Goal: Information Seeking & Learning: Compare options

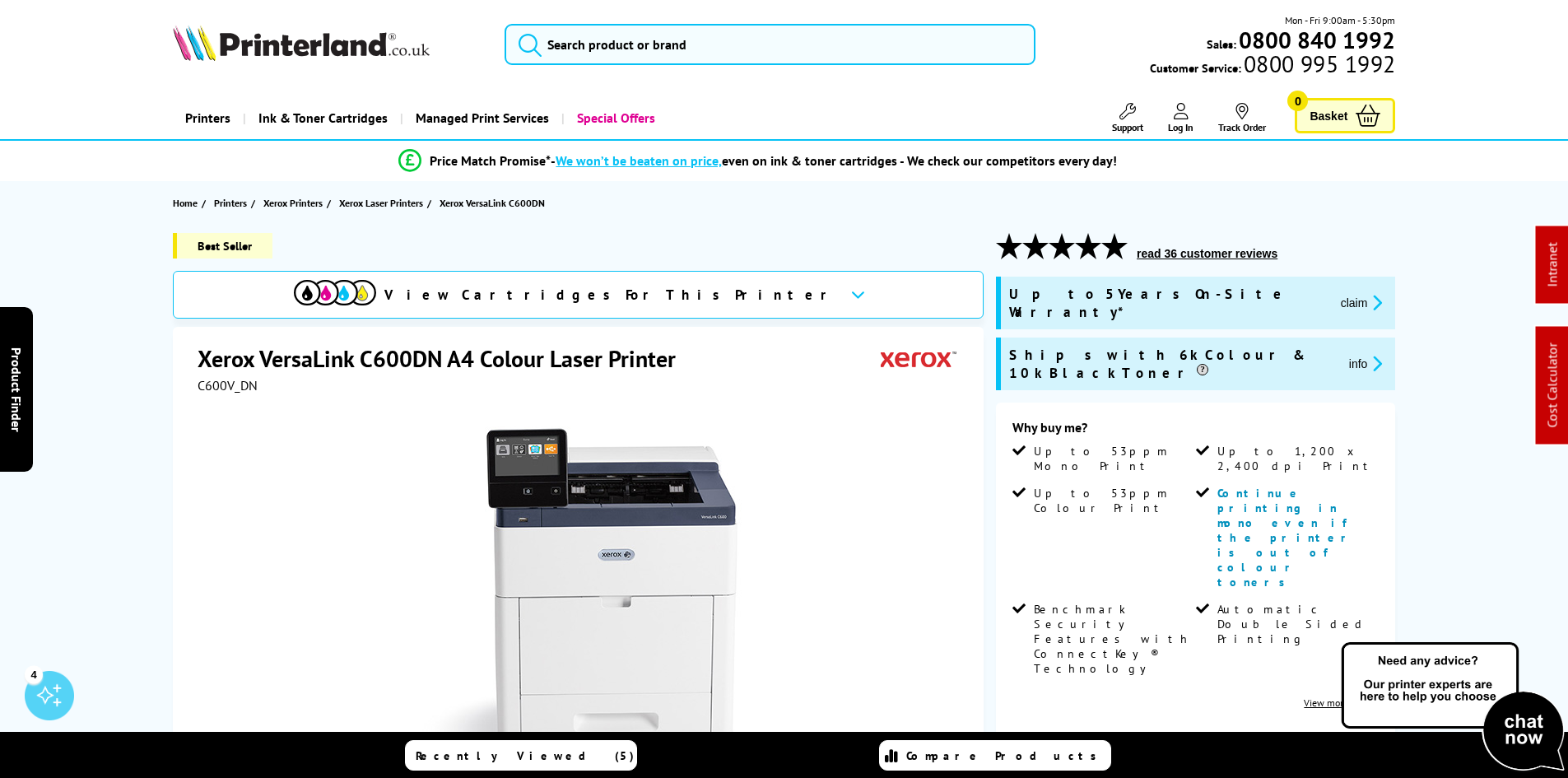
click at [126, 403] on div "Best Seller View Cartridges For This Printer Xerox VersaLink C600DN A4 Colour L…" at bounding box center [784, 657] width 1317 height 849
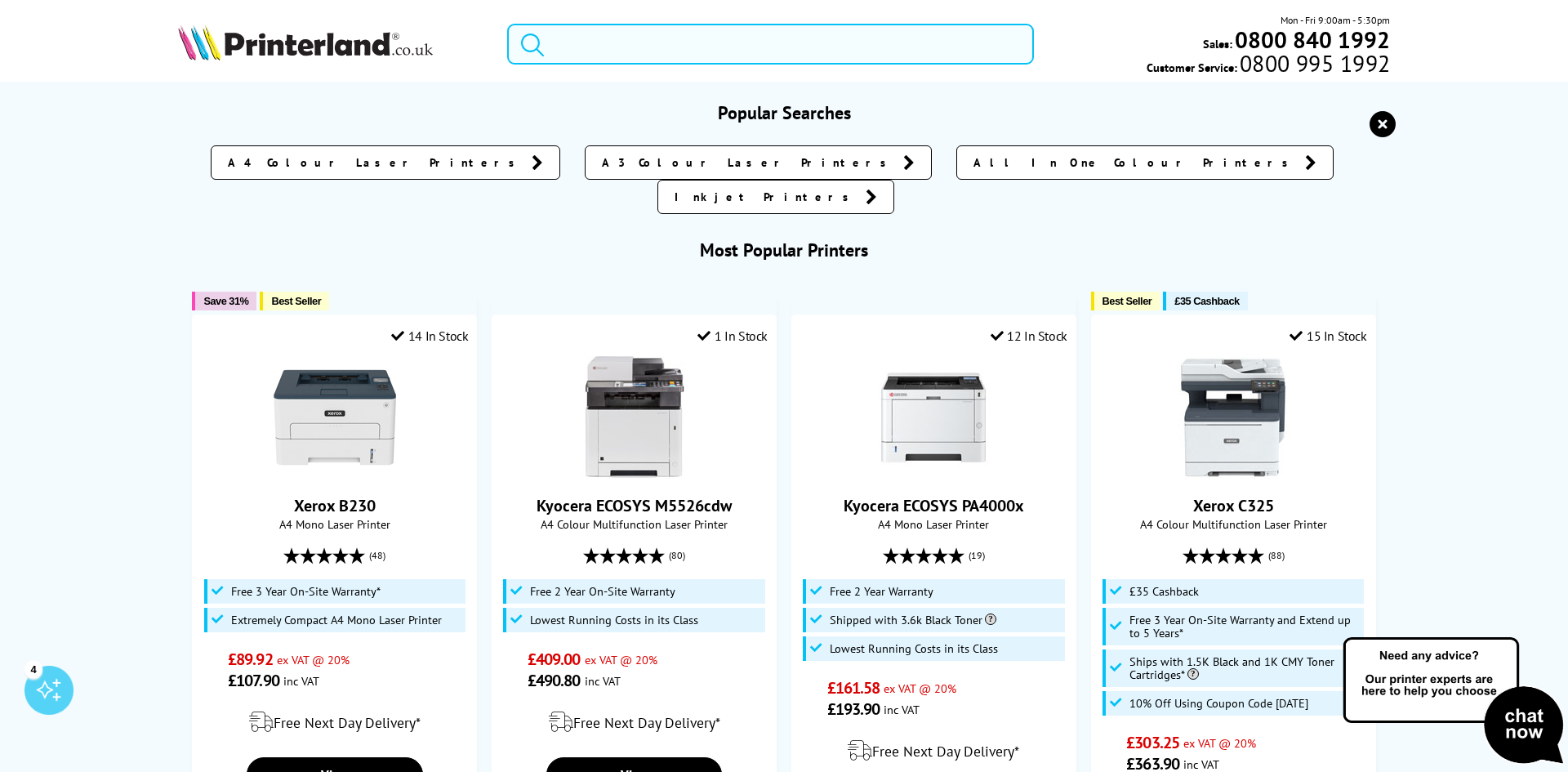
paste input "7185C021HVL"
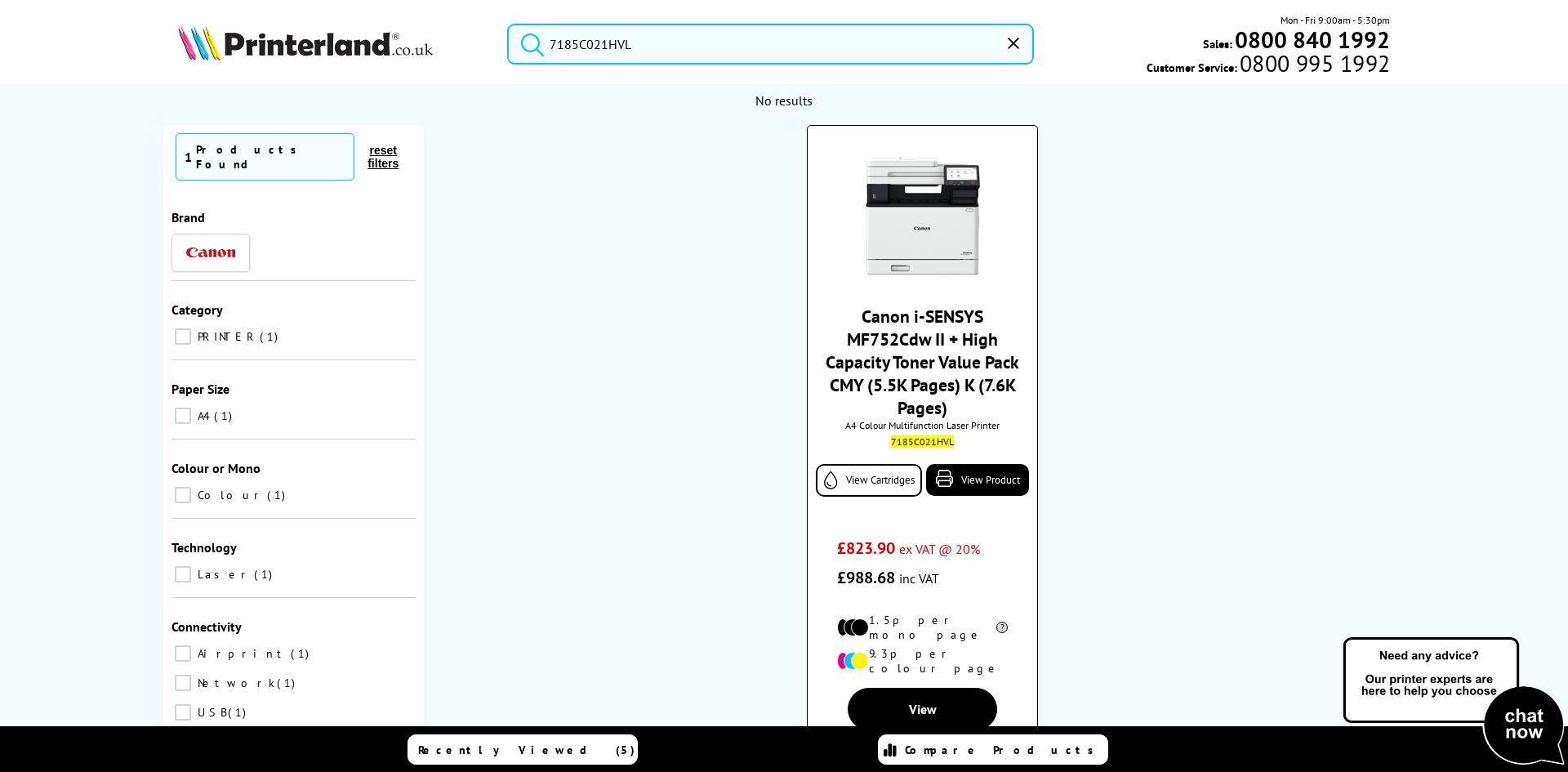
type input "7185C021HVL"
click at [882, 207] on img at bounding box center [923, 215] width 122 height 122
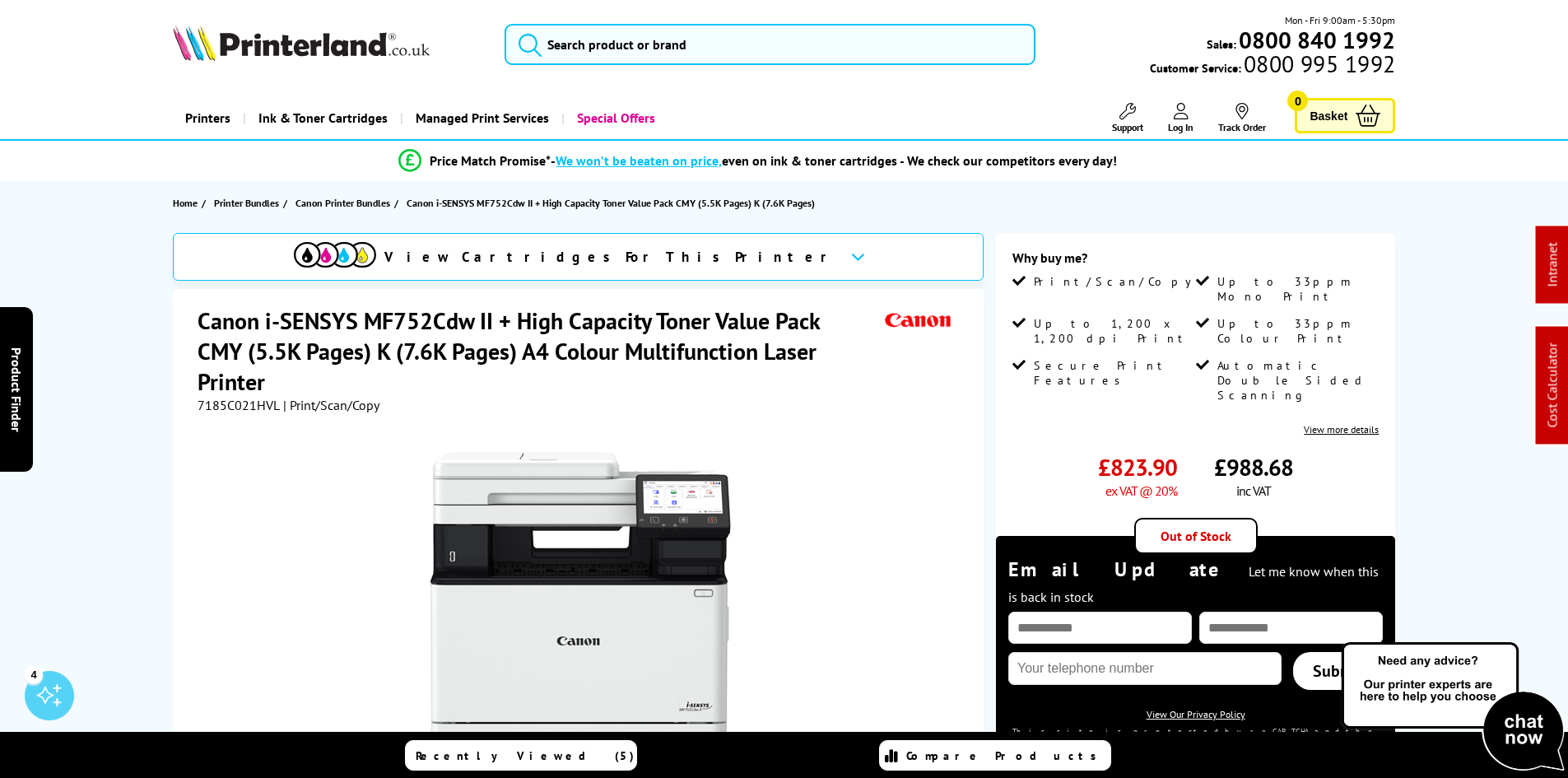
click at [134, 281] on div "View Cartridges For This Printer Canon i-SENSYS MF752Cdw II + High Capacity Ton…" at bounding box center [784, 621] width 1317 height 776
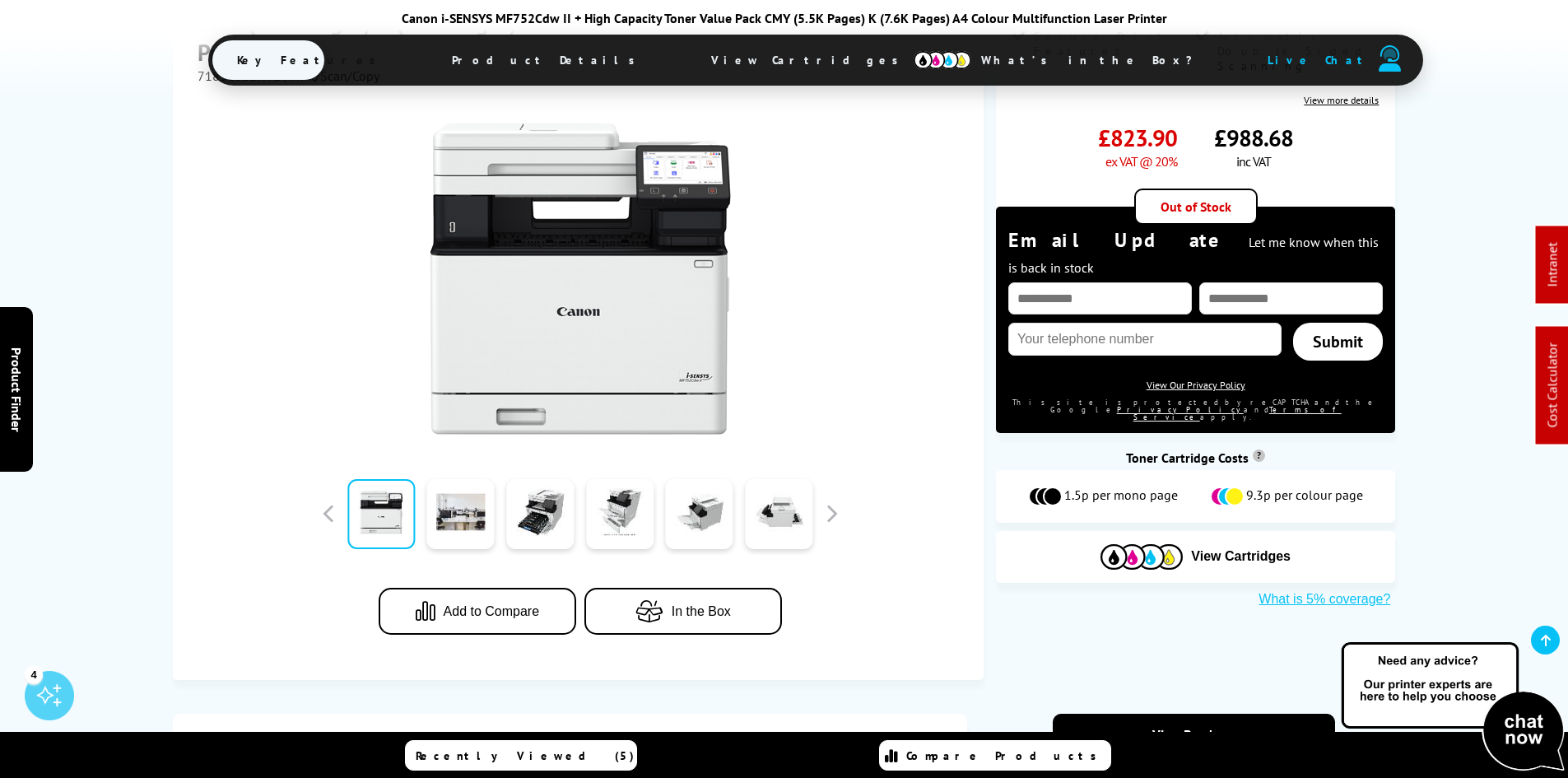
scroll to position [823, 0]
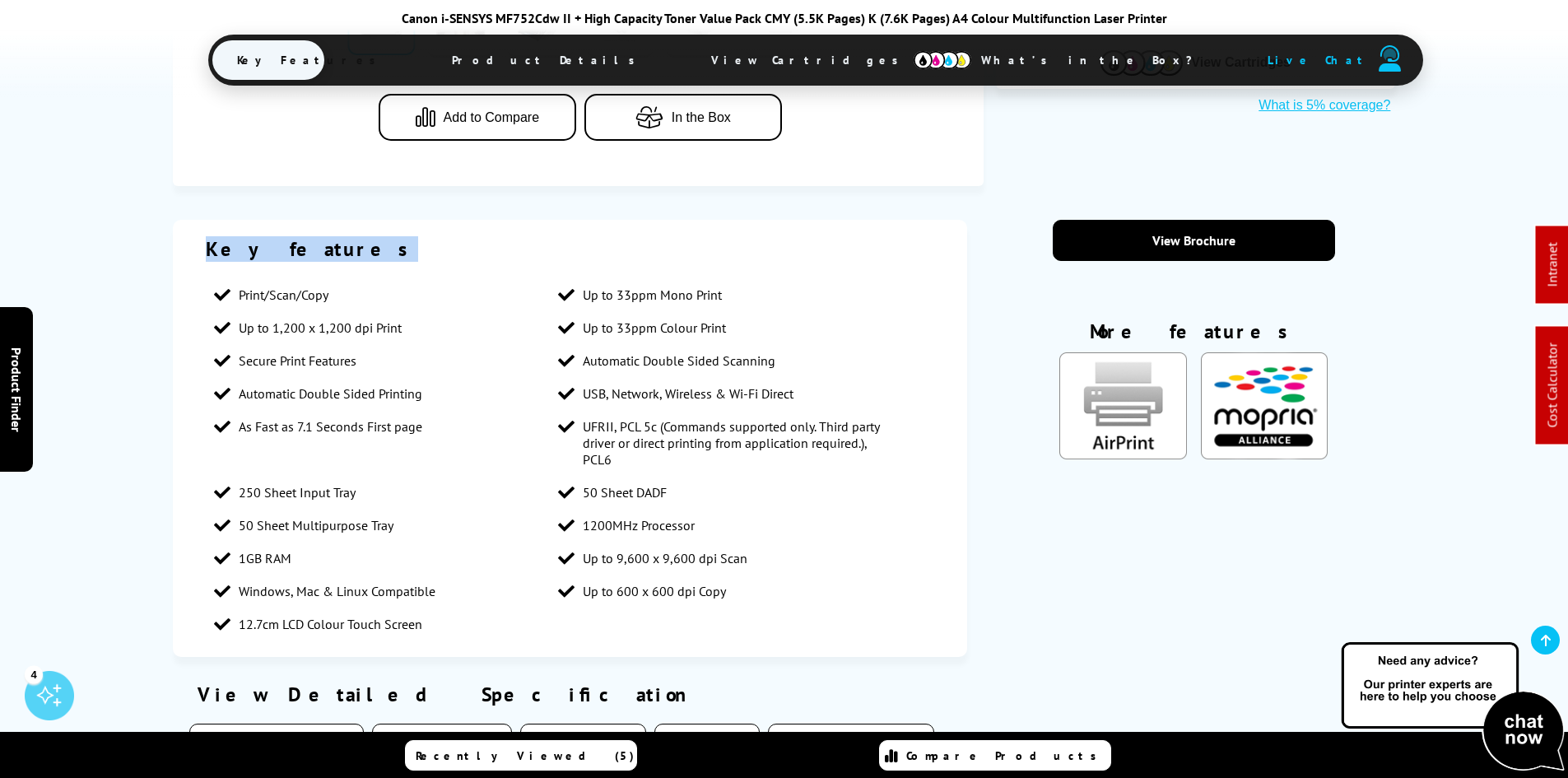
click at [162, 262] on div "Key features Print/Scan/Copy Up to 33ppm Mono Print Up to 1,200 x 1,200 dpi Pri…" at bounding box center [784, 608] width 1317 height 776
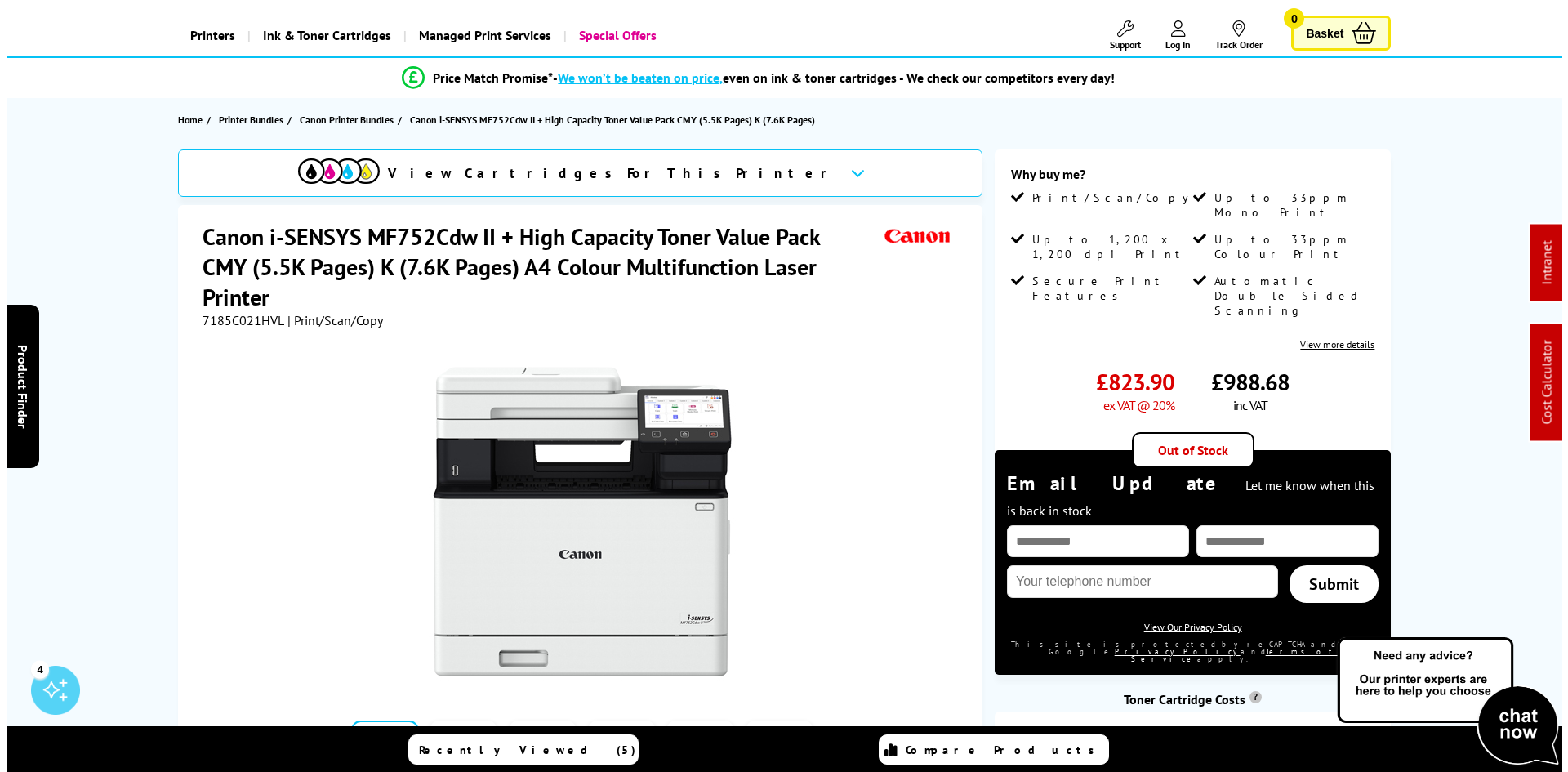
scroll to position [0, 0]
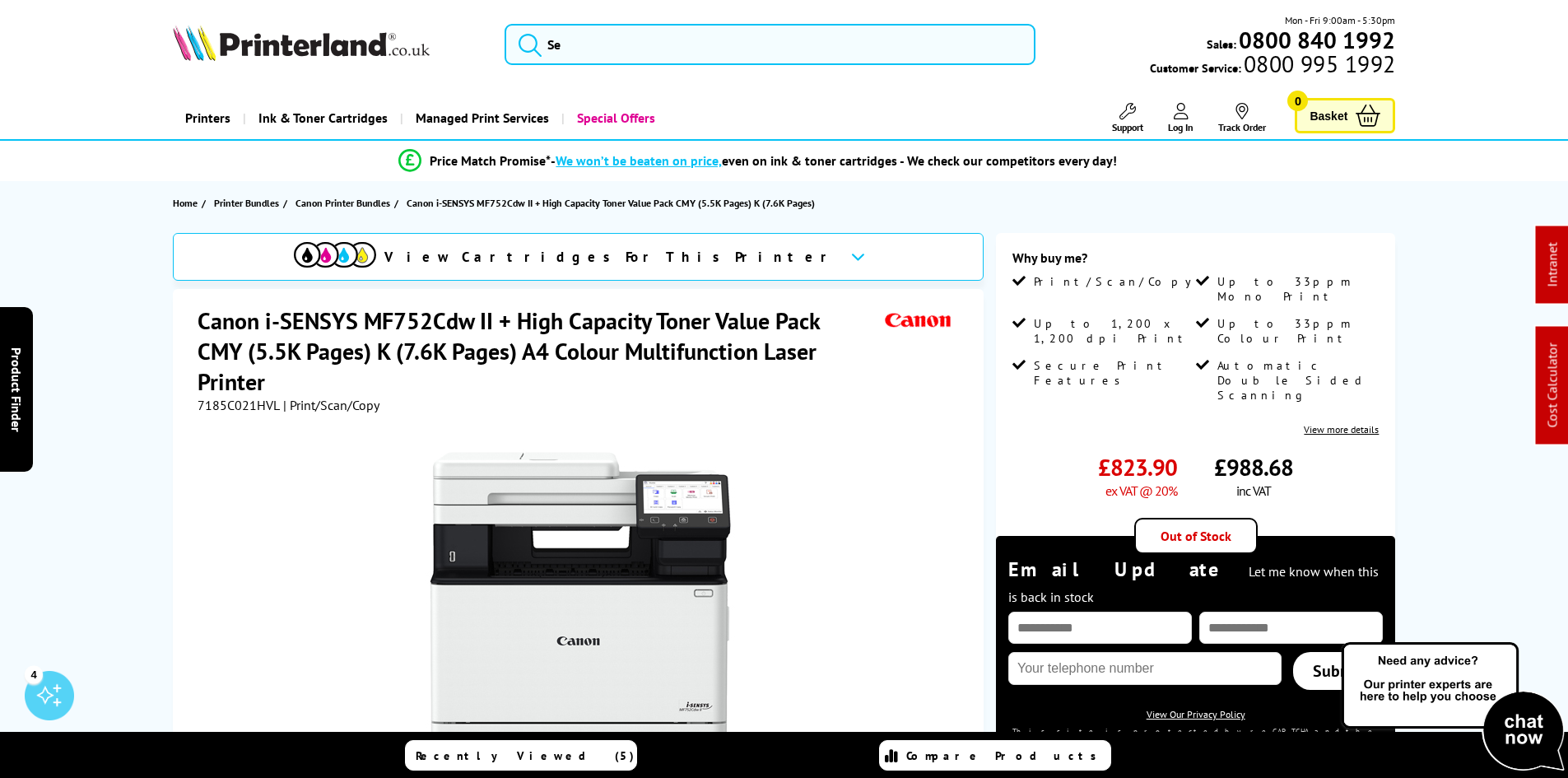
click at [658, 46] on input "search" at bounding box center [770, 44] width 531 height 41
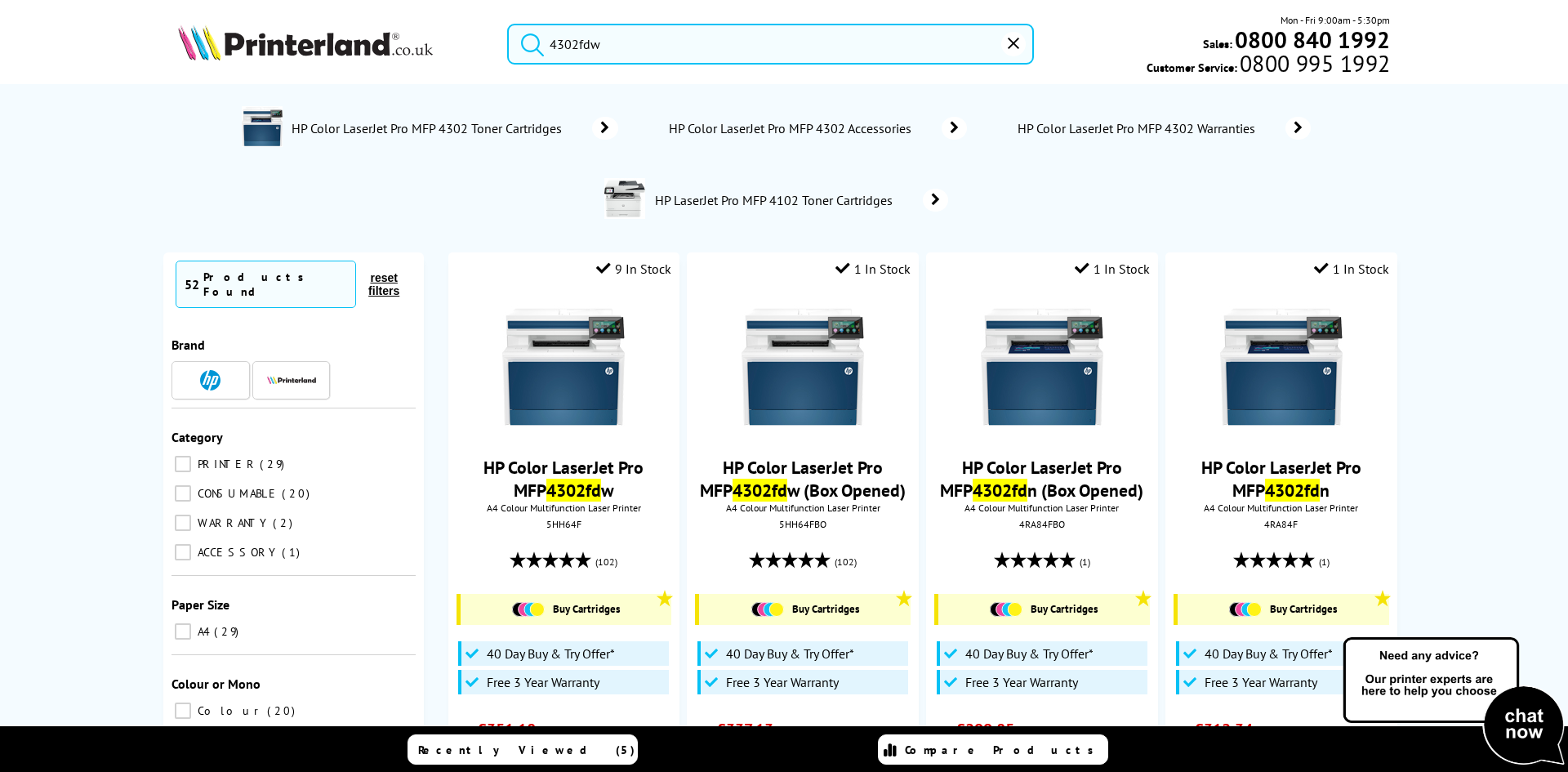
type input "4302fdw"
click at [508, 24] on button "submit" at bounding box center [529, 41] width 41 height 36
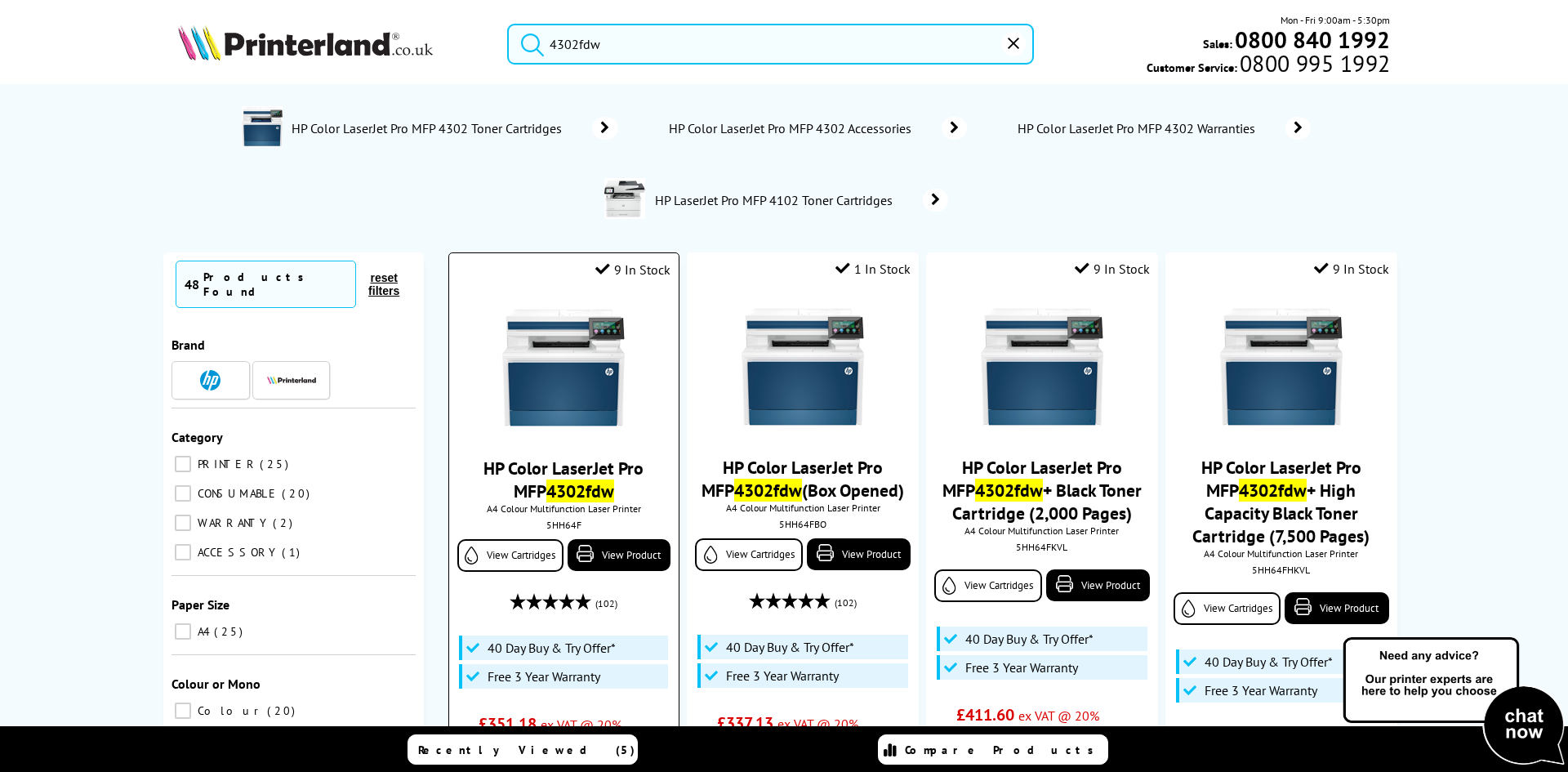
click at [558, 358] on img at bounding box center [563, 367] width 122 height 122
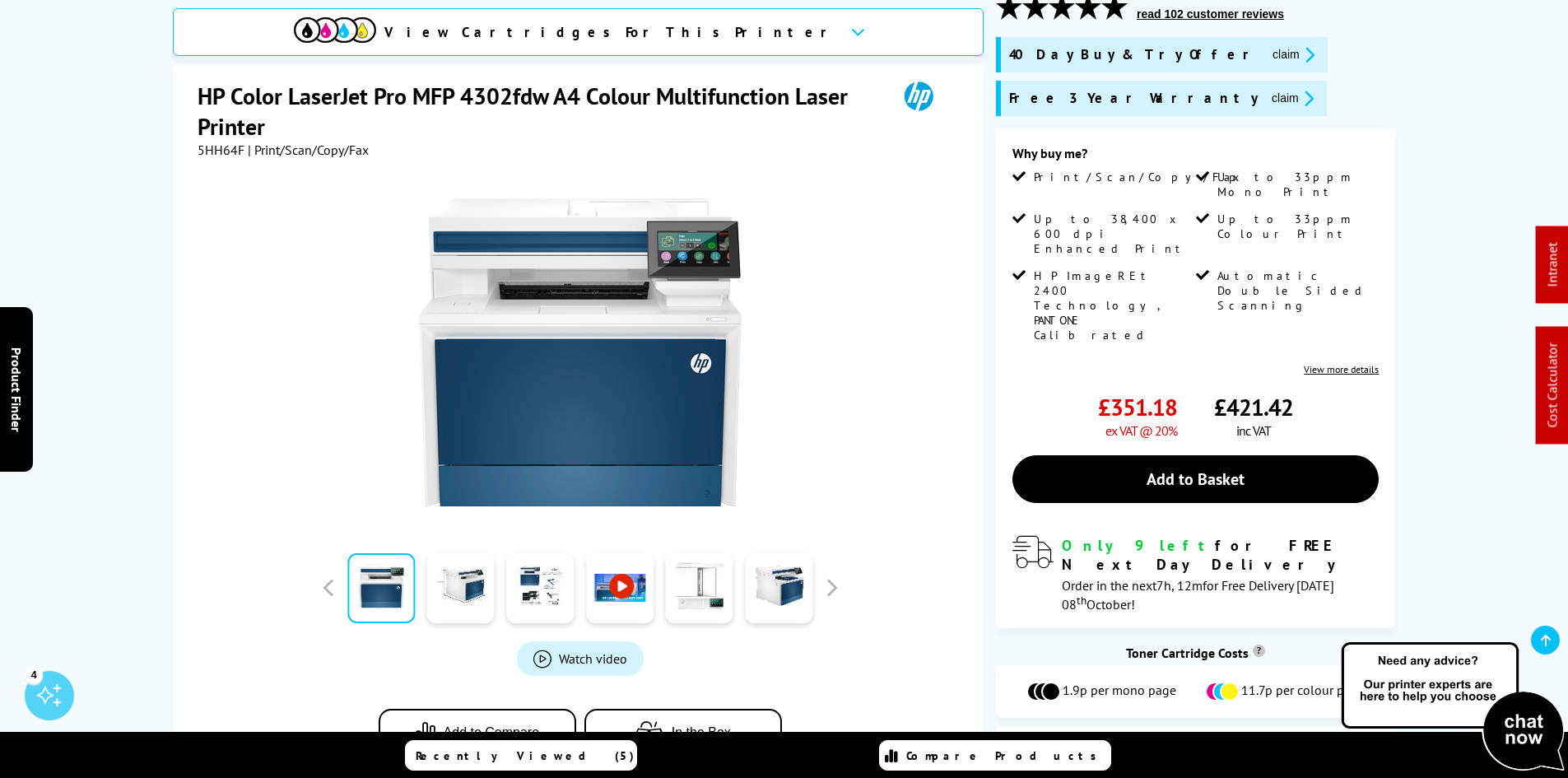
scroll to position [247, 0]
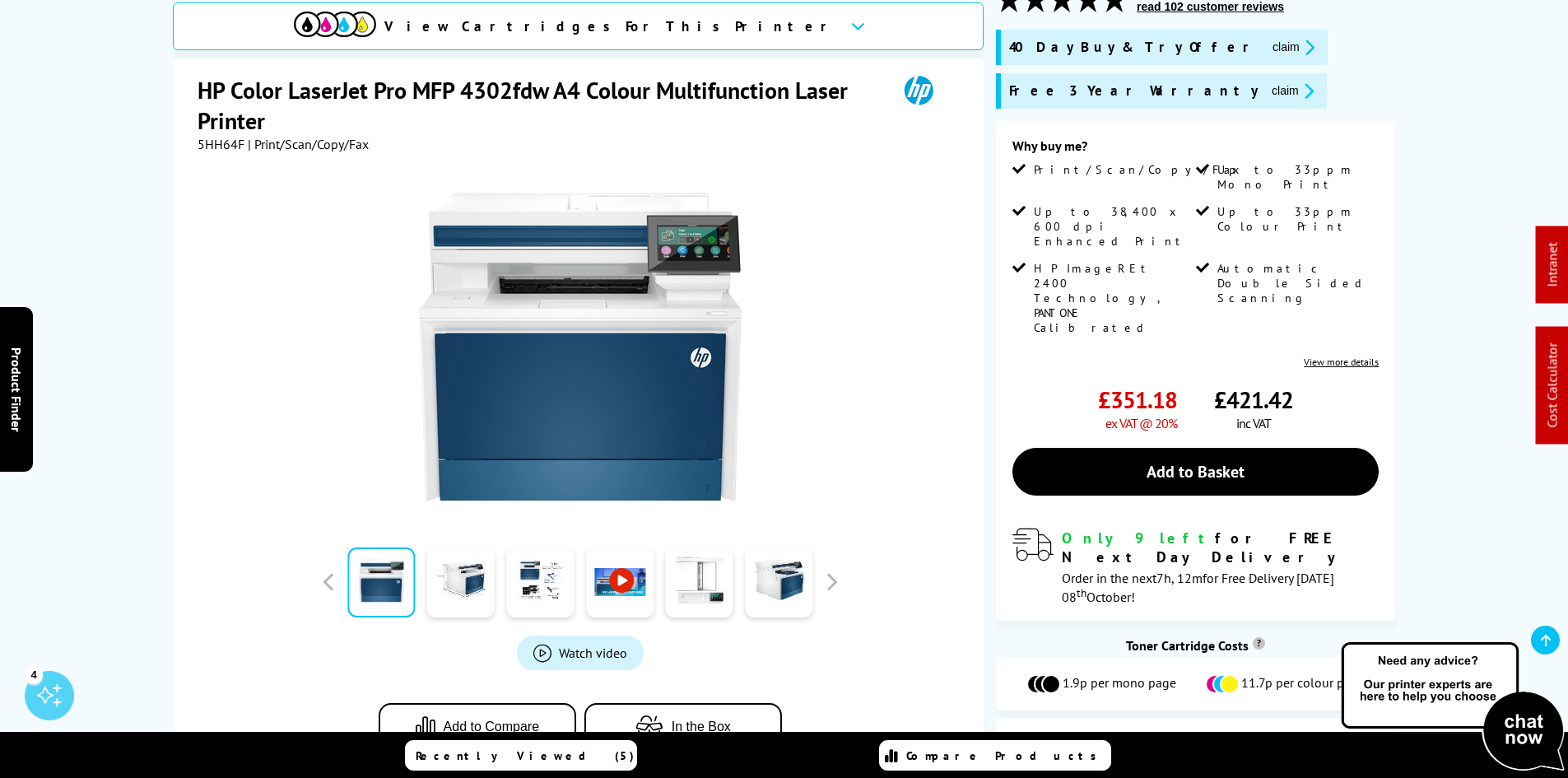
click at [145, 454] on div "View Cartridges For This Printer HP Color LaserJet Pro MFP 4302fdw A4 Colour Mu…" at bounding box center [784, 392] width 1317 height 810
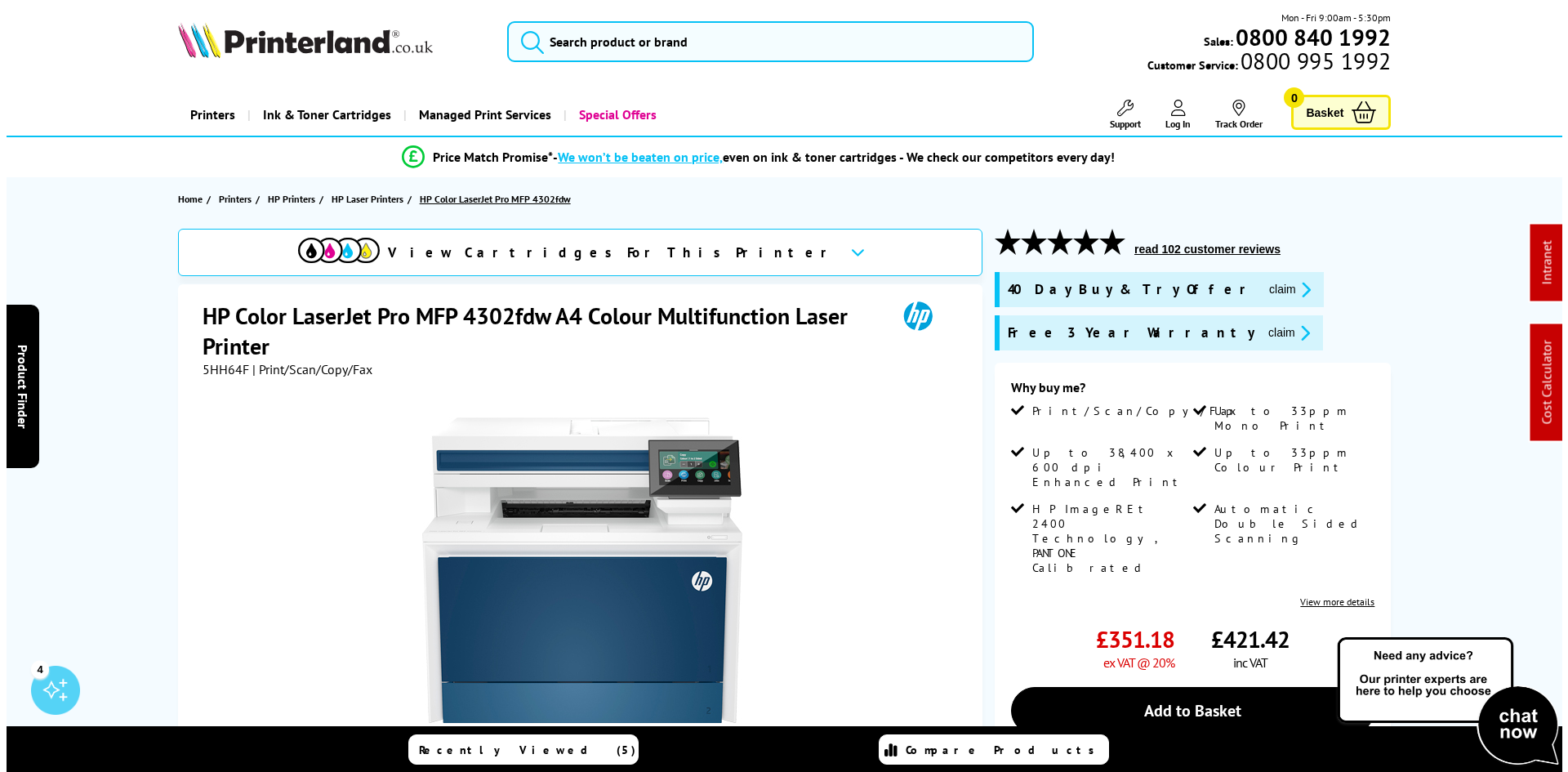
scroll to position [0, 0]
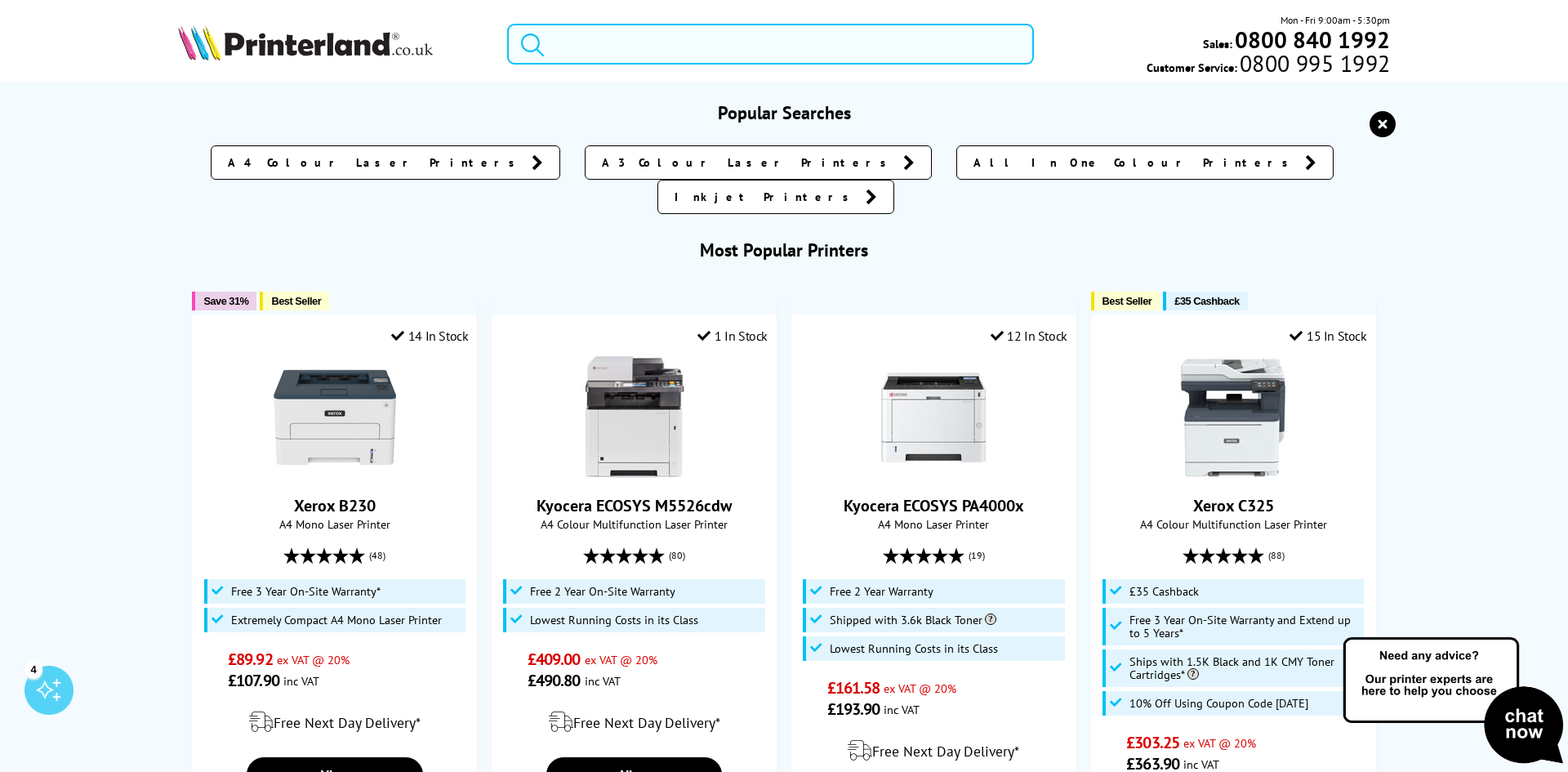
paste input "W1A80A"
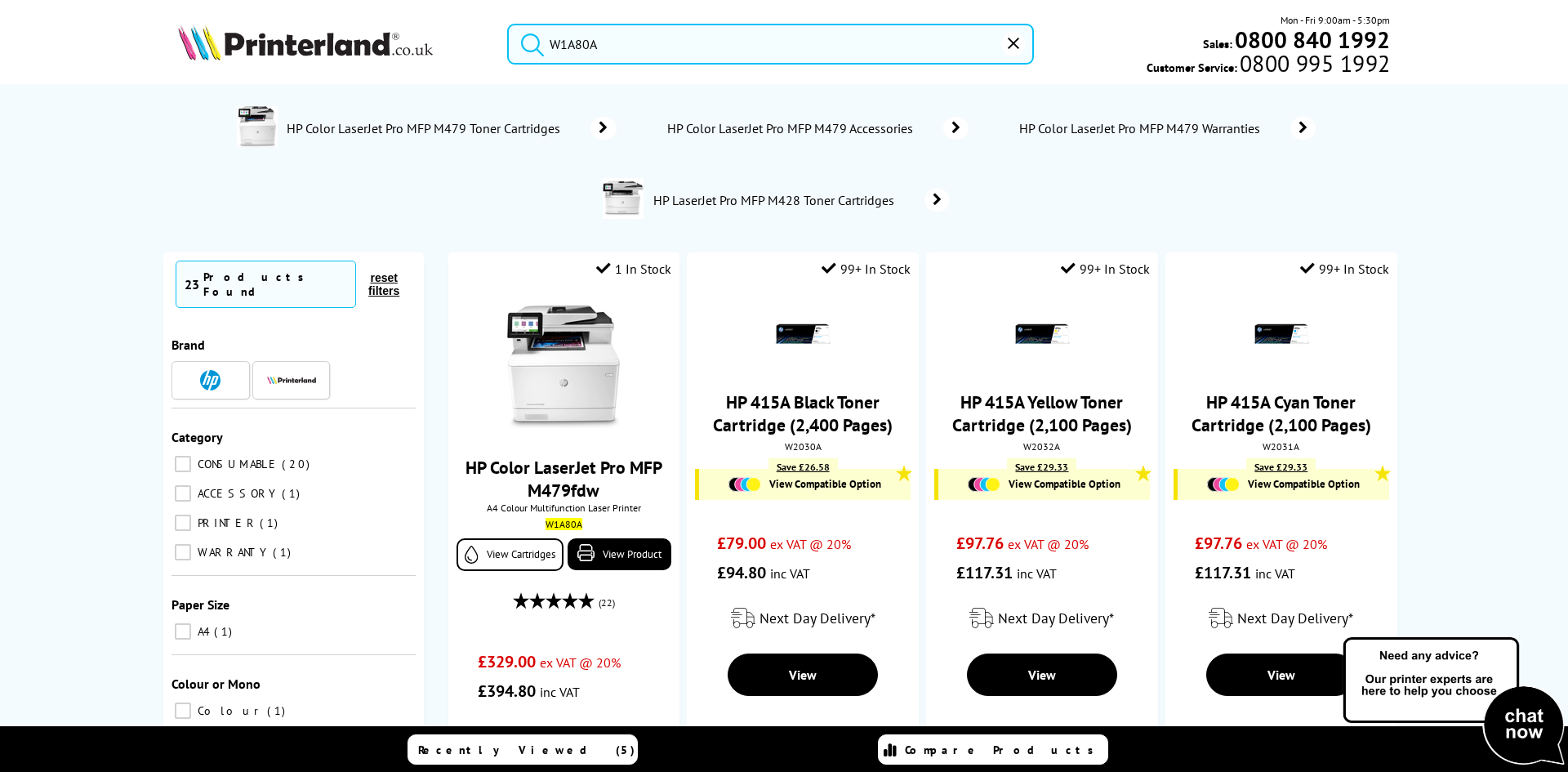
type input "W1A80A"
click at [291, 45] on img at bounding box center [306, 42] width 255 height 36
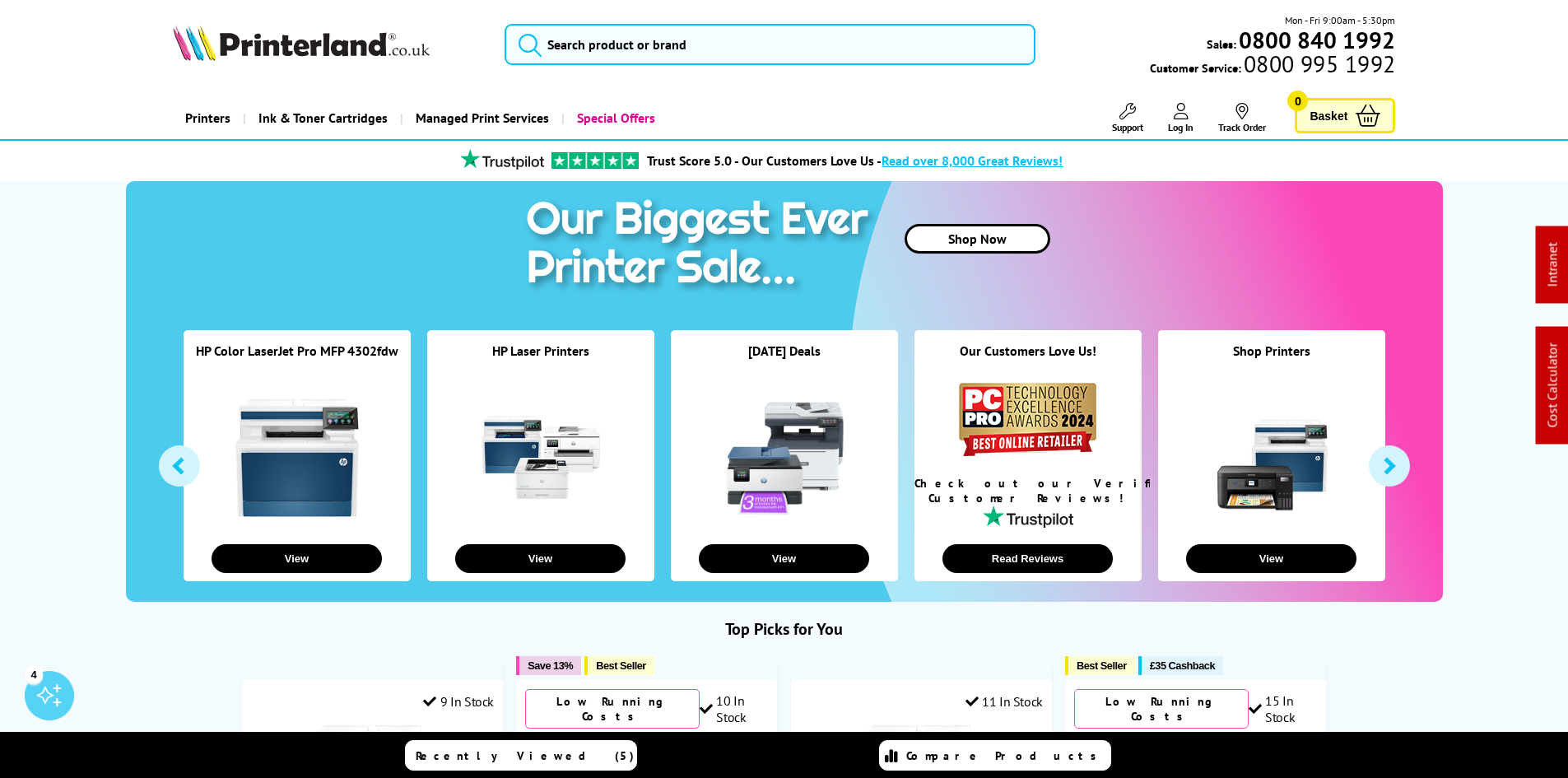
click at [643, 40] on input "search" at bounding box center [770, 44] width 531 height 41
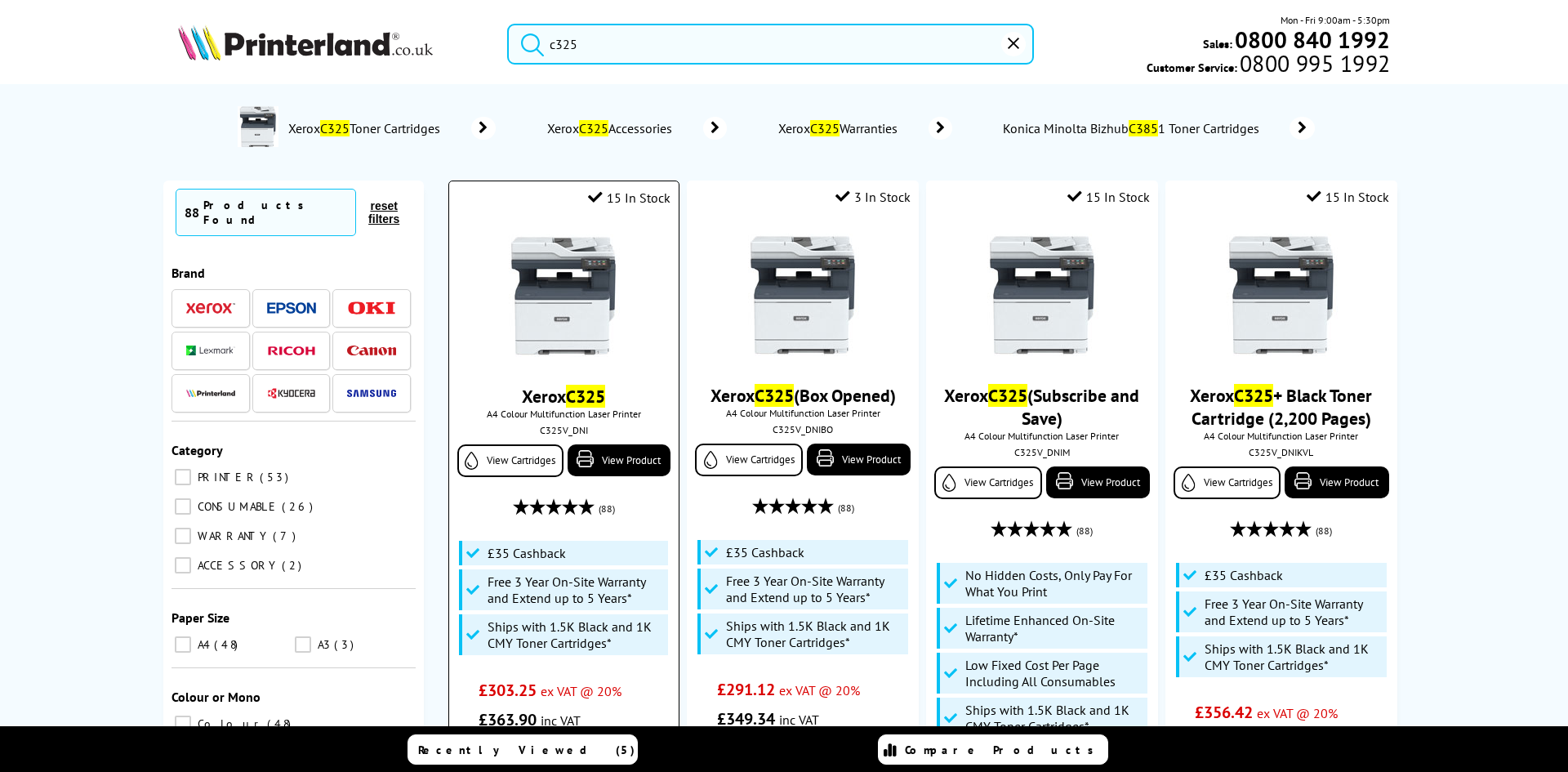
type input "c325"
click at [574, 286] on img at bounding box center [563, 296] width 122 height 122
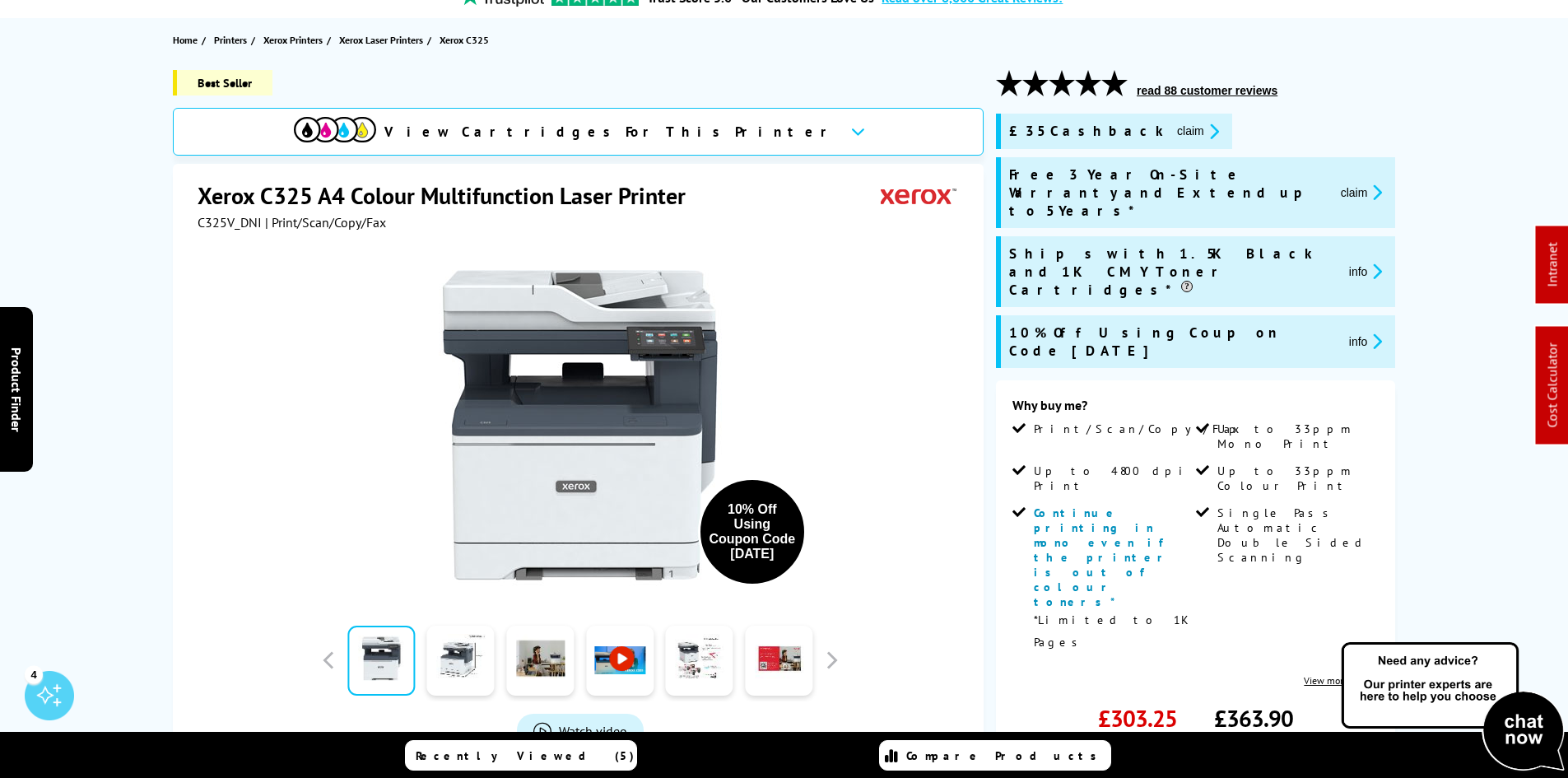
scroll to position [164, 0]
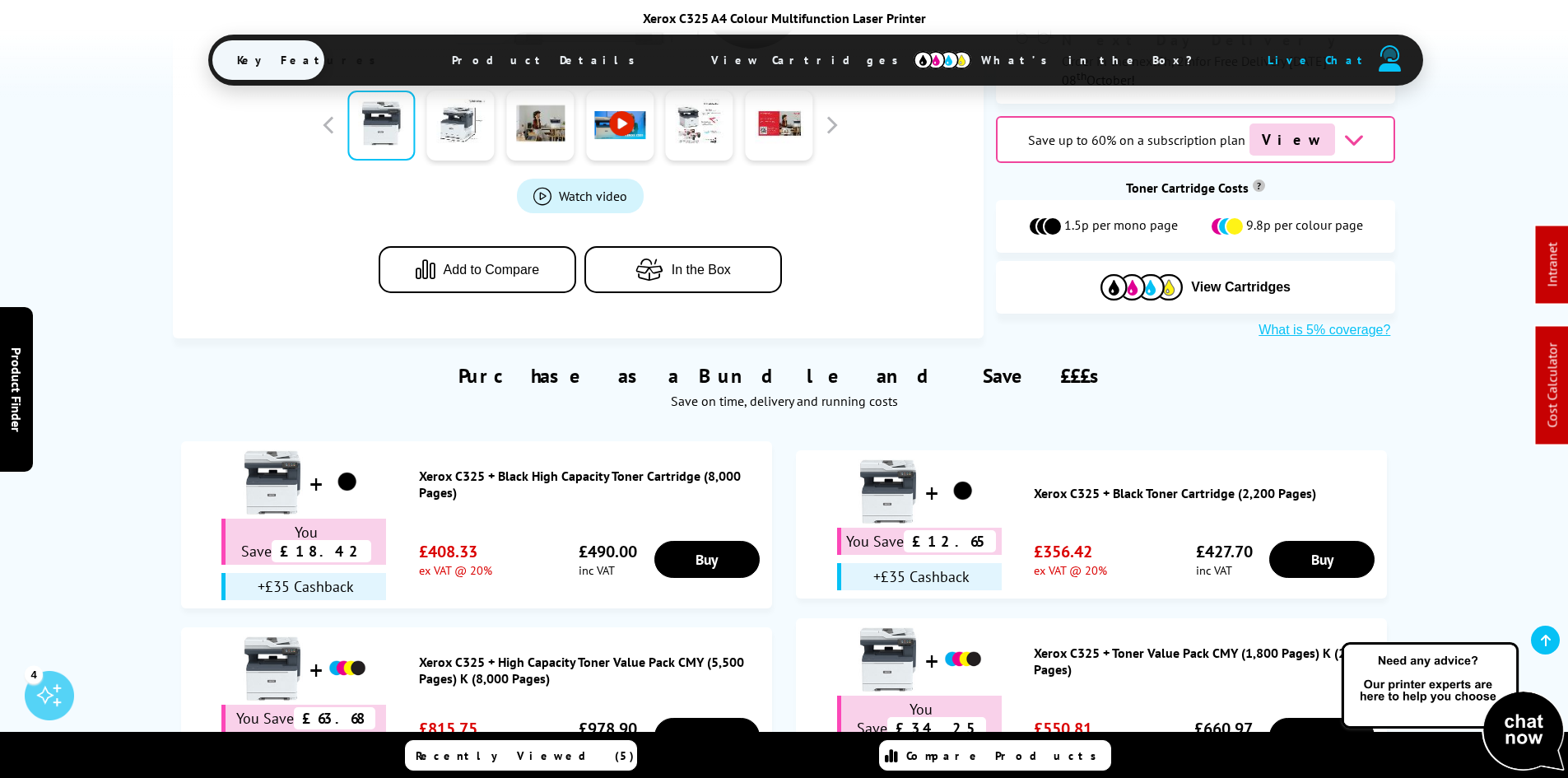
scroll to position [1071, 0]
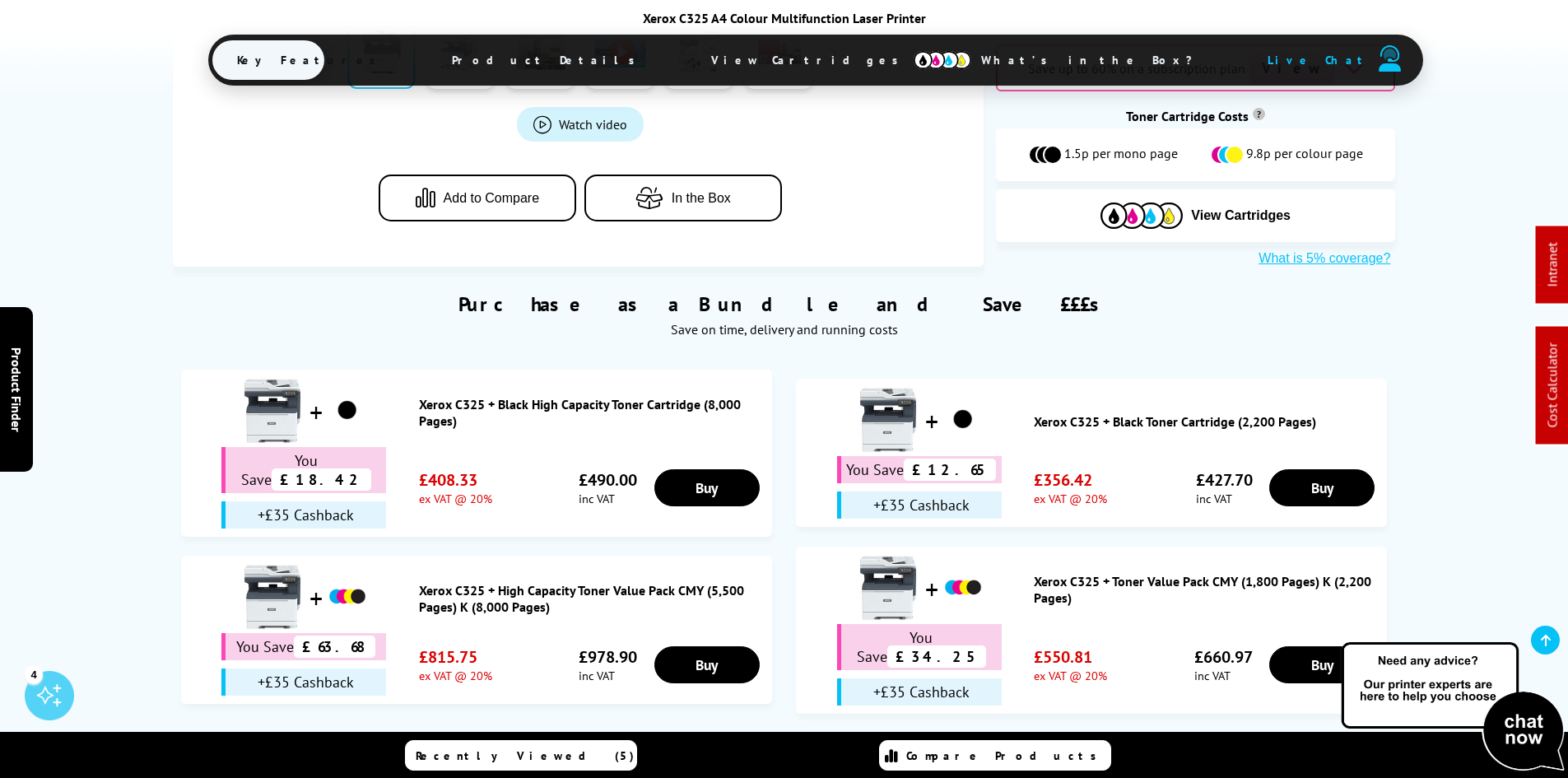
click at [144, 322] on div "Purchase as a Bundle and Save £££s Save on time, delivery and running costs Xer…" at bounding box center [784, 495] width 1317 height 457
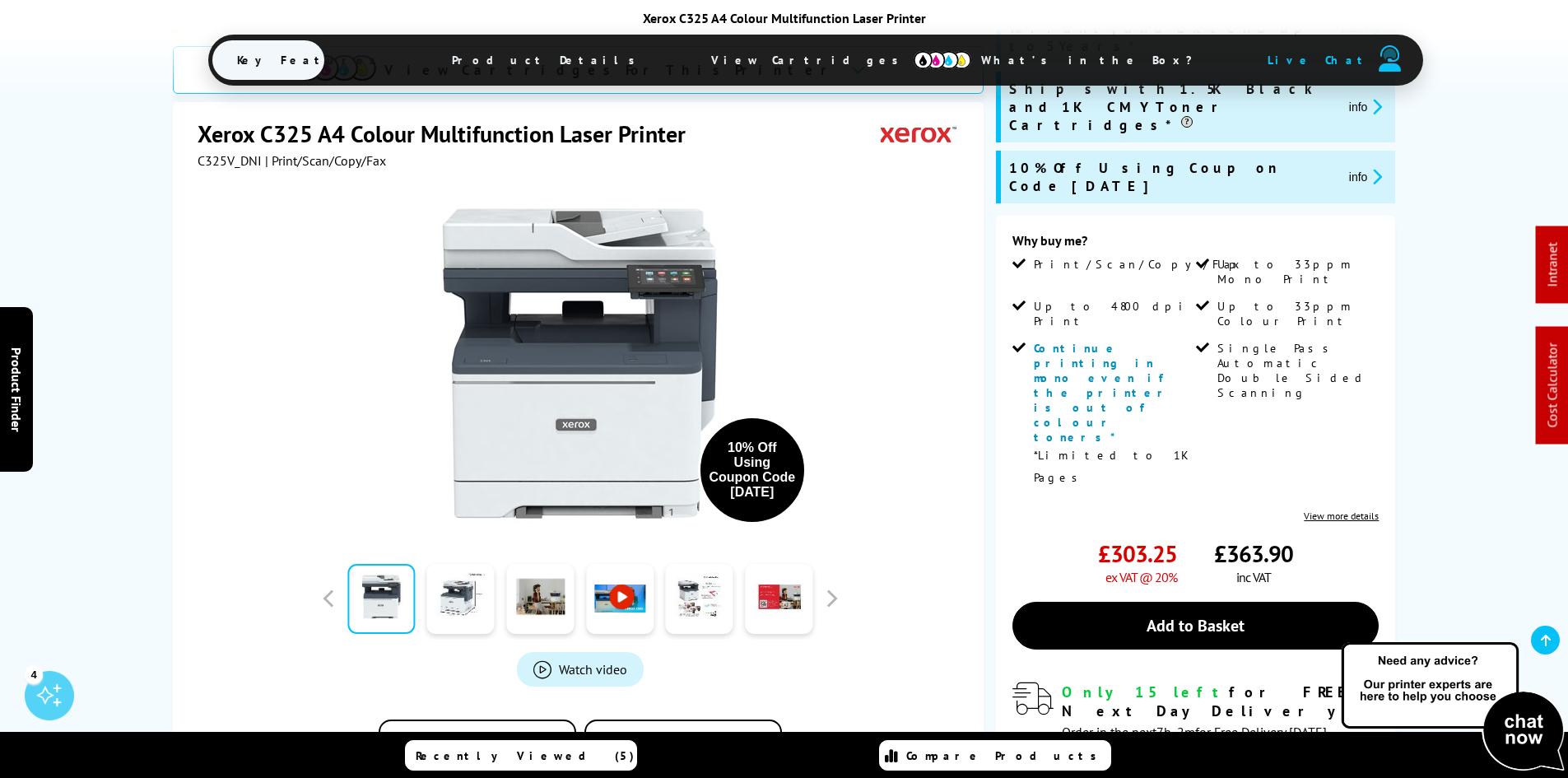
scroll to position [247, 0]
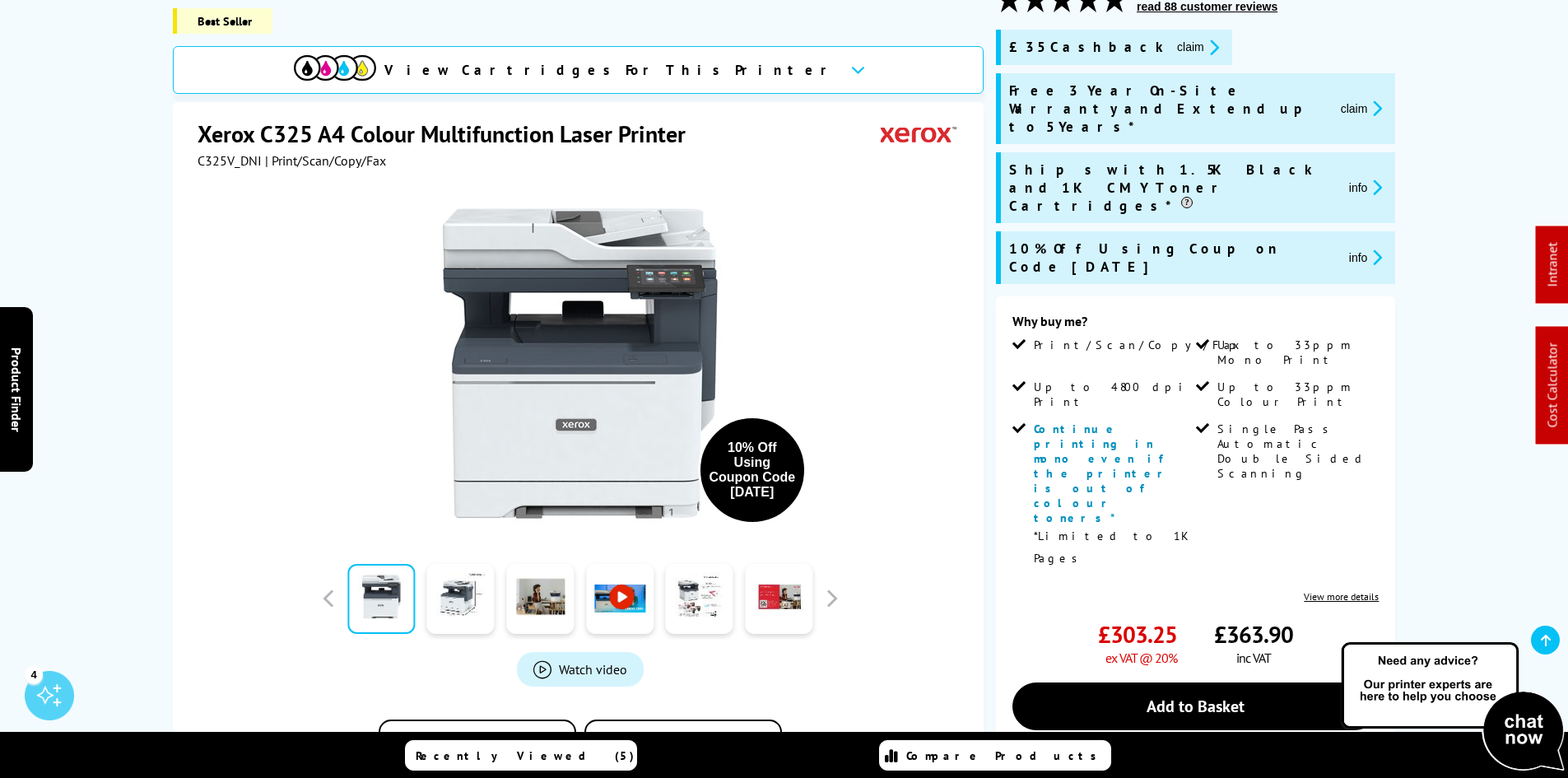
click at [219, 164] on span "C325V_DNI" at bounding box center [229, 160] width 64 height 16
click at [219, 163] on span "C325V_DNI" at bounding box center [229, 160] width 64 height 16
click at [265, 185] on div "10% Off Using Coupon Code [DATE]" at bounding box center [580, 354] width 766 height 372
click at [212, 163] on span "C325V_DNI" at bounding box center [229, 160] width 64 height 16
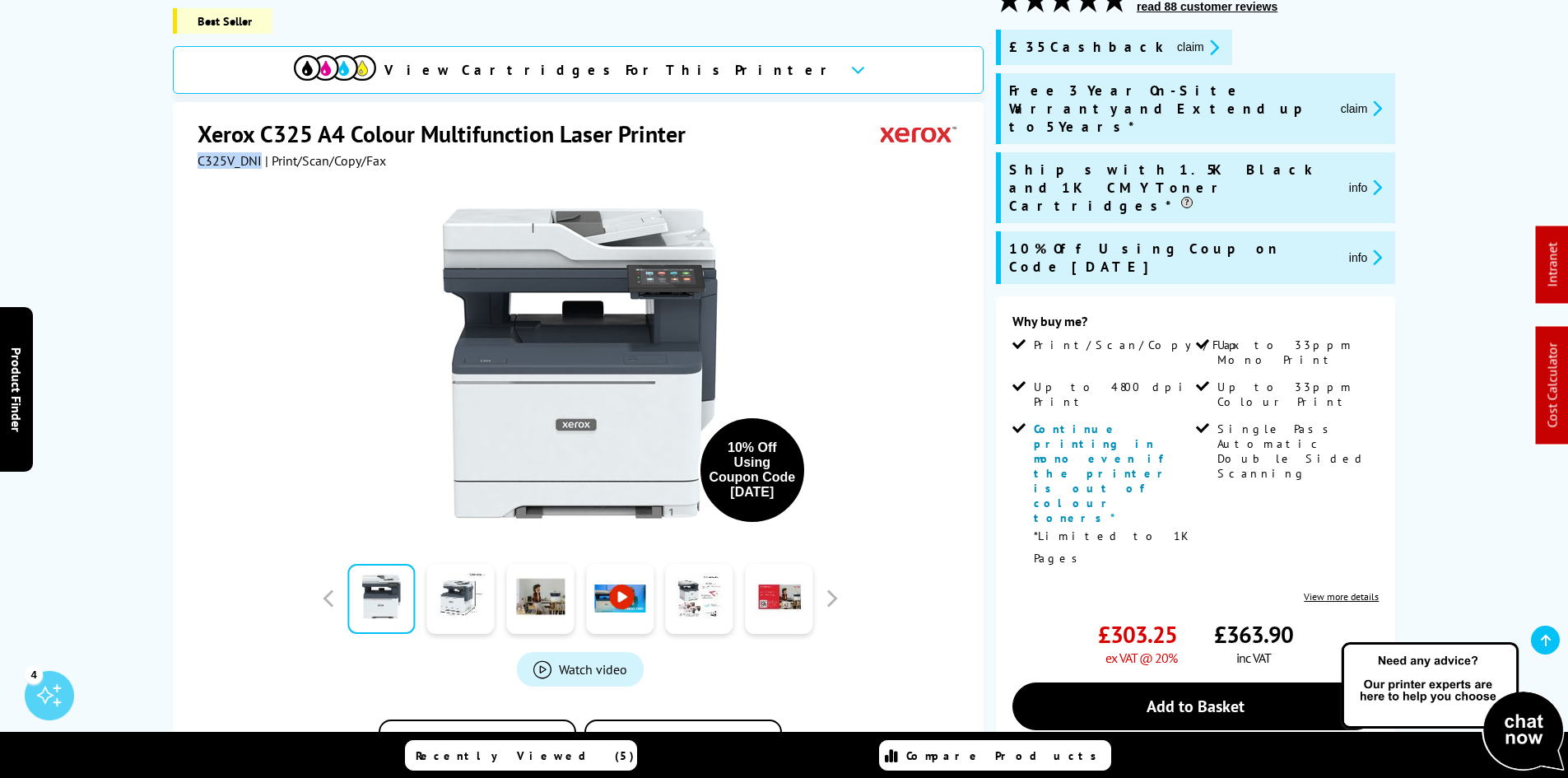
click at [212, 163] on span "C325V_DNI" at bounding box center [229, 160] width 64 height 16
copy span "C325V_DNI"
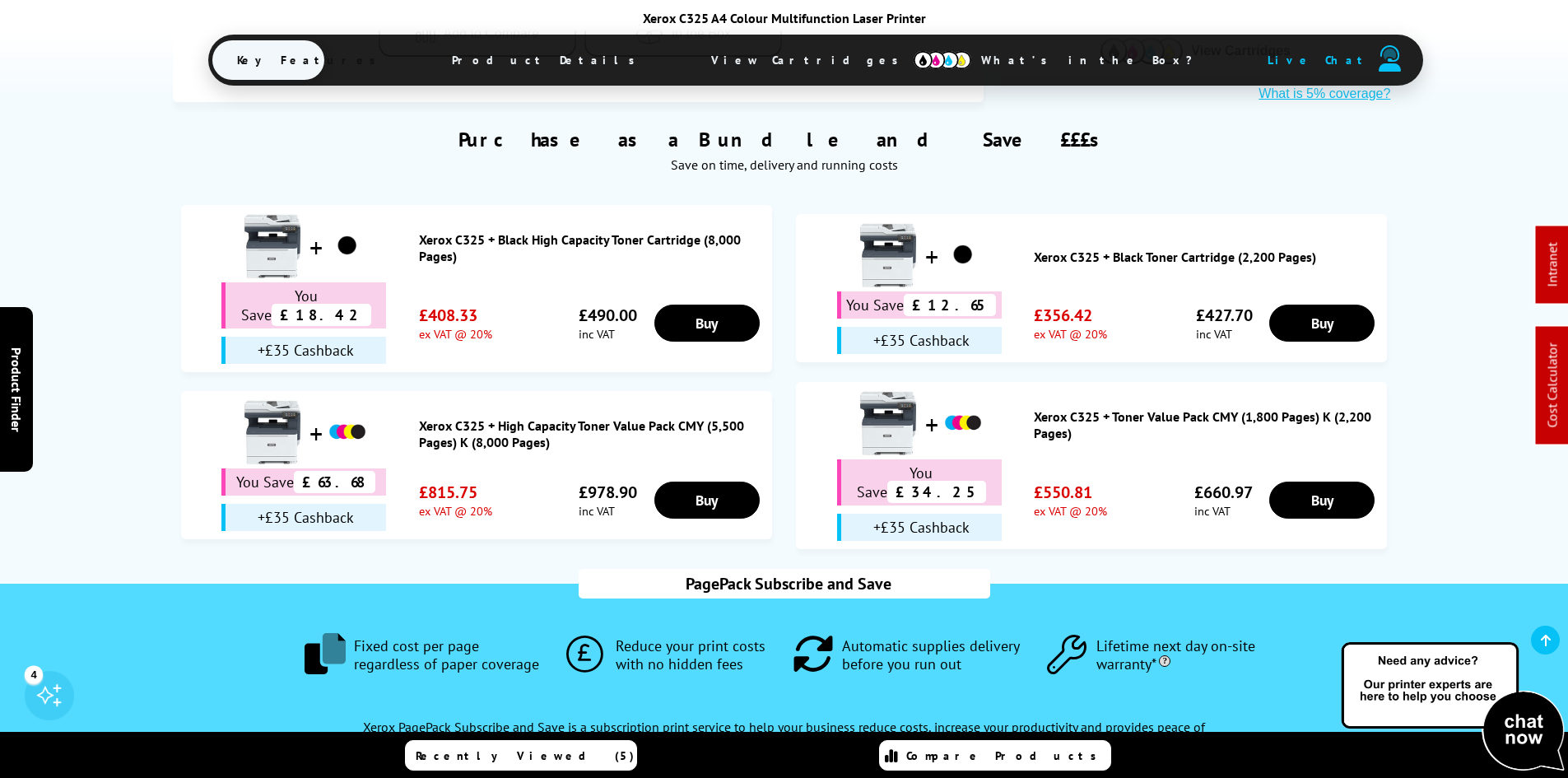
drag, startPoint x: 776, startPoint y: 61, endPoint x: 758, endPoint y: 157, distance: 97.7
click at [776, 61] on span "View Cartridges" at bounding box center [813, 60] width 252 height 43
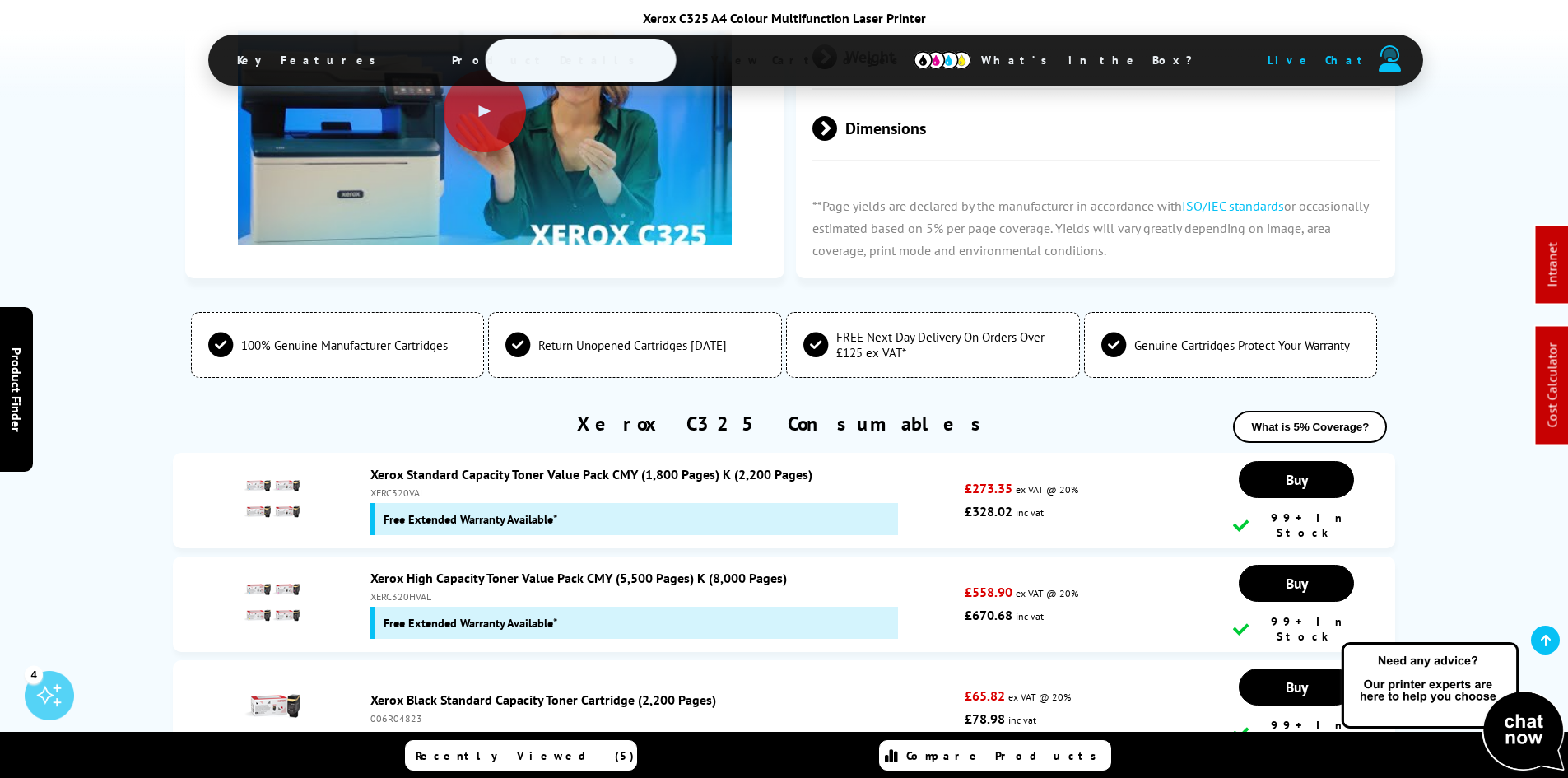
scroll to position [5579, 0]
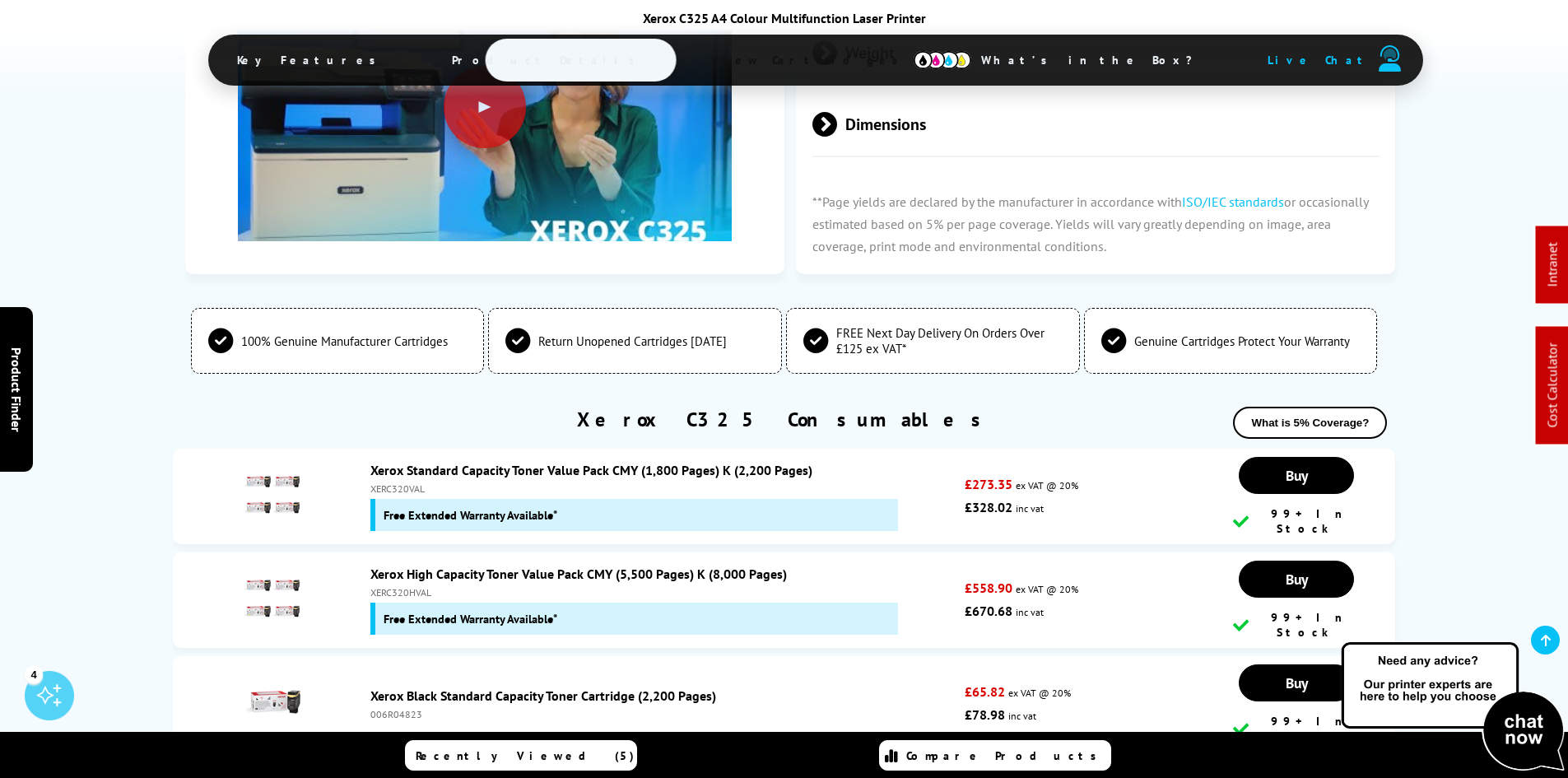
click at [421, 586] on div "XERC320HVAL" at bounding box center [664, 592] width 587 height 13
drag, startPoint x: 421, startPoint y: 335, endPoint x: 549, endPoint y: 342, distance: 128.2
click at [444, 586] on div "XERC320HVAL" at bounding box center [664, 592] width 587 height 13
copy div "XERC320HVAL"
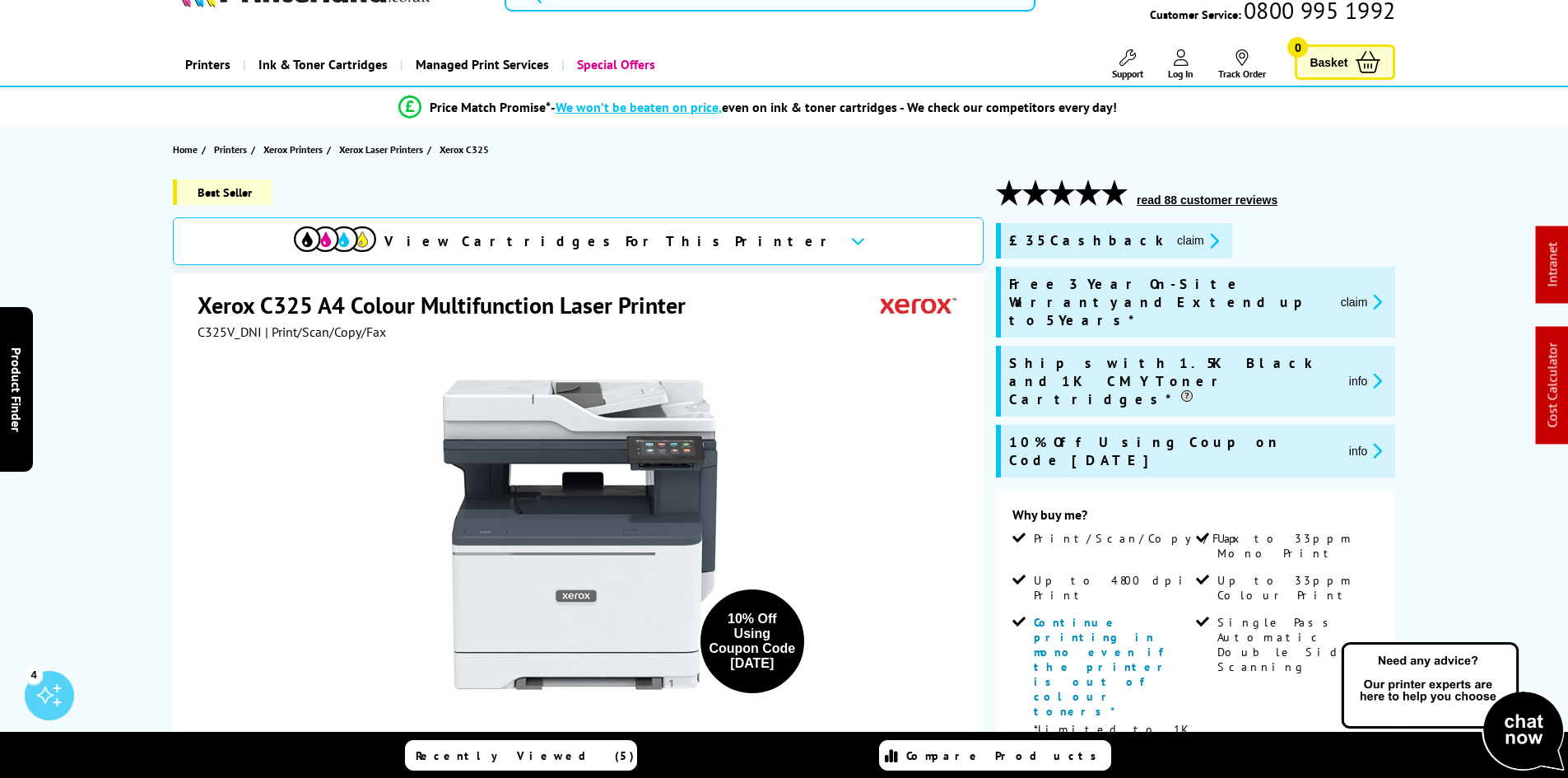
scroll to position [0, 0]
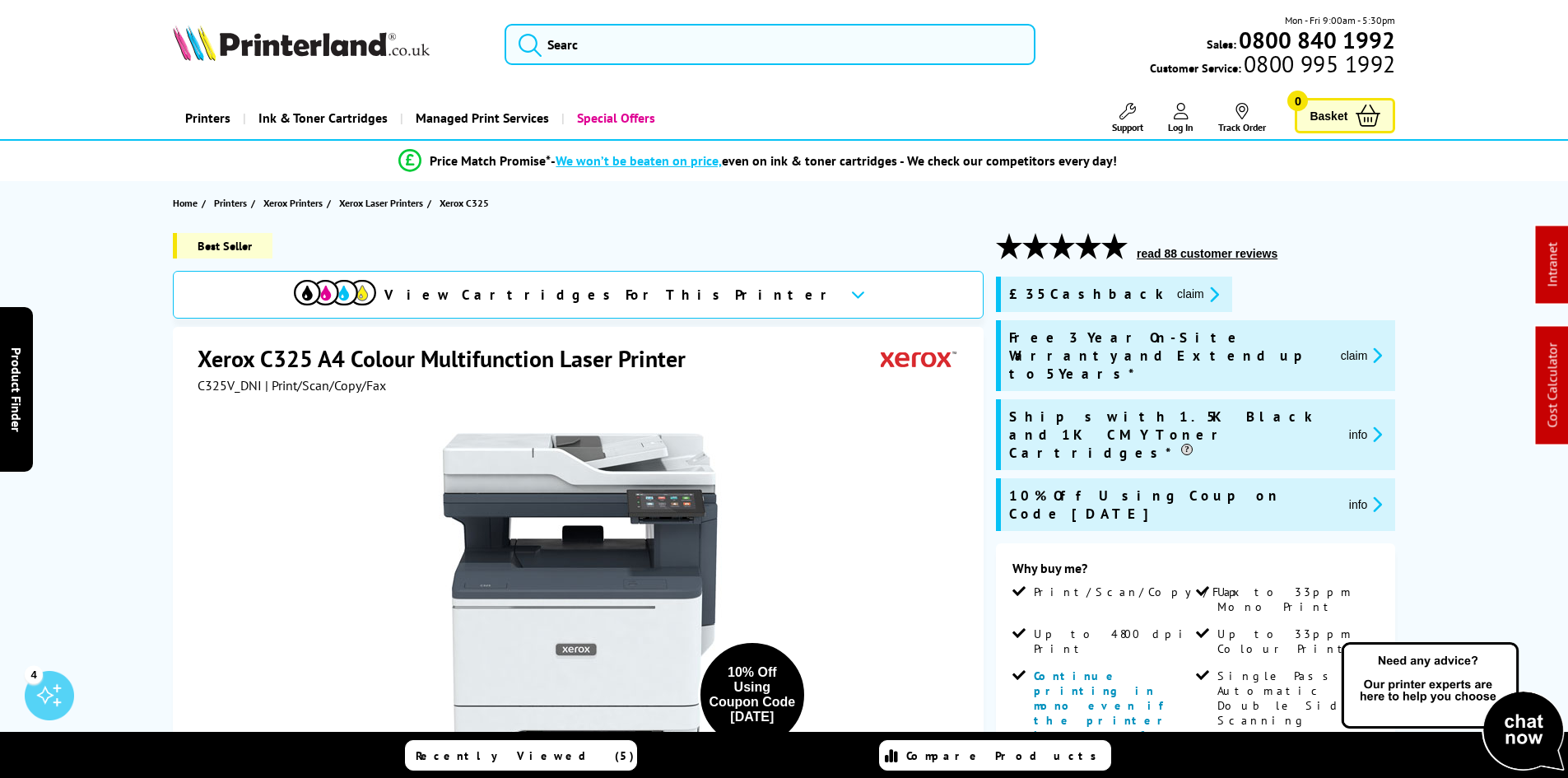
click at [228, 388] on span "C325V_DNI" at bounding box center [229, 385] width 64 height 16
copy span "C325V_DNI"
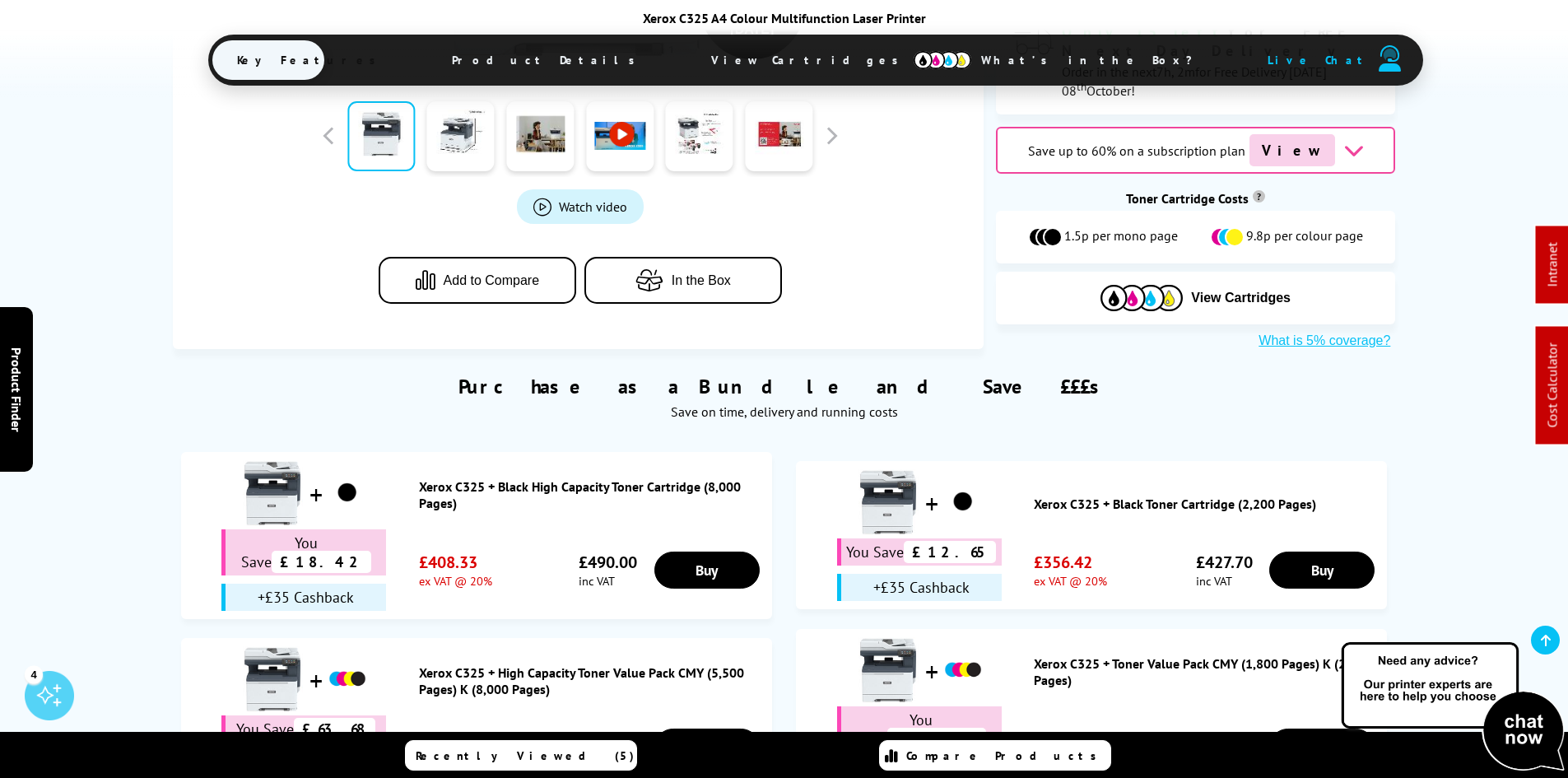
click at [734, 63] on span "View Cartridges" at bounding box center [813, 60] width 252 height 43
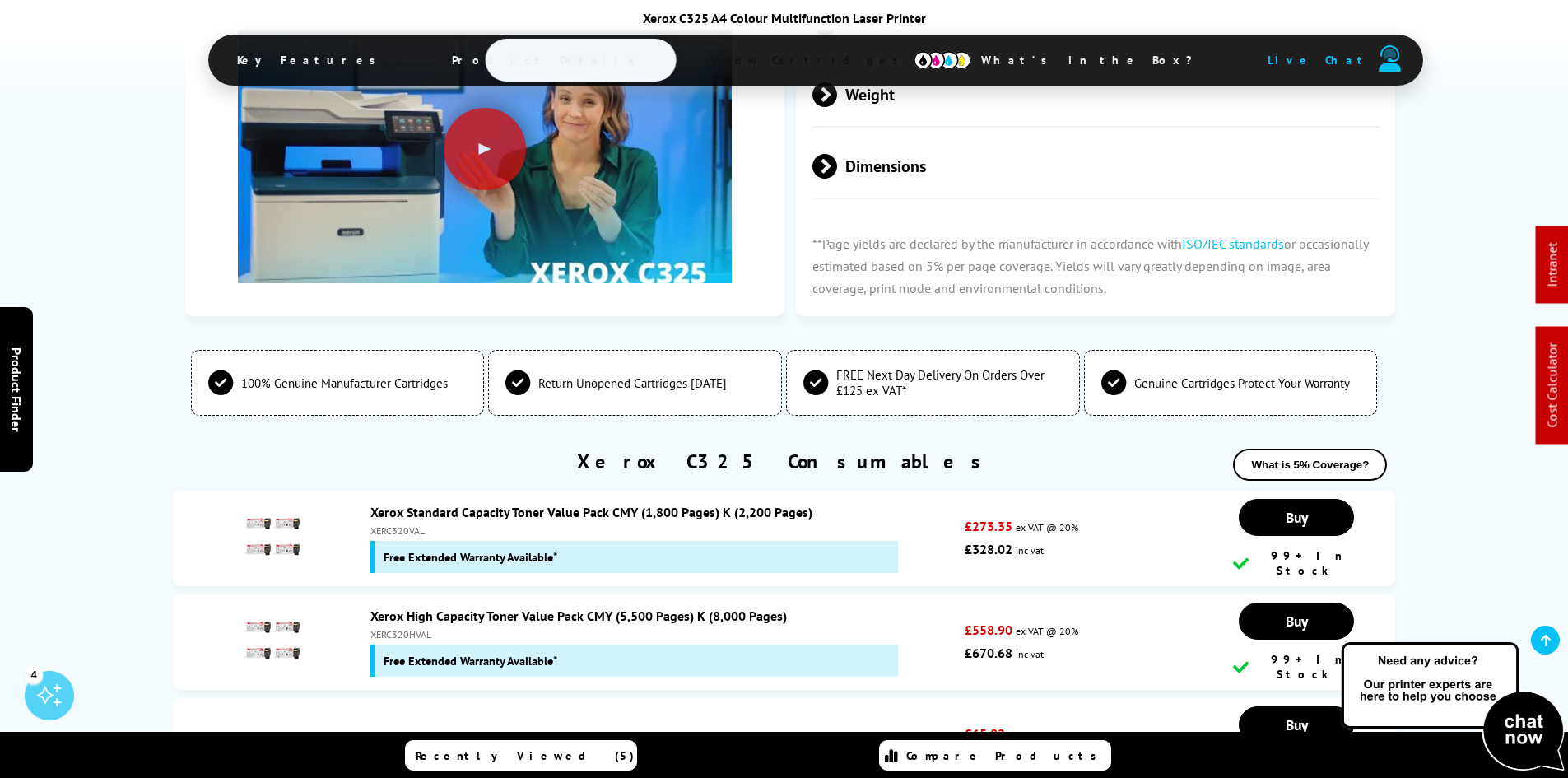
scroll to position [5579, 0]
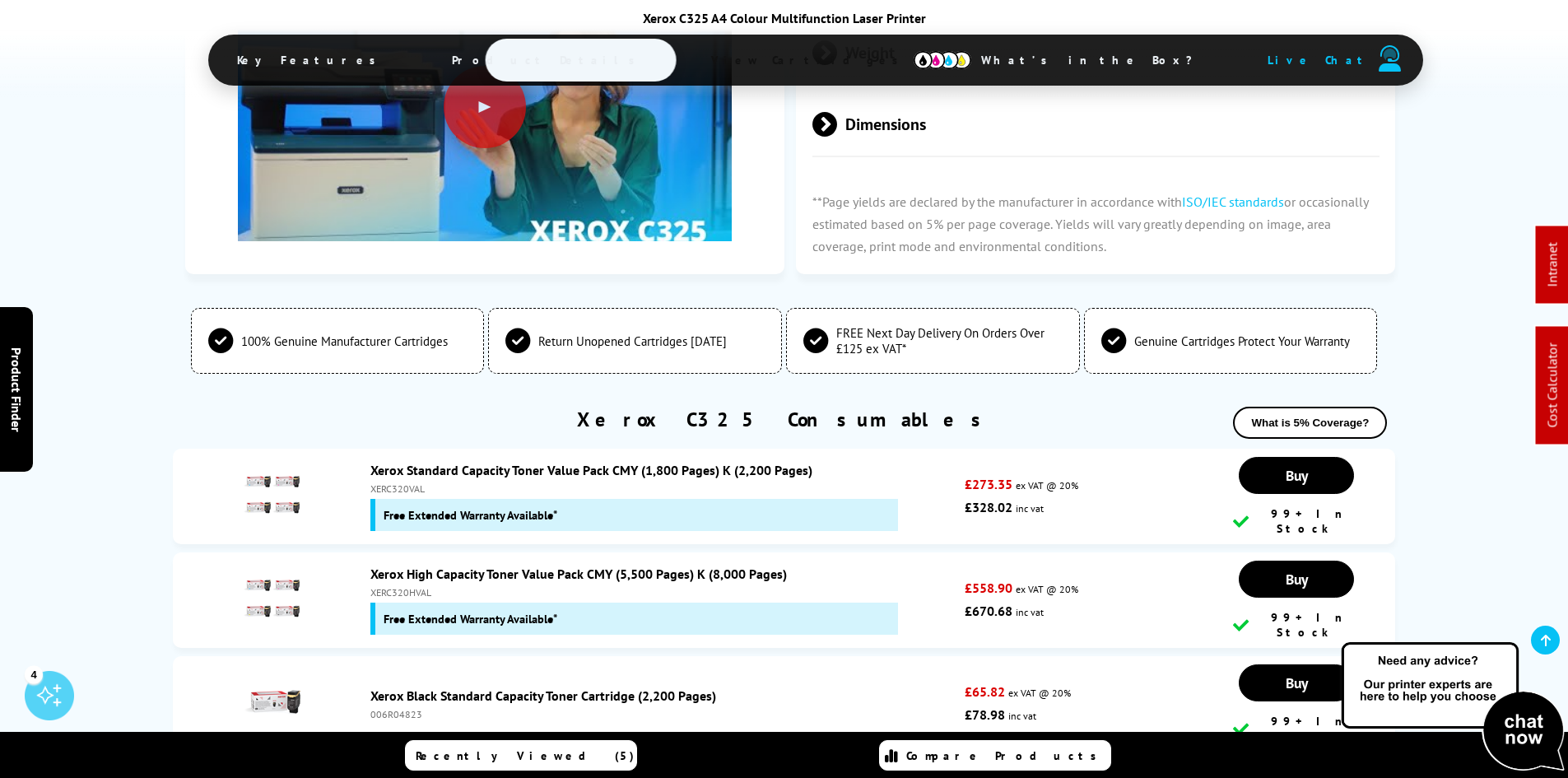
click at [408, 586] on div "XERC320HVAL" at bounding box center [664, 592] width 587 height 13
copy div "XERC320HVAL"
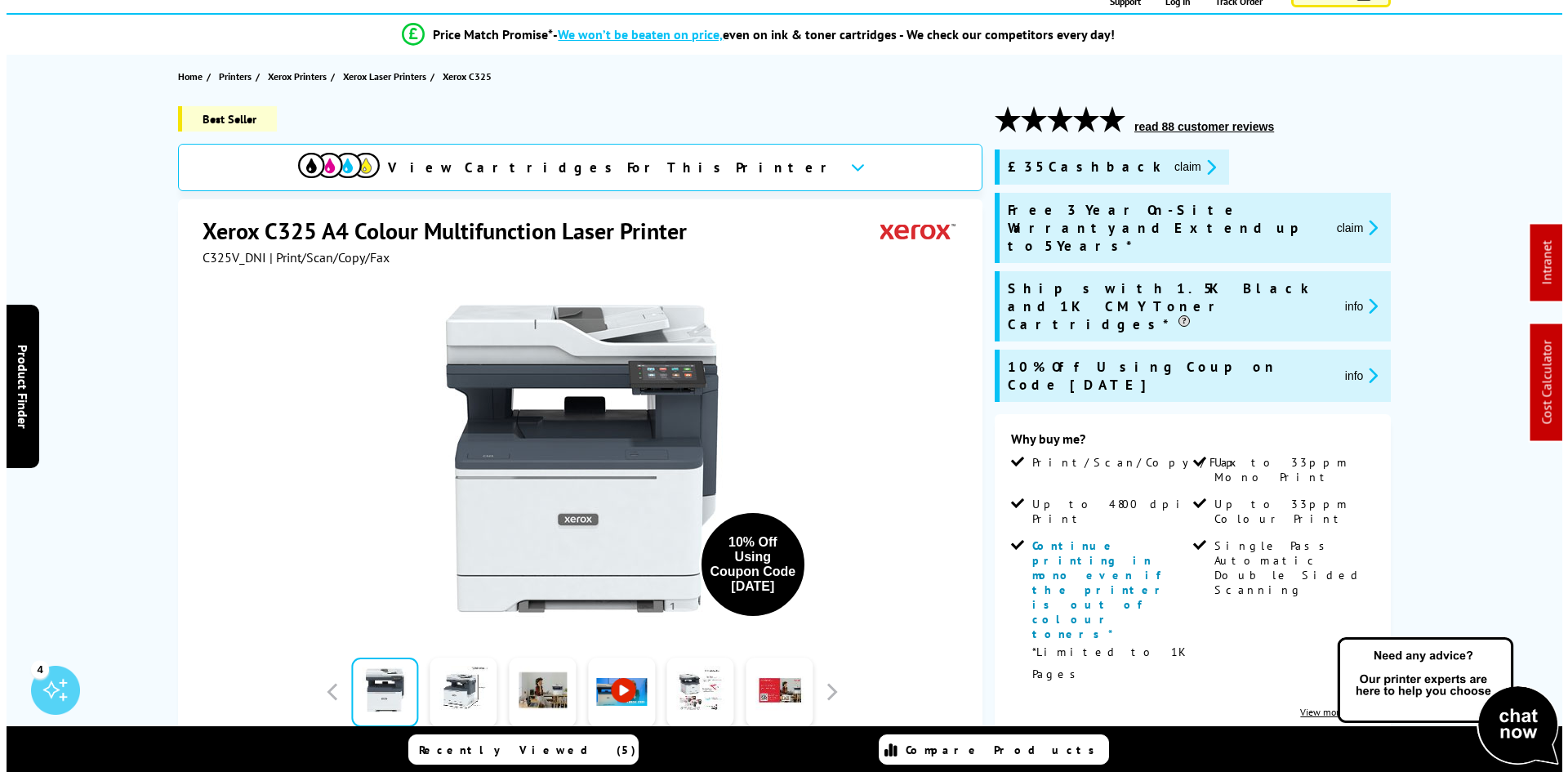
scroll to position [0, 0]
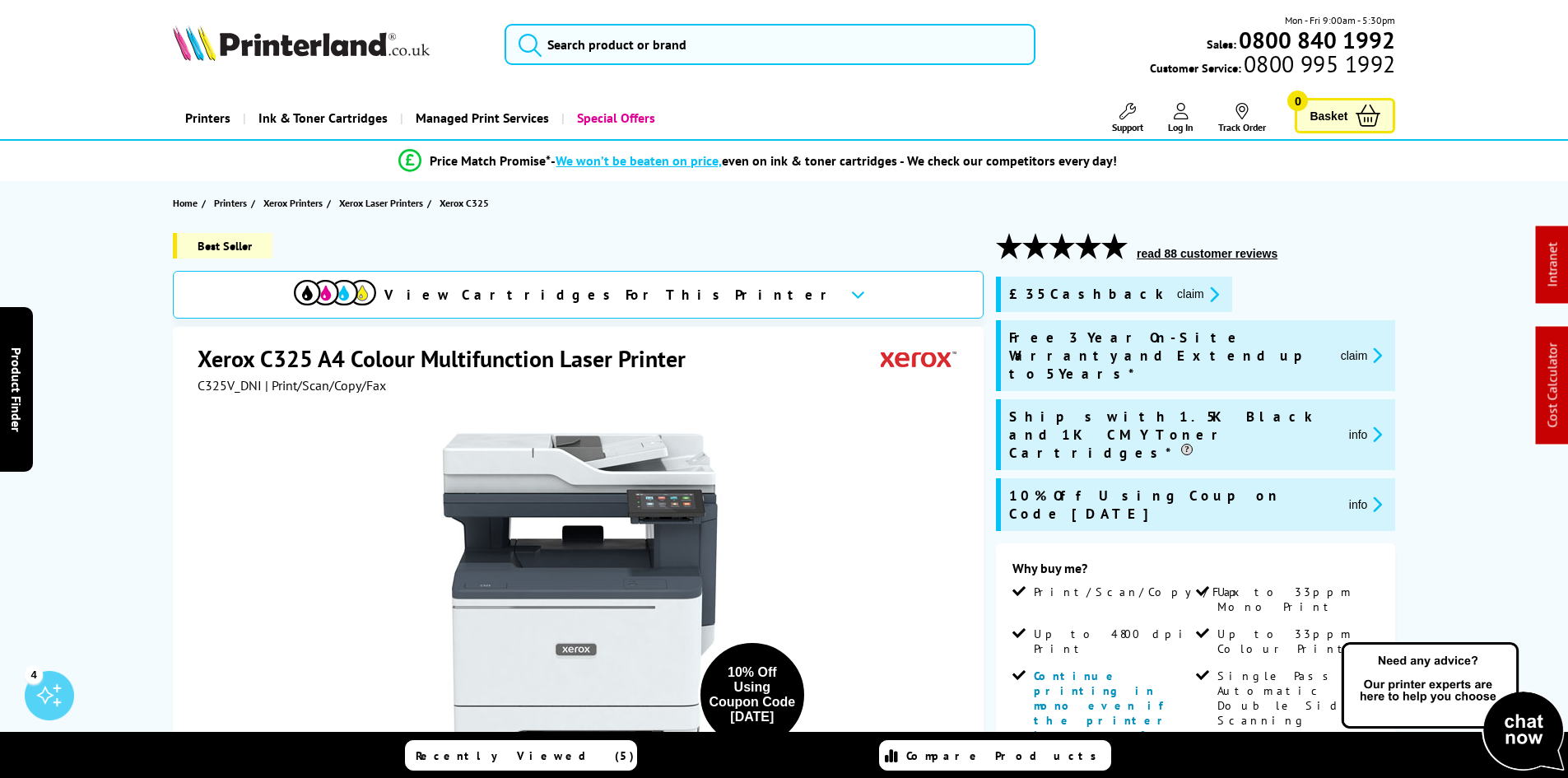
drag, startPoint x: 157, startPoint y: 472, endPoint x: 168, endPoint y: 167, distance: 305.2
click at [217, 386] on span "C325V_DNI" at bounding box center [229, 385] width 64 height 16
copy span "C325V_DNI"
drag, startPoint x: 1104, startPoint y: 292, endPoint x: 1206, endPoint y: 351, distance: 117.8
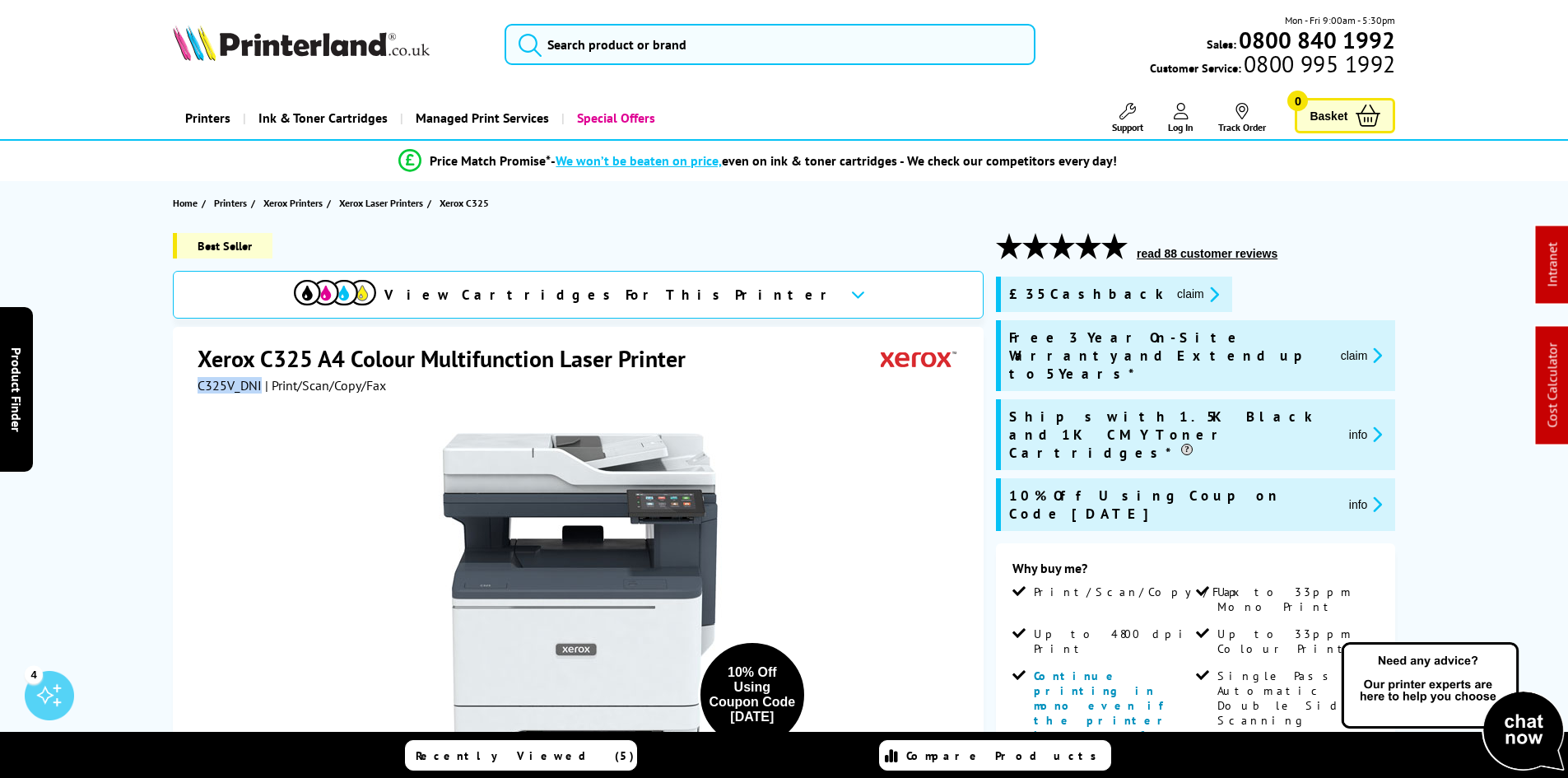
click at [1172, 292] on button "claim" at bounding box center [1198, 295] width 52 height 19
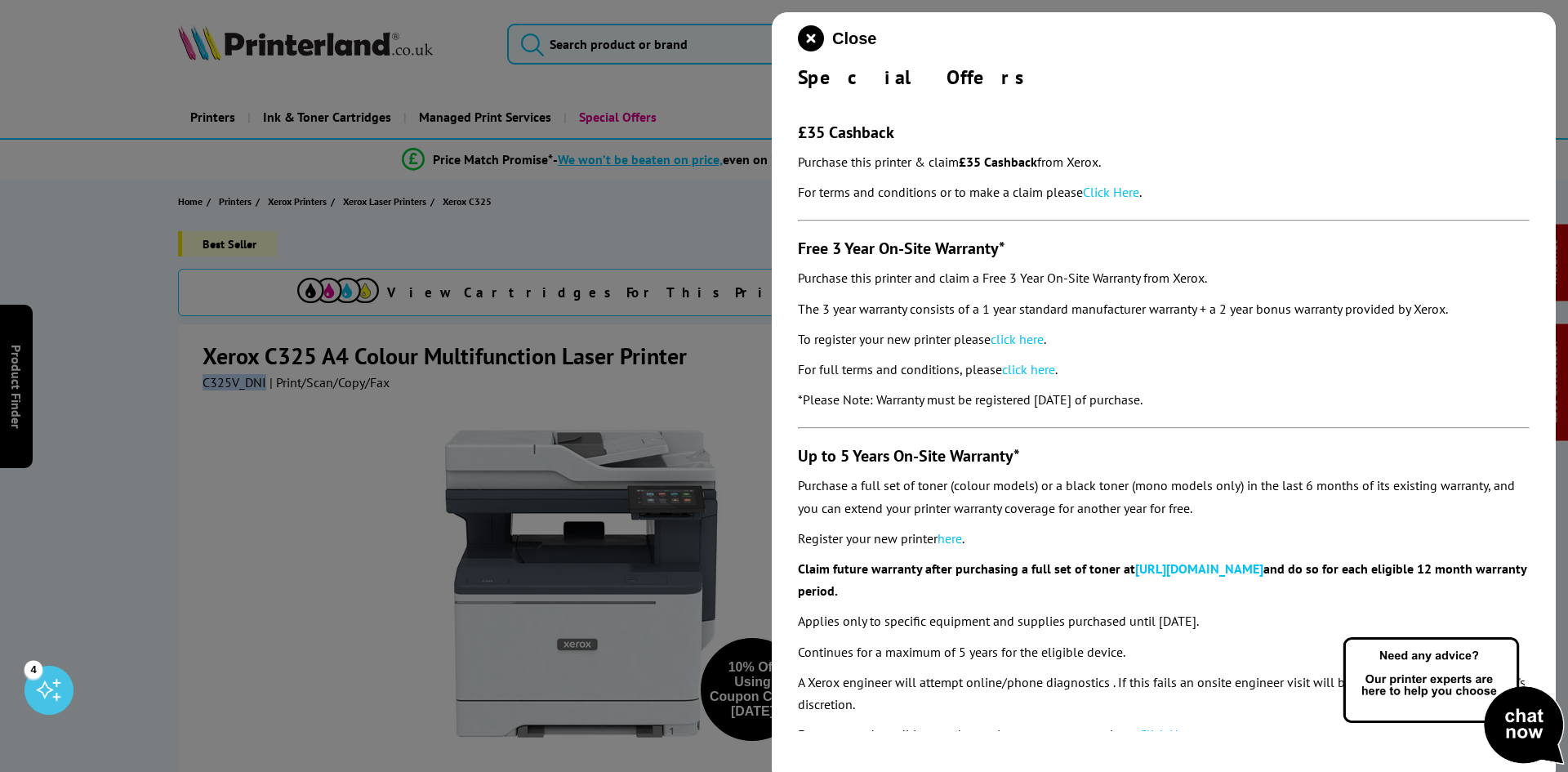
drag, startPoint x: 795, startPoint y: 83, endPoint x: 1220, endPoint y: 383, distance: 520.2
click at [1220, 383] on div "Close Special Offers £35 Cashback Purchase this printer & claim £35 Cashback fr…" at bounding box center [1164, 399] width 784 height 772
copy div "Special Offers £35 Cashback Purchase this printer & claim £35 Cashback from Xer…"
drag, startPoint x: 817, startPoint y: 39, endPoint x: 720, endPoint y: 59, distance: 99.0
click at [813, 39] on icon "close modal" at bounding box center [811, 38] width 26 height 26
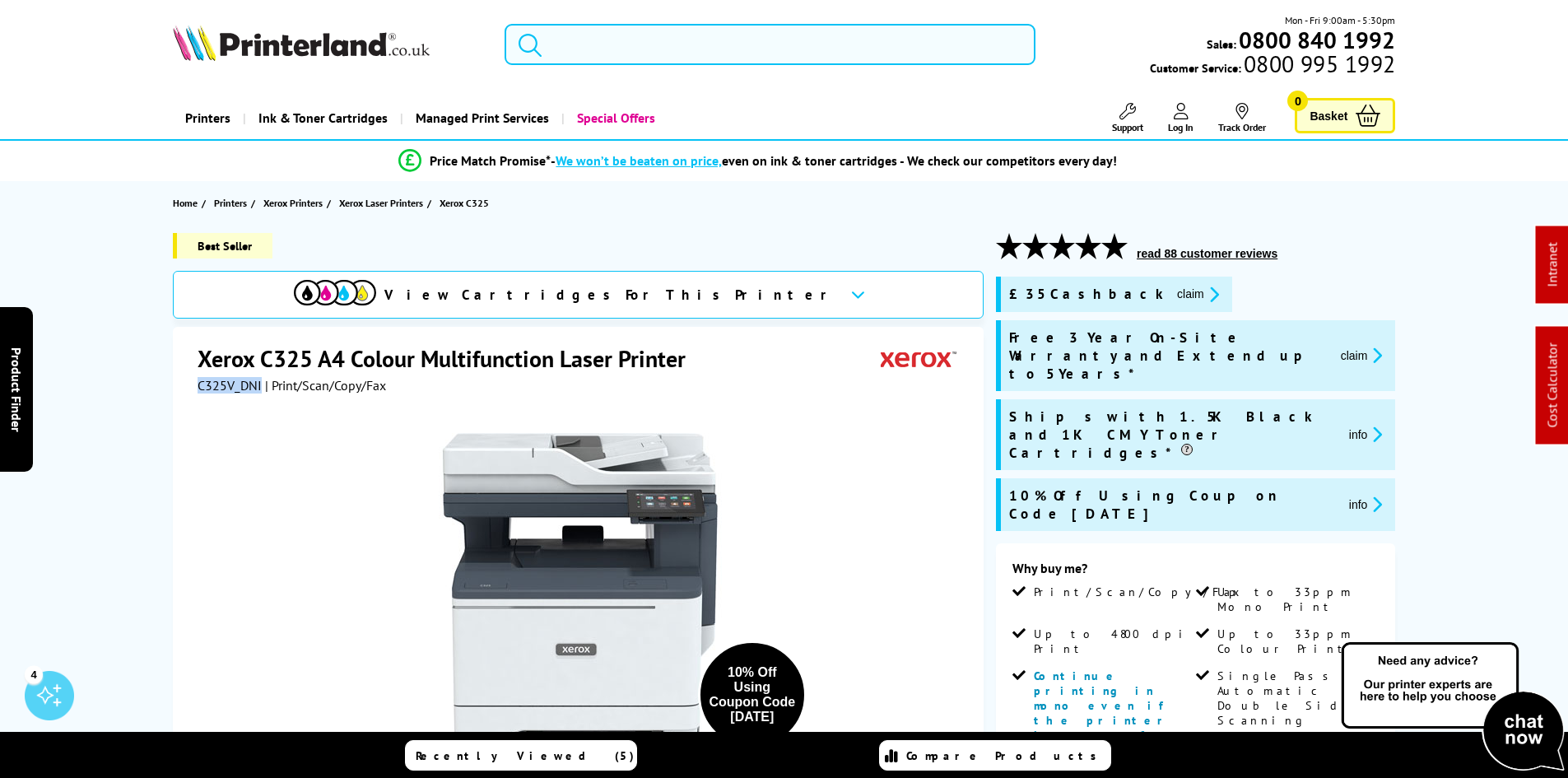
click at [607, 57] on input "search" at bounding box center [770, 44] width 531 height 41
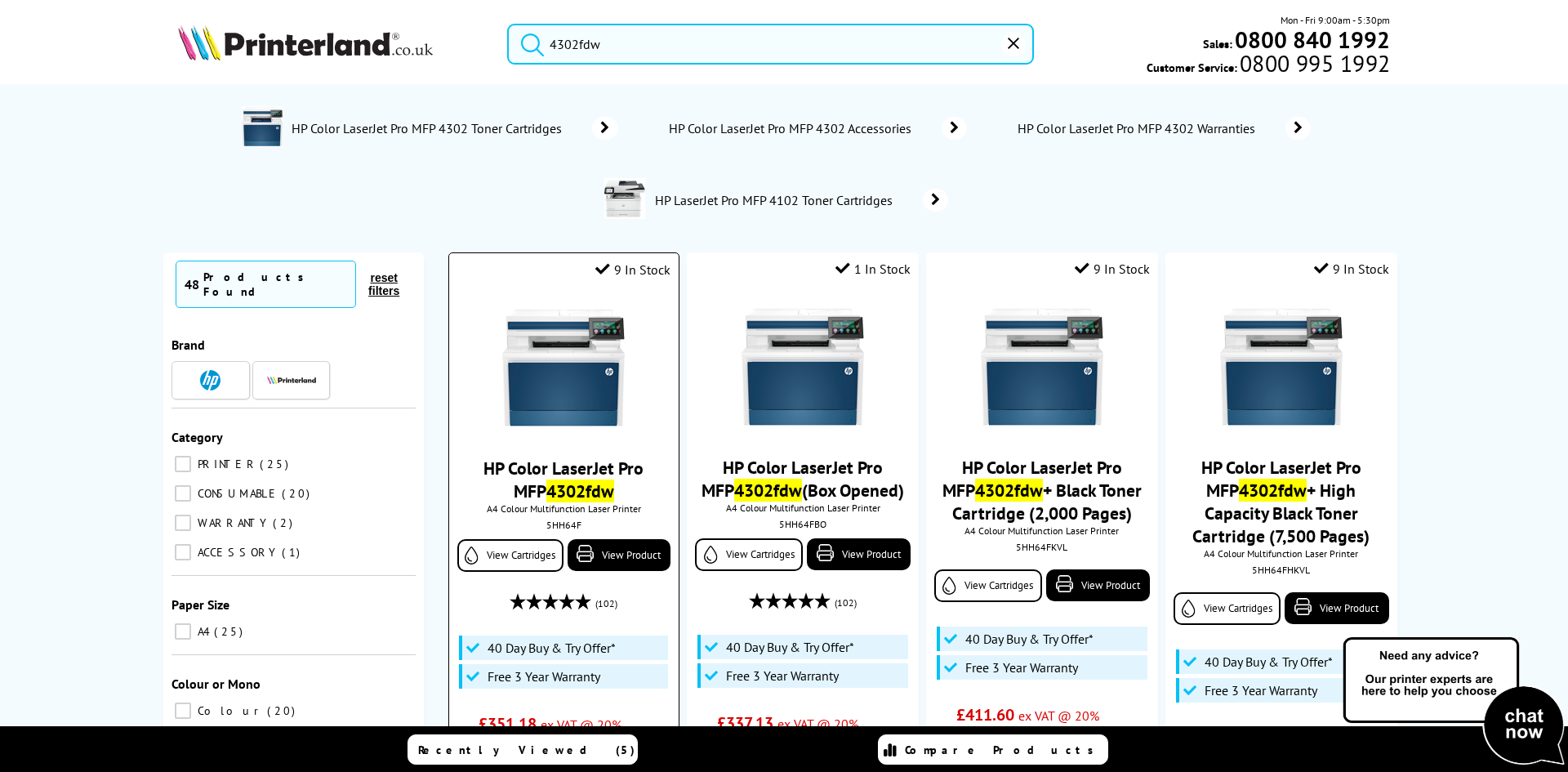
click at [560, 525] on div "5HH64F" at bounding box center [564, 525] width 205 height 13
copy div "5HH64F"
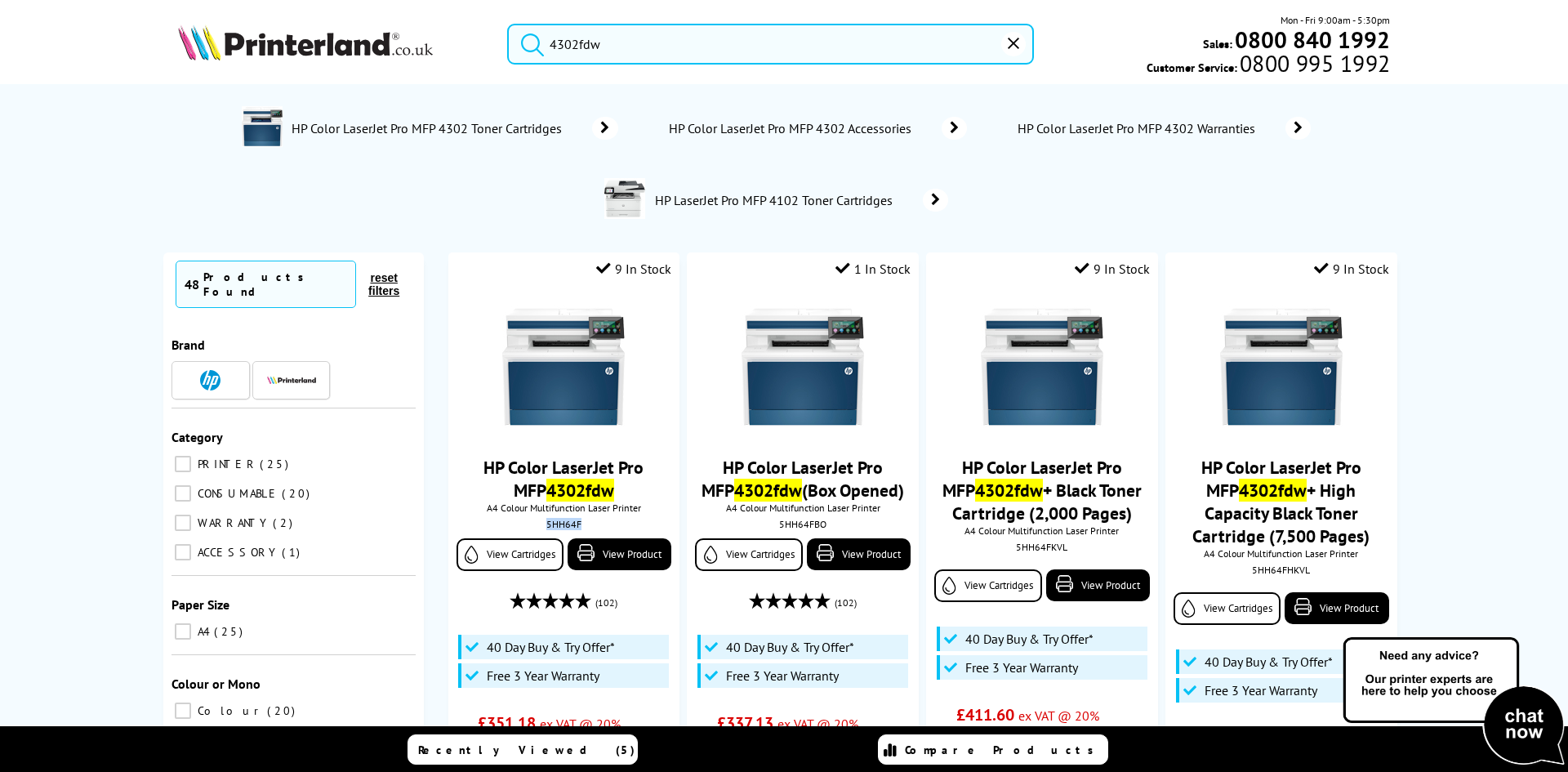
drag, startPoint x: 129, startPoint y: 509, endPoint x: 100, endPoint y: 460, distance: 56.9
click at [617, 52] on input "4302fdw" at bounding box center [771, 44] width 527 height 41
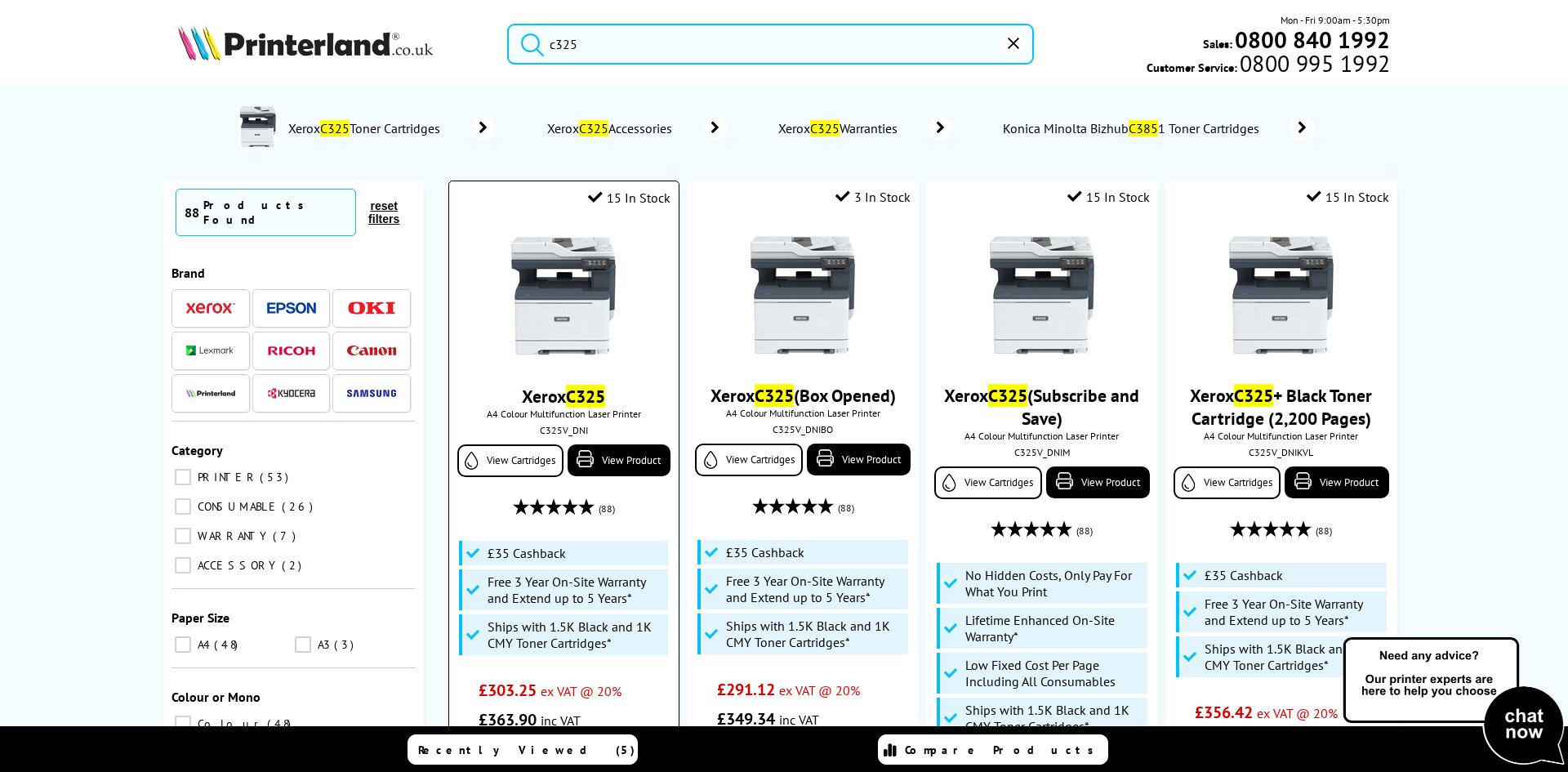
click at [557, 431] on div "C325V_DNI" at bounding box center [564, 430] width 205 height 13
copy div "C325V_DNI"
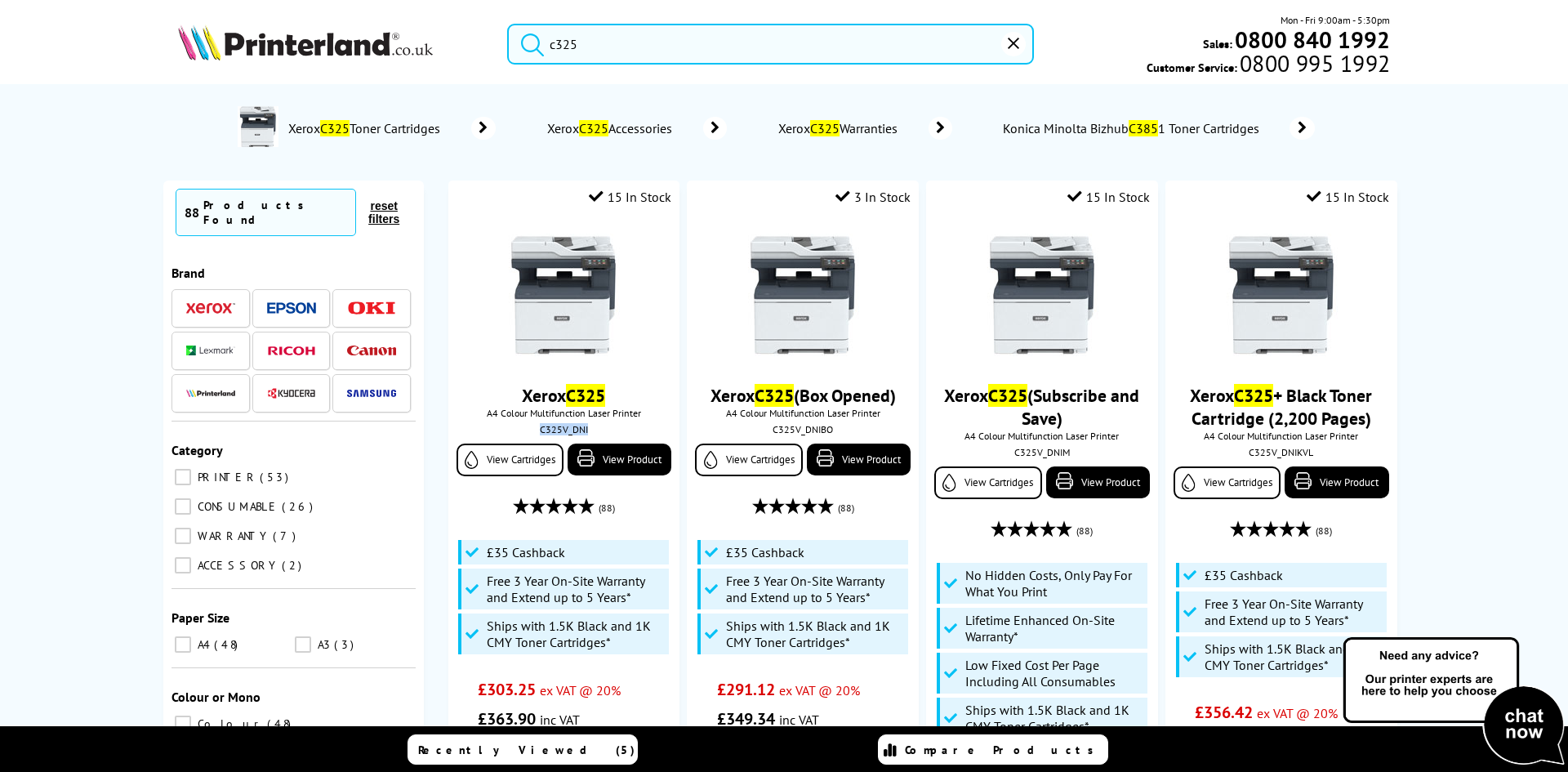
drag, startPoint x: 76, startPoint y: 373, endPoint x: 81, endPoint y: 306, distance: 67.2
click at [79, 367] on div "No results Xerox C325 Toner Cartridges Xerox C325 Accessories Xerox C325 Warran…" at bounding box center [784, 429] width 1568 height 690
click at [609, 46] on input "c325" at bounding box center [771, 44] width 527 height 41
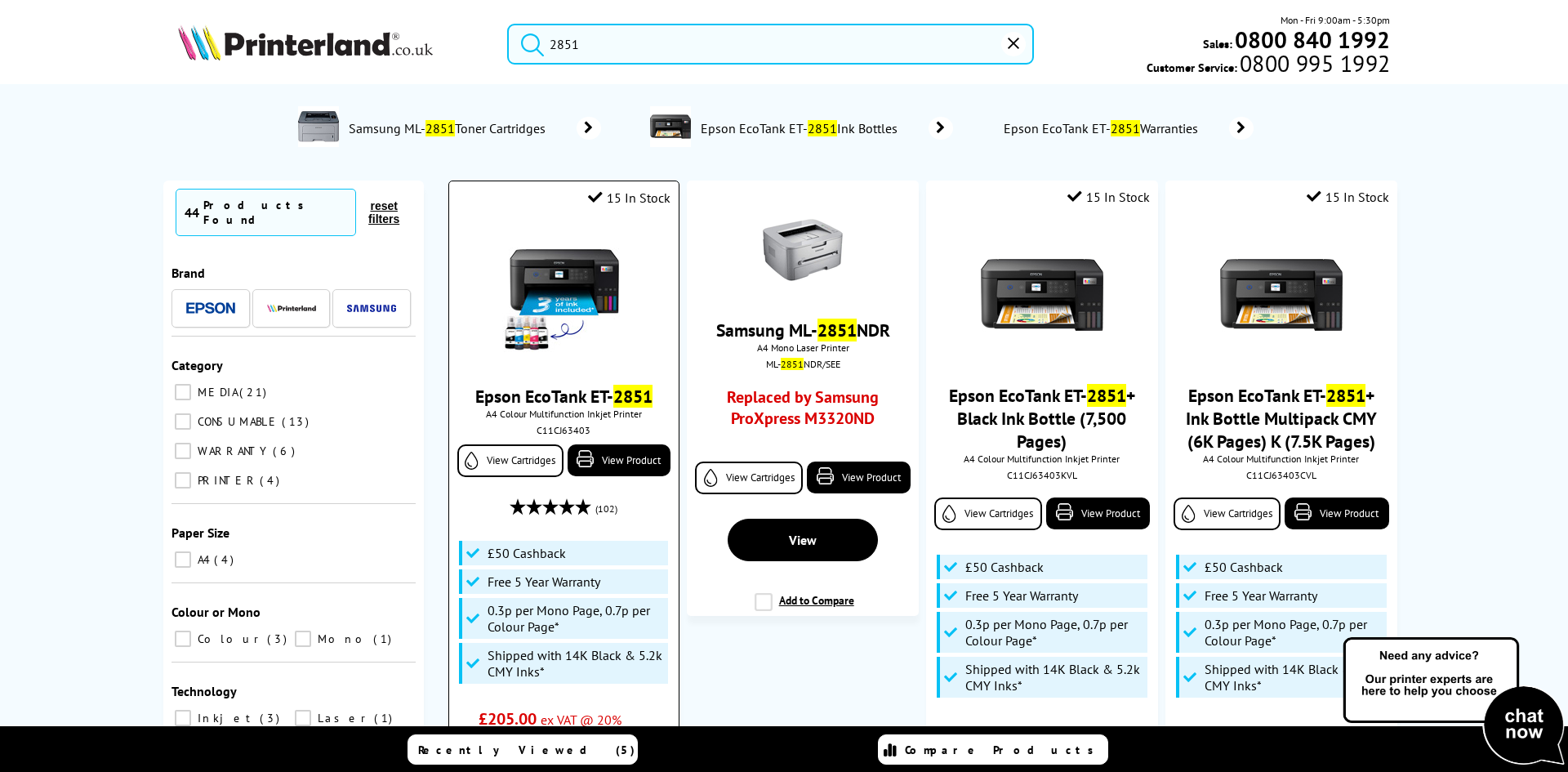
type input "2851"
click at [557, 275] on img at bounding box center [563, 296] width 122 height 122
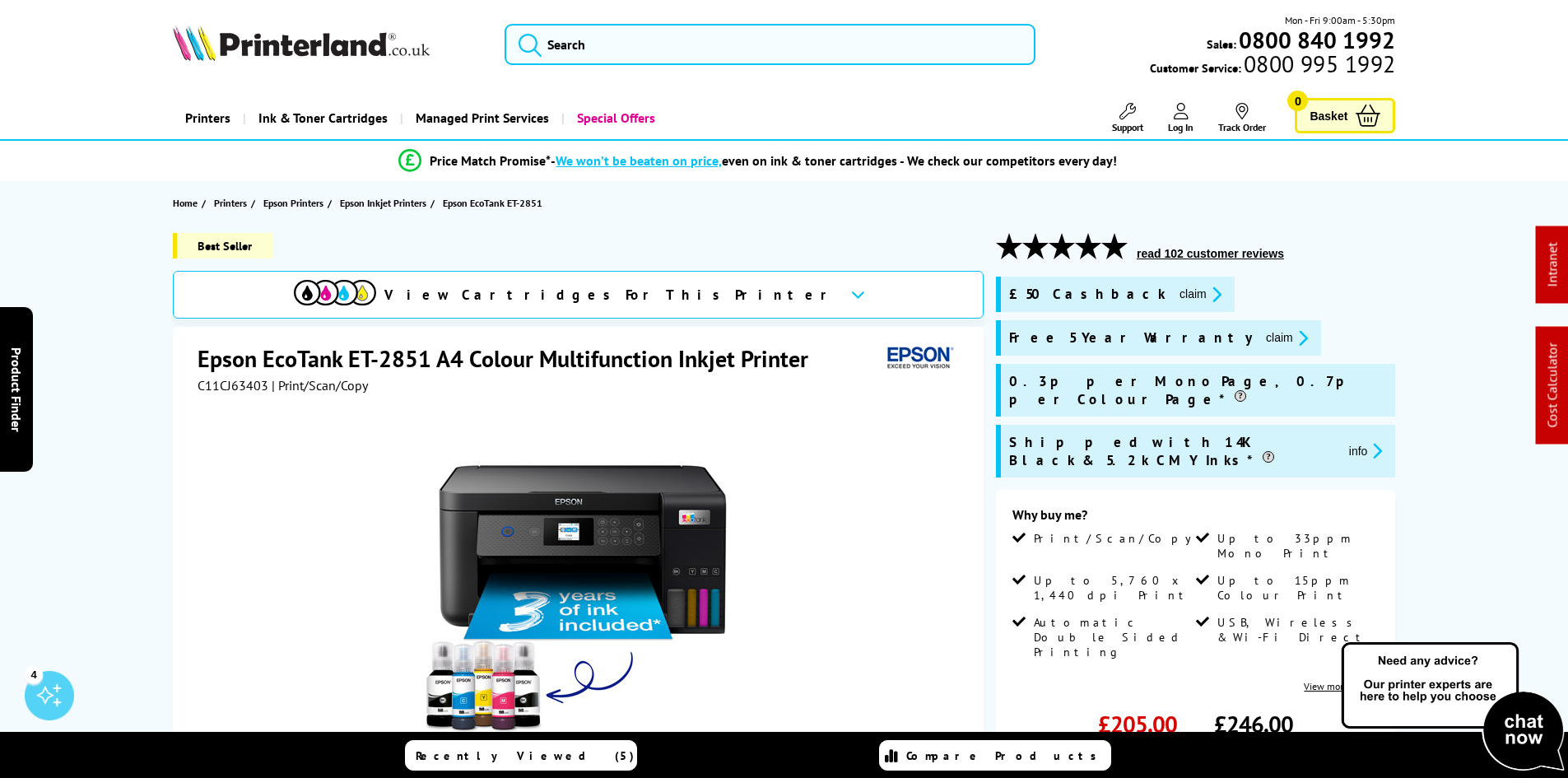
click at [158, 388] on div "Best Seller View Cartridges For This Printer Epson EcoTank ET-2851 A4 Colour Mu…" at bounding box center [784, 677] width 1317 height 888
click at [127, 333] on div "Best Seller View Cartridges For This Printer Epson EcoTank ET-2851 A4 Colour Mu…" at bounding box center [784, 677] width 1317 height 888
click at [396, 196] on span "Epson Inkjet Printers" at bounding box center [384, 203] width 87 height 17
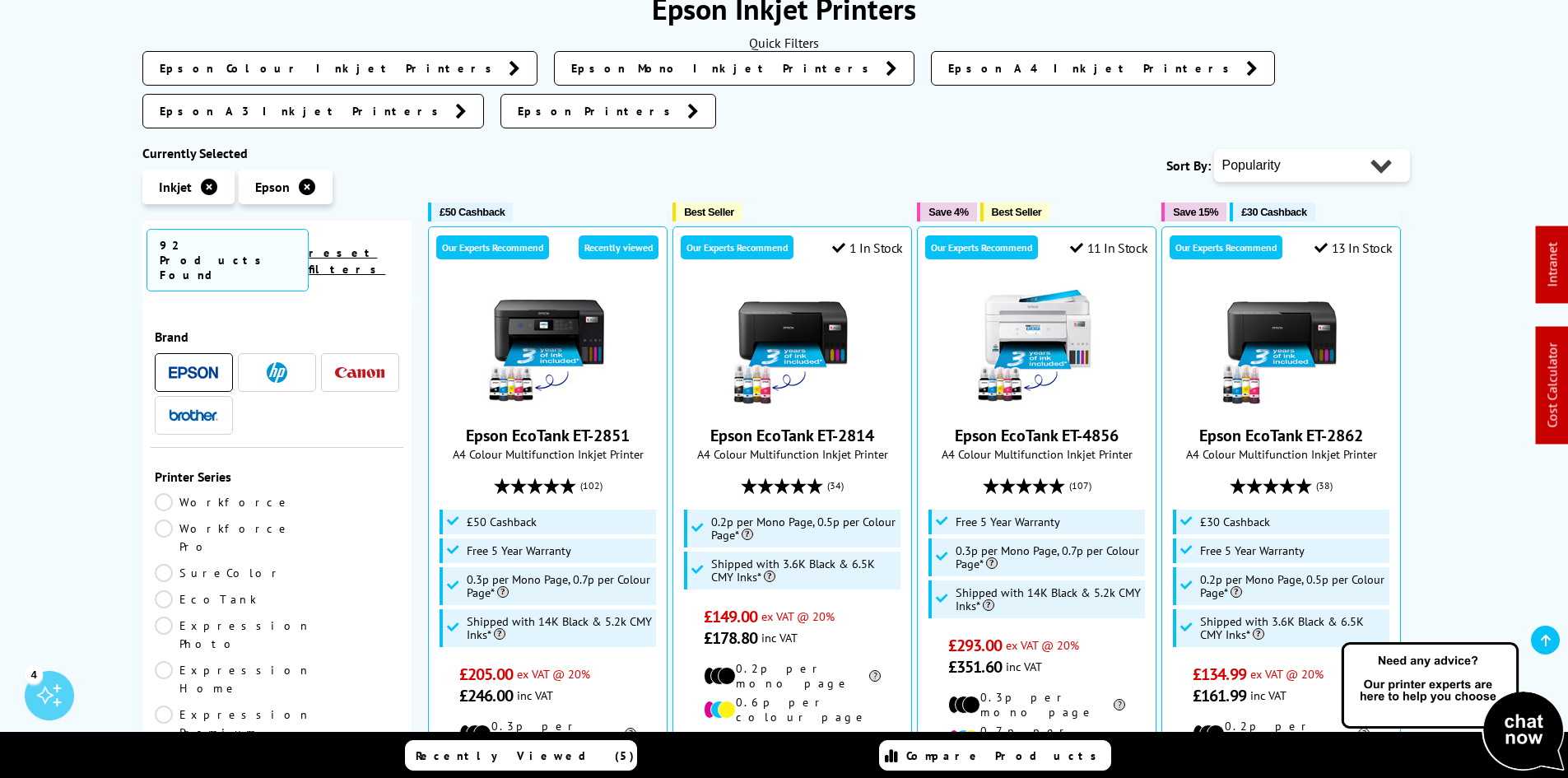
click at [277, 591] on link "EcoTank" at bounding box center [216, 599] width 123 height 18
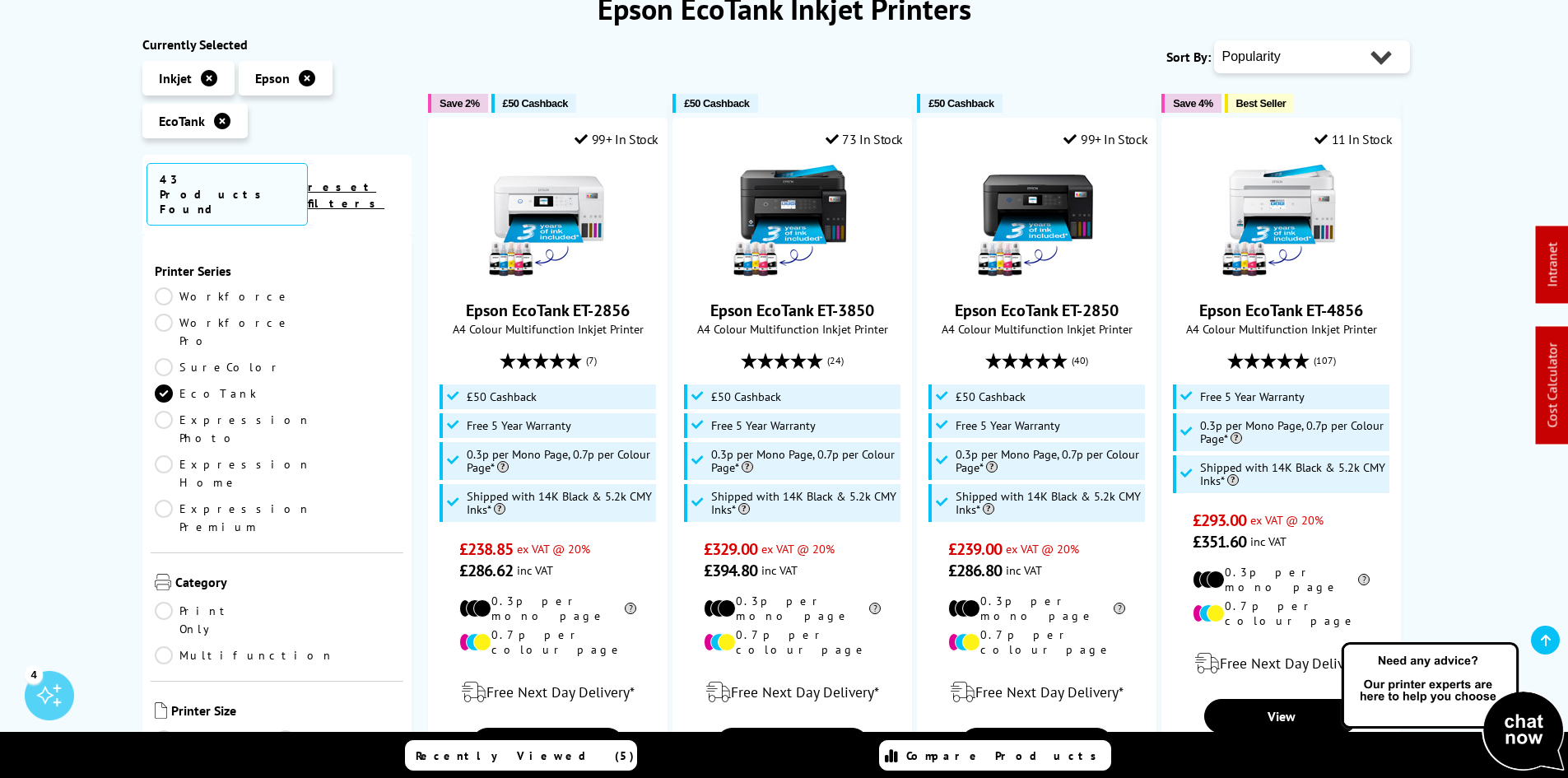
click at [1362, 48] on select "Popularity Rating Price - Low to High Price - High to Low Running Costs - Low t…" at bounding box center [1312, 56] width 196 height 33
select select "Price Ascending"
click at [1214, 40] on select "Popularity Rating Price - Low to High Price - High to Low Running Costs - Low t…" at bounding box center [1312, 56] width 196 height 33
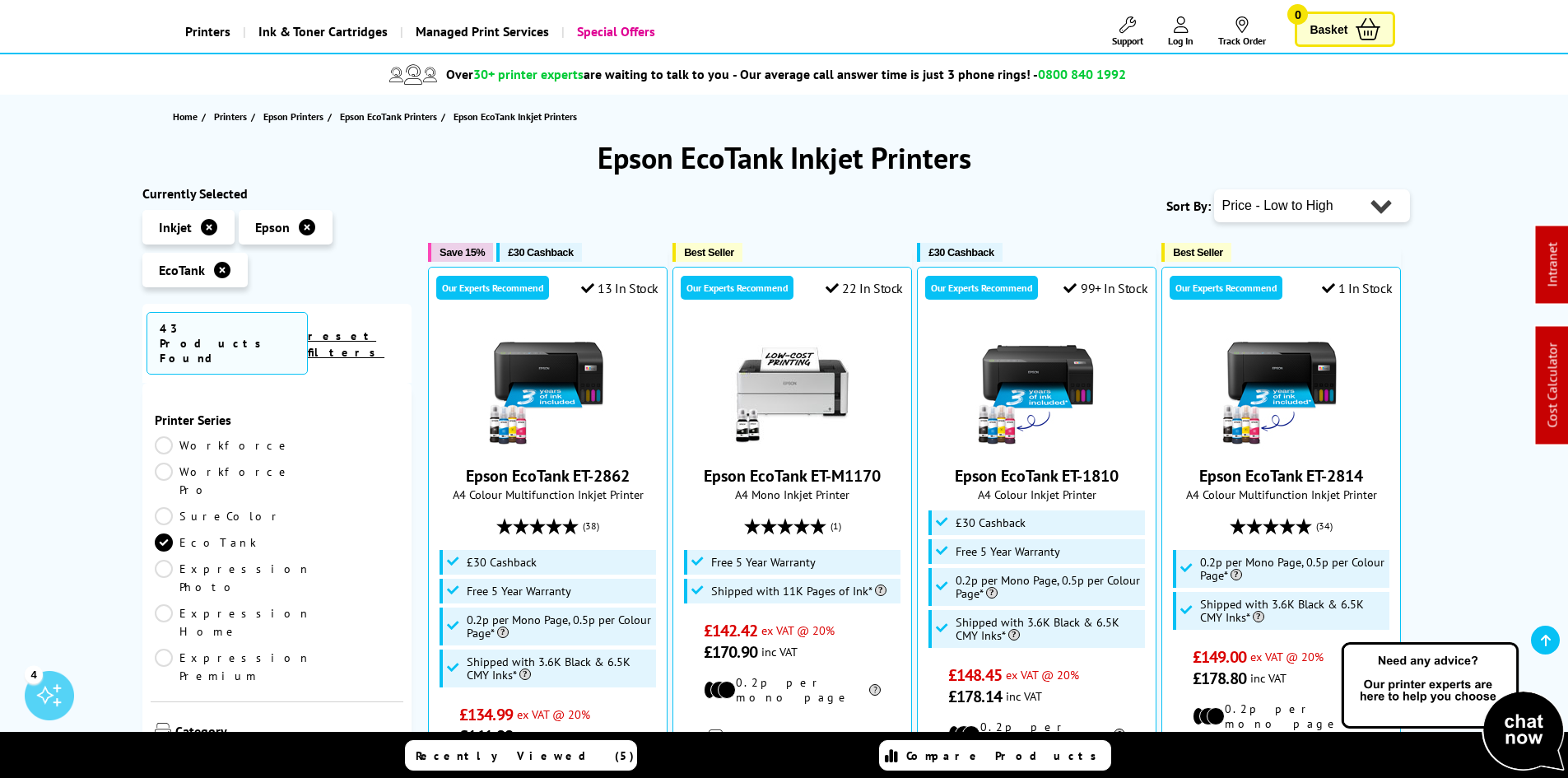
scroll to position [164, 0]
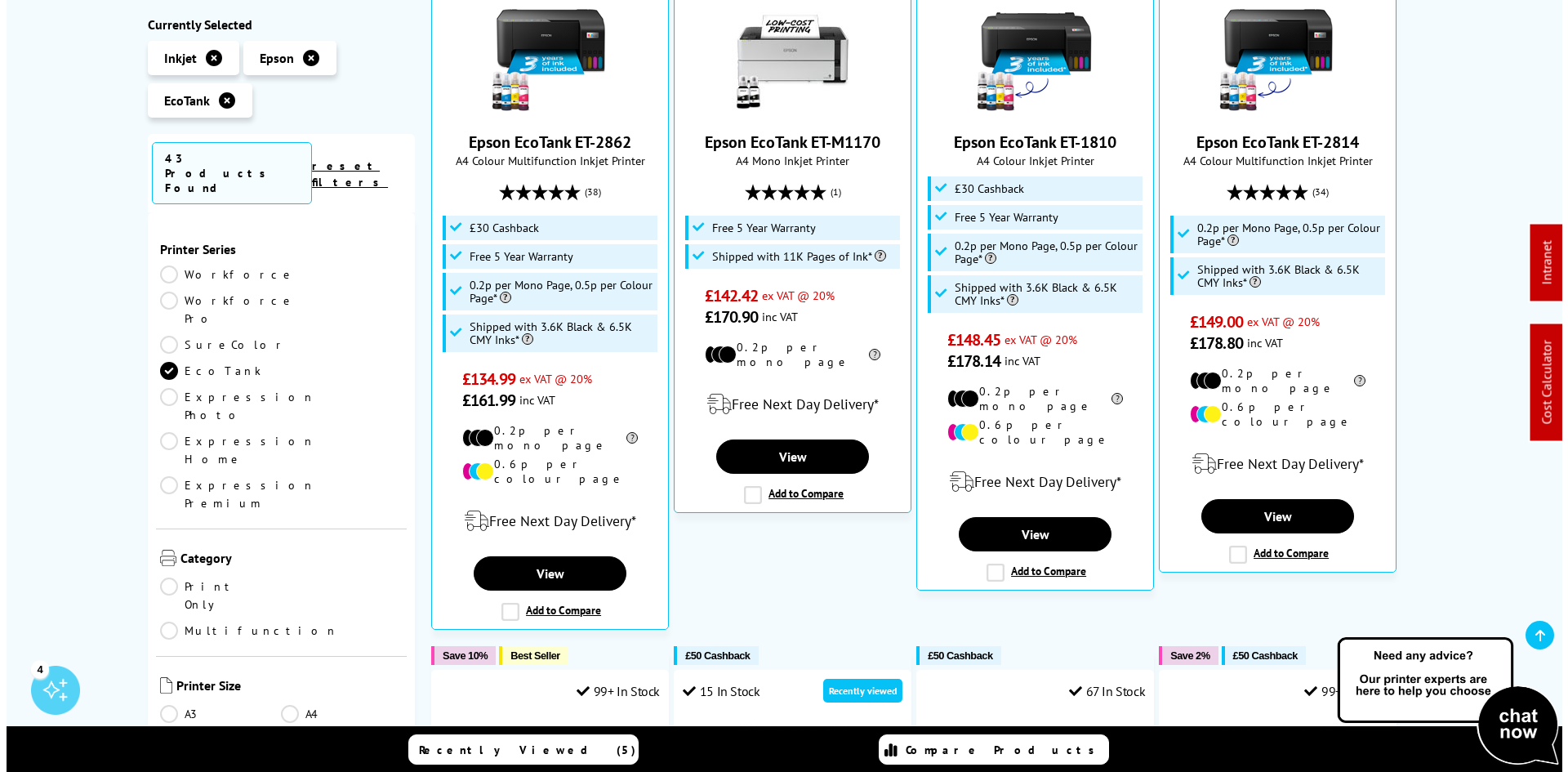
scroll to position [0, 0]
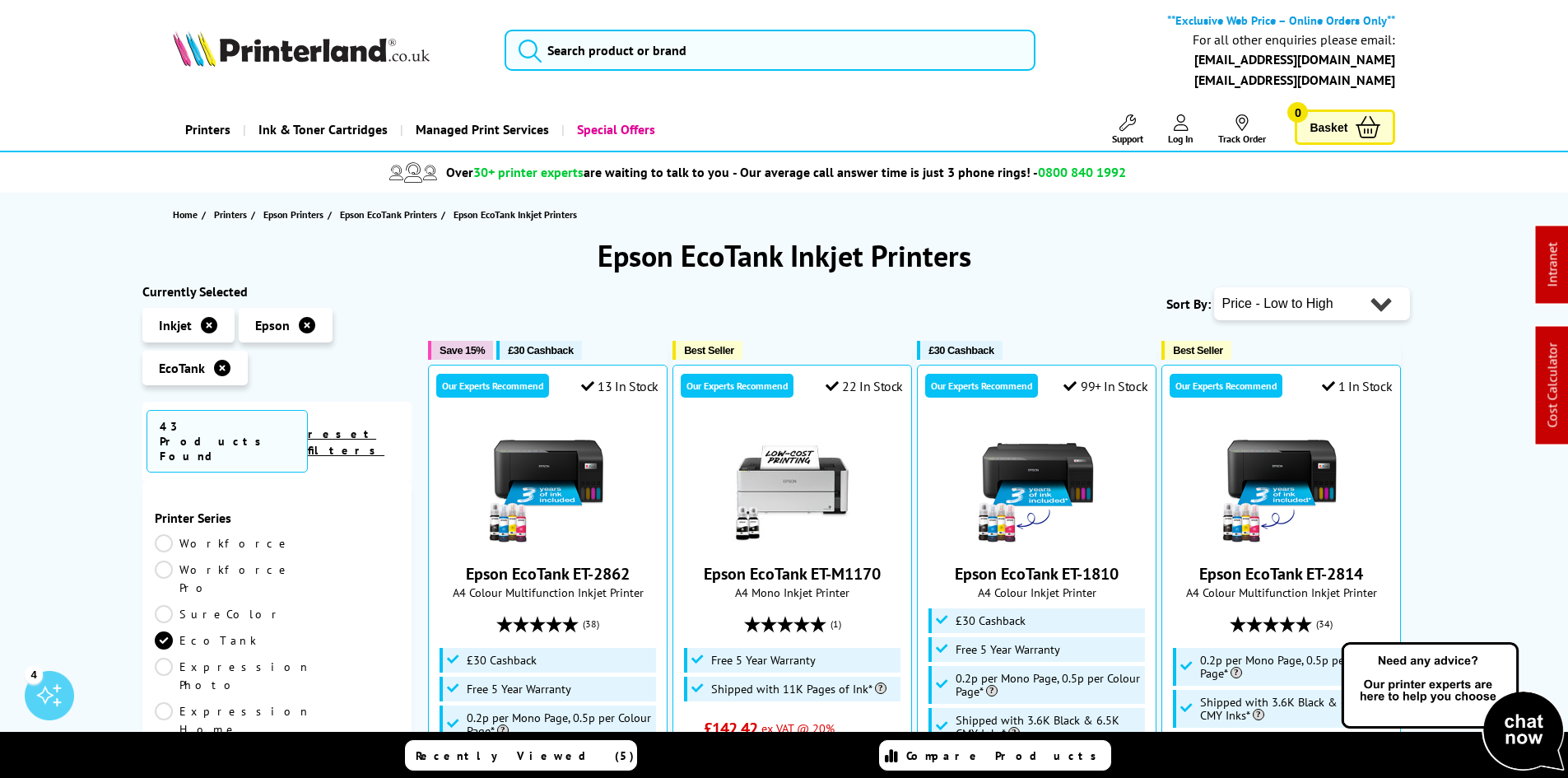
drag, startPoint x: 560, startPoint y: 455, endPoint x: 584, endPoint y: 13, distance: 442.7
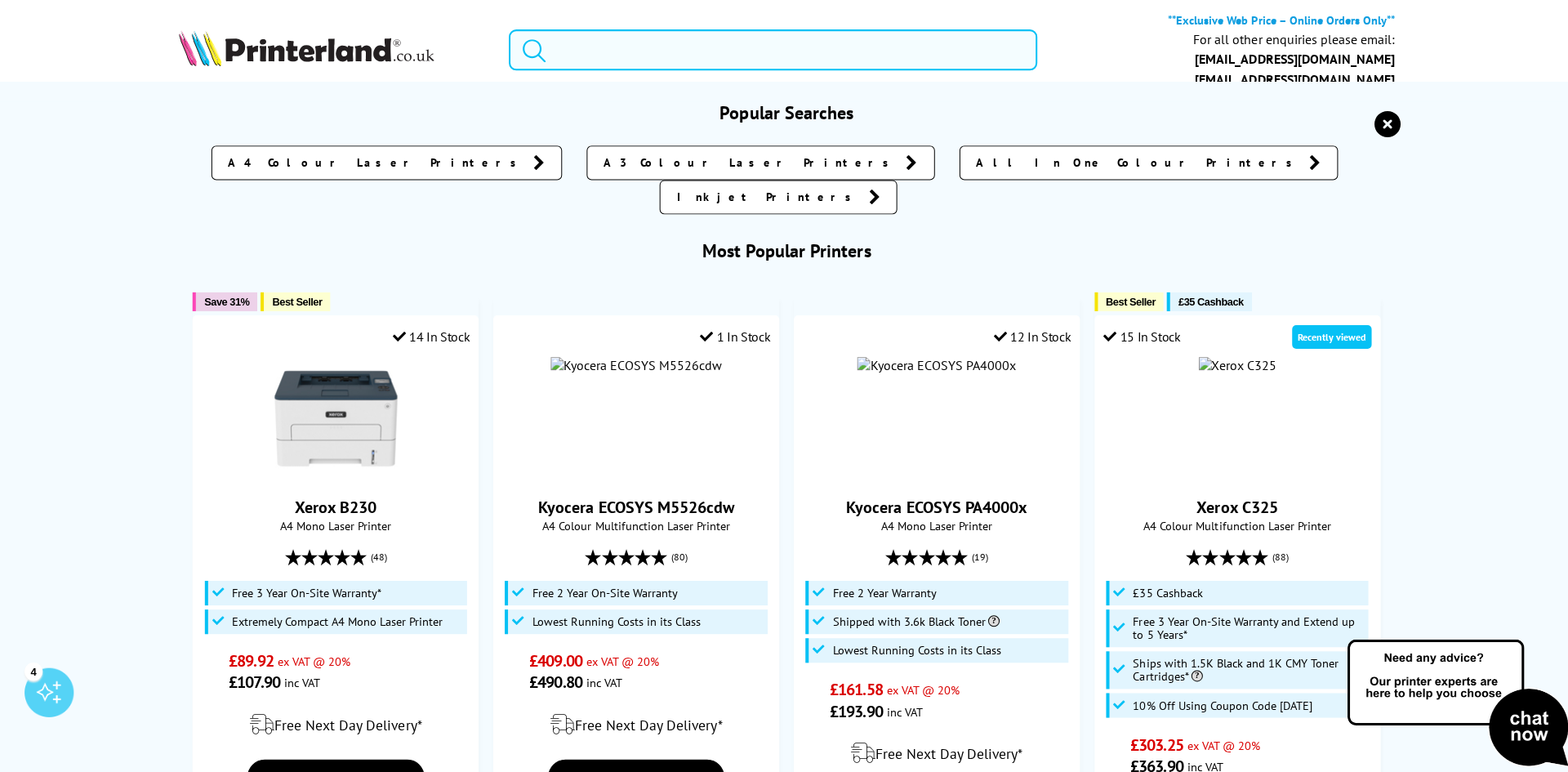
click at [549, 53] on form at bounding box center [771, 50] width 527 height 41
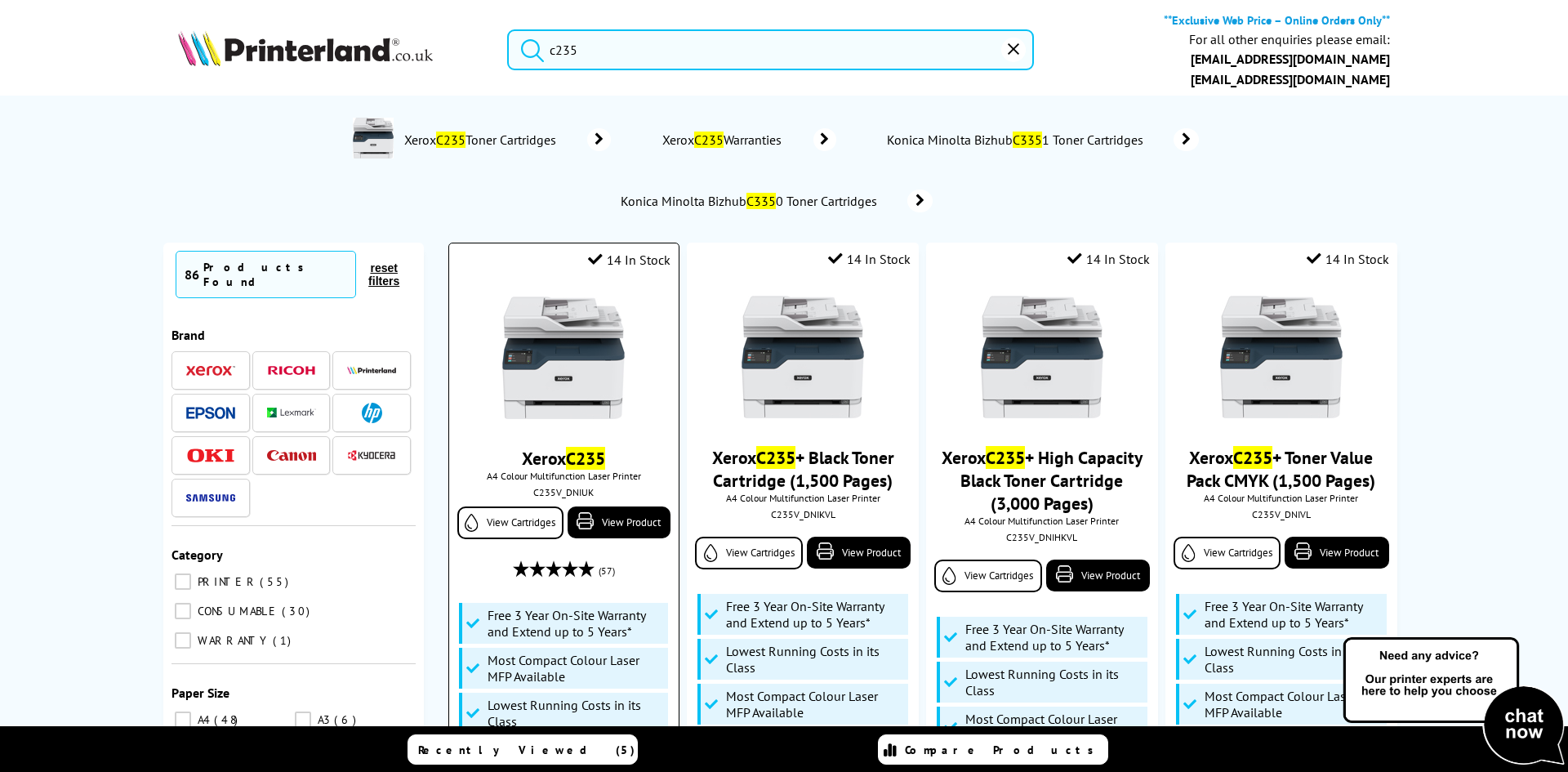
type input "c235"
click at [565, 381] on img at bounding box center [563, 357] width 122 height 122
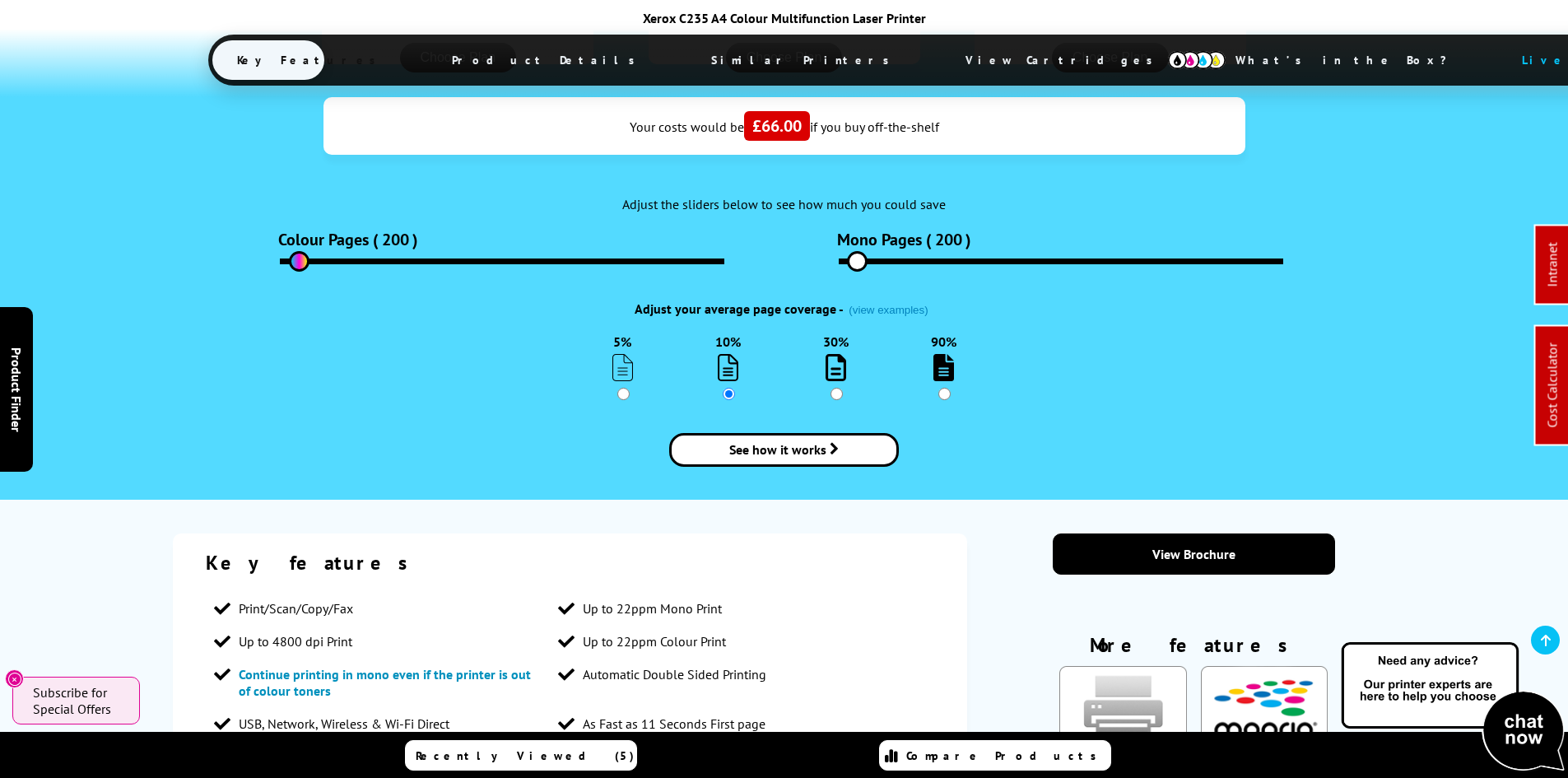
scroll to position [2141, 0]
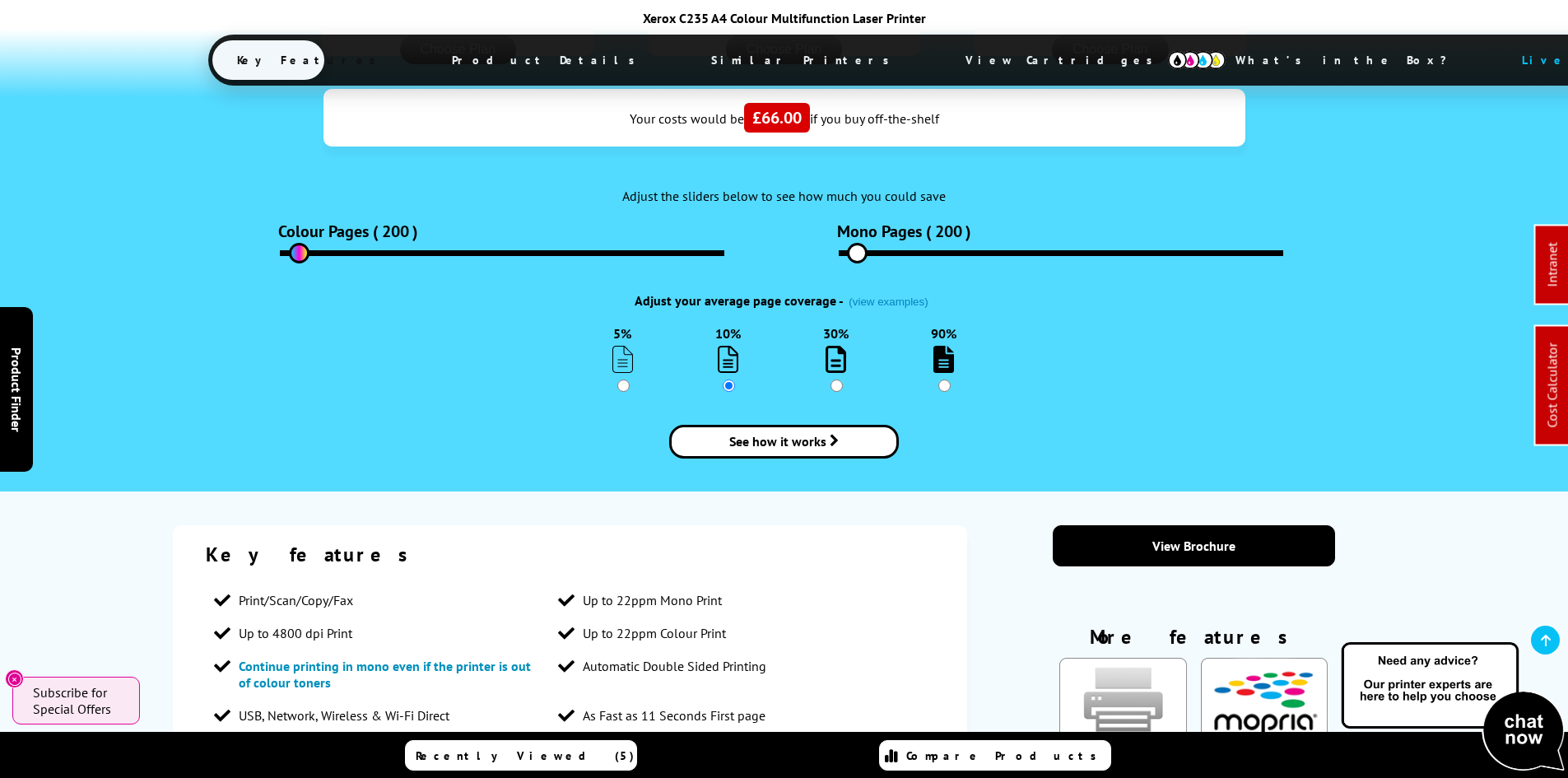
click at [941, 58] on span "View Cartridges" at bounding box center [1067, 60] width 252 height 43
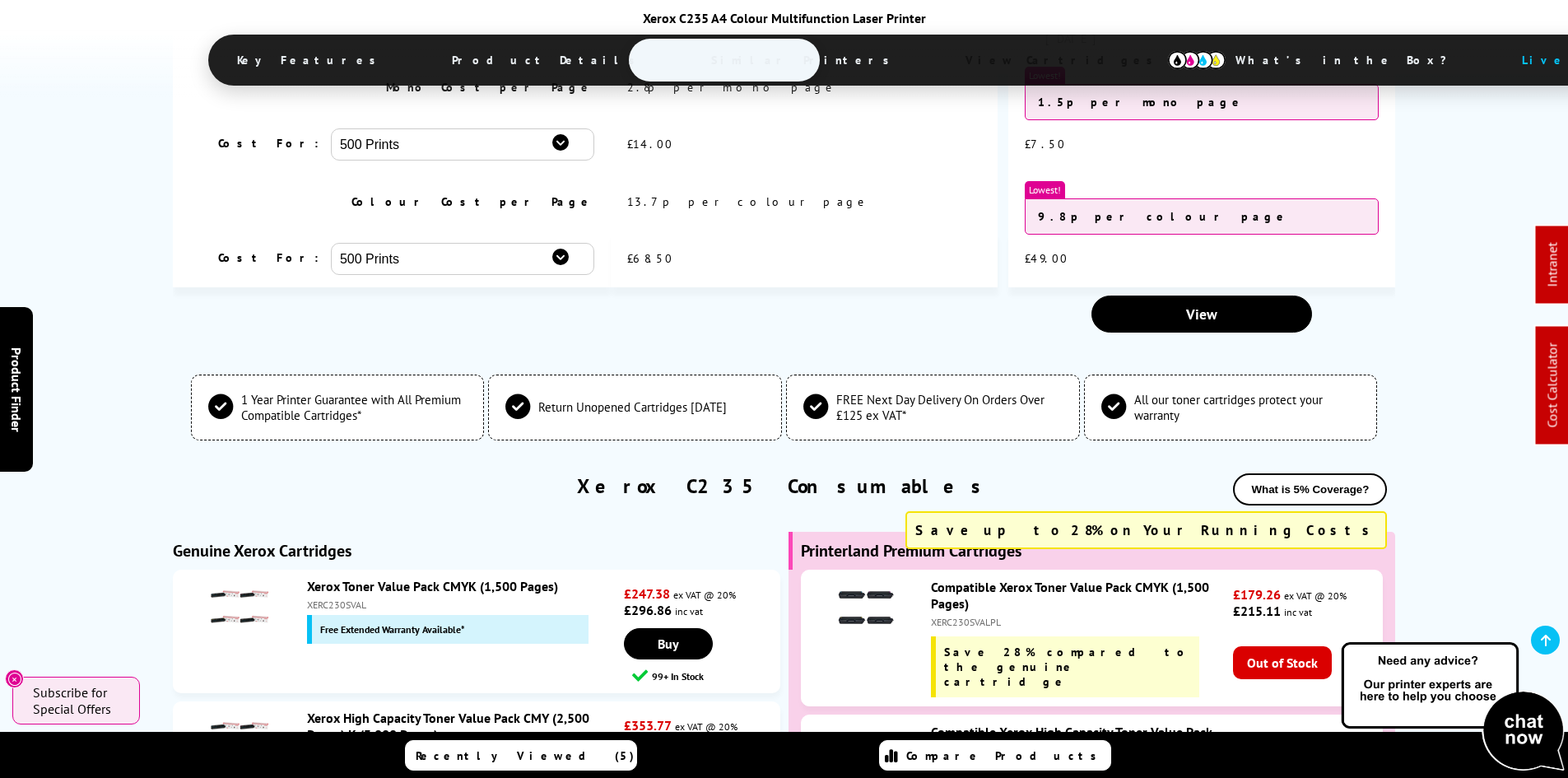
scroll to position [5781, 0]
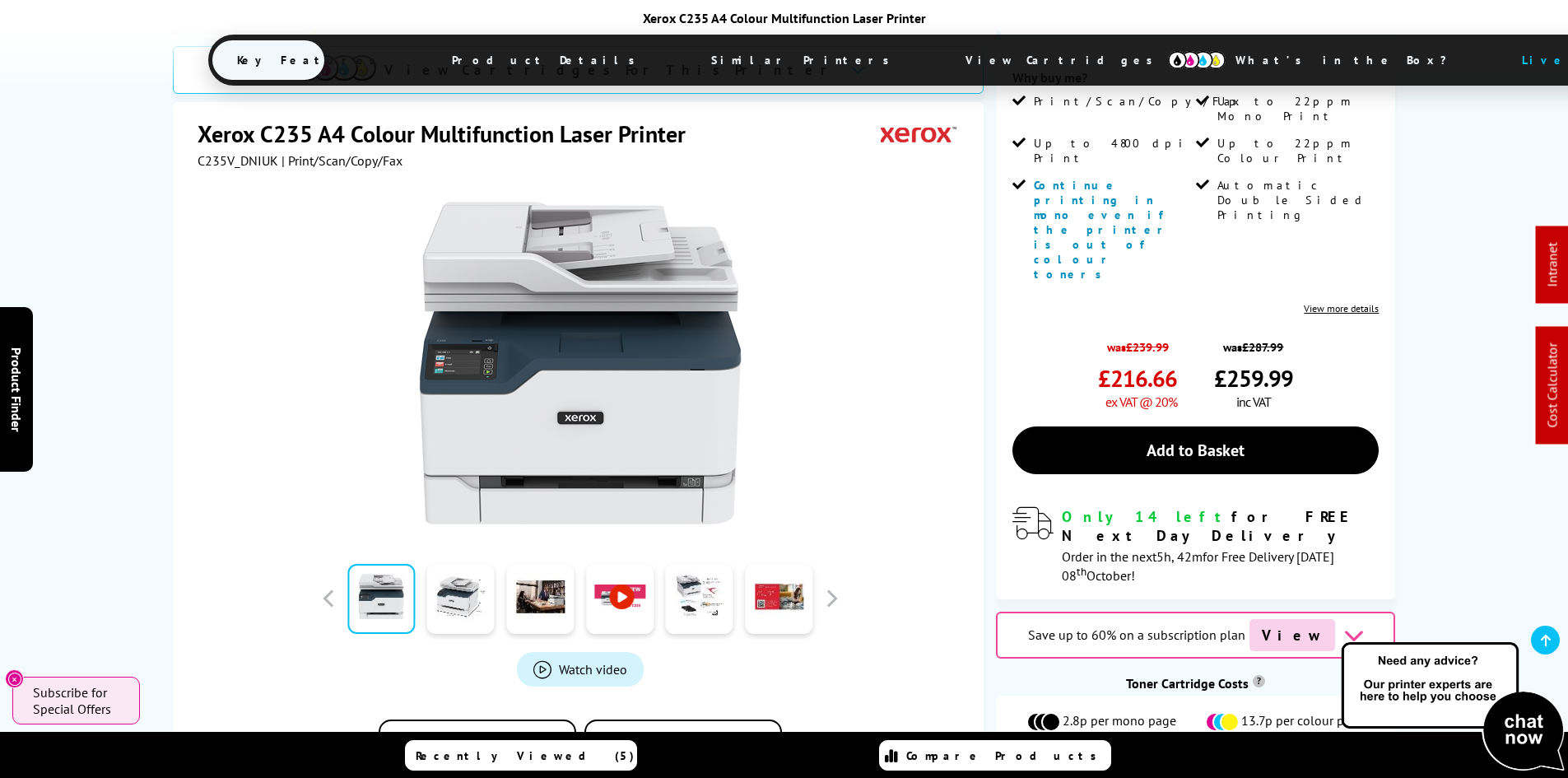
scroll to position [676, 0]
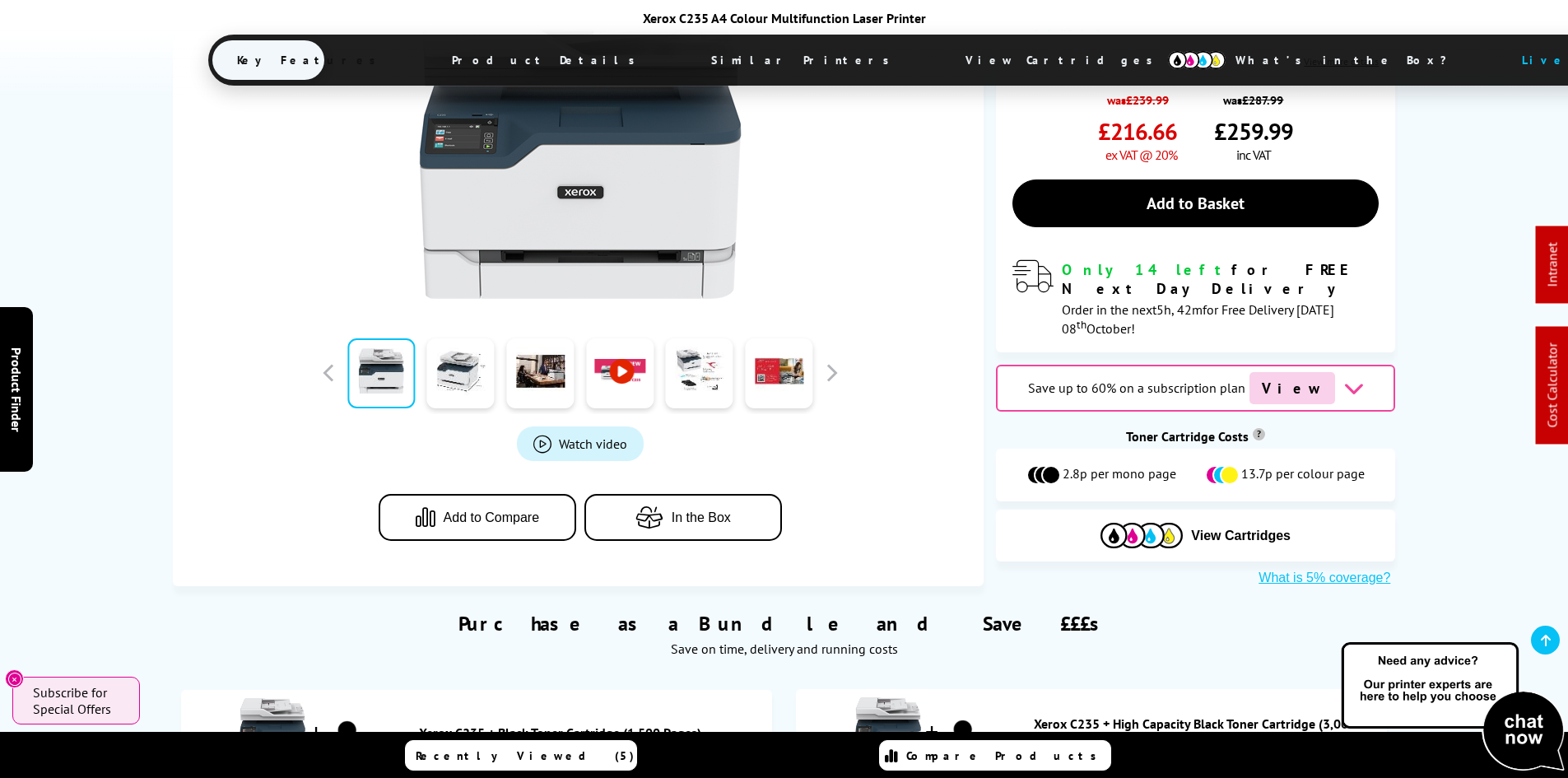
click at [168, 342] on div "SALE - Save 10% Best Seller View Cartridges For This Printer Xerox C235 A4 Colo…" at bounding box center [784, 72] width 1317 height 1030
click at [138, 362] on div "SALE - Save 10% Best Seller View Cartridges For This Printer Xerox C235 A4 Colo…" at bounding box center [784, 72] width 1317 height 1030
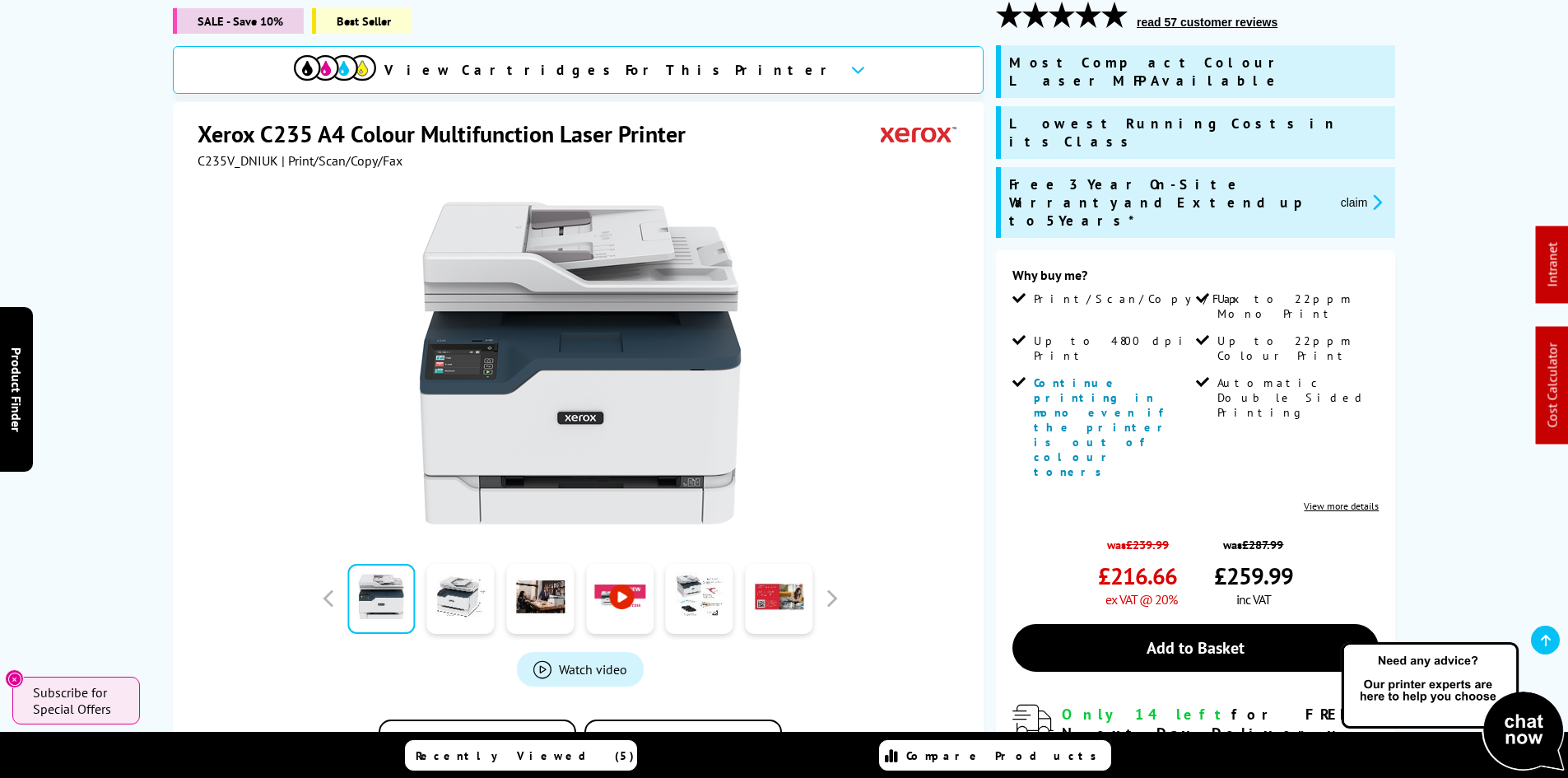
scroll to position [182, 0]
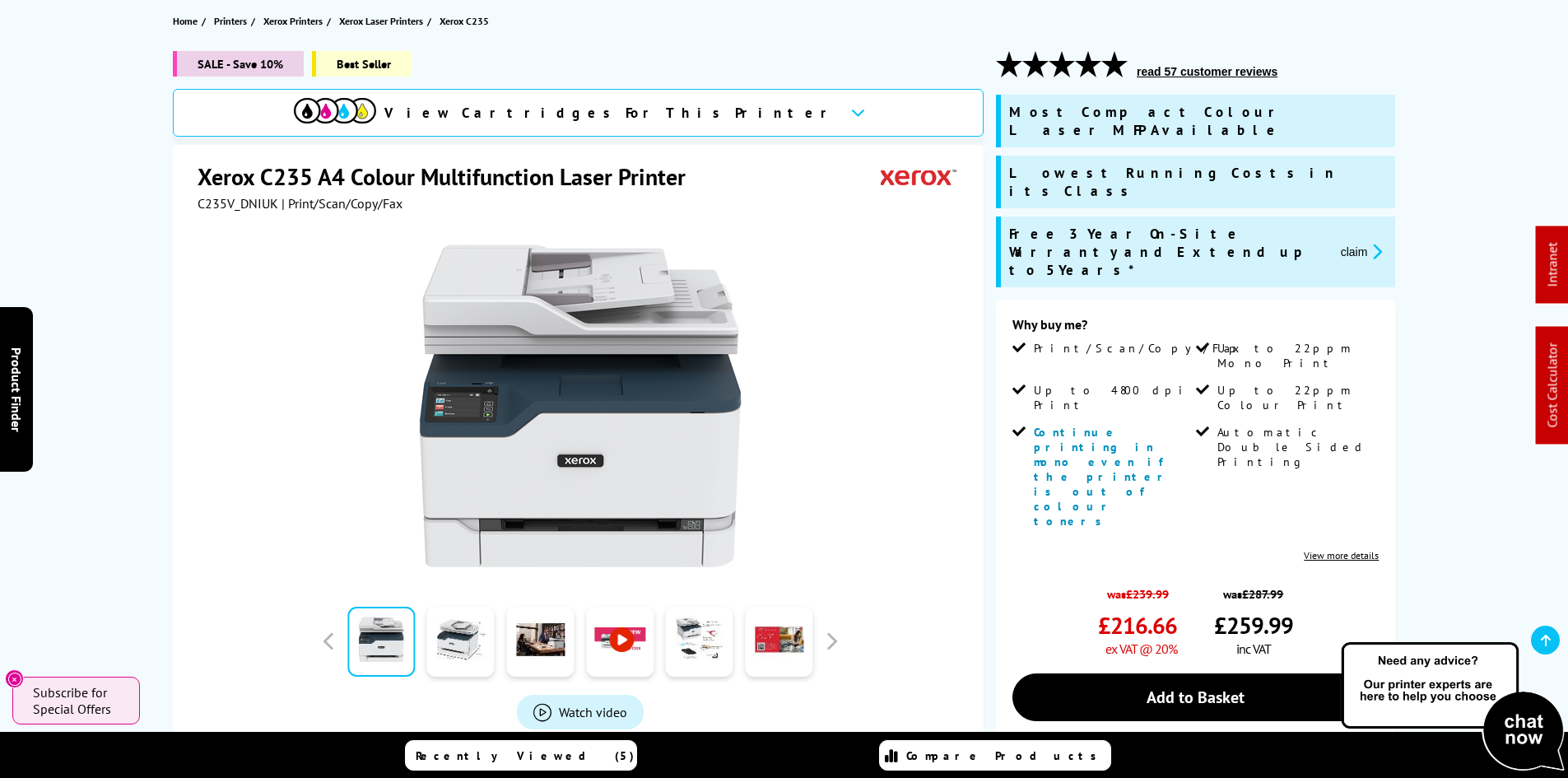
click at [237, 206] on span "C235V_DNIUK" at bounding box center [237, 203] width 81 height 16
copy span "C235V_DNIUK"
click at [130, 290] on div "SALE - Save 10% Best Seller View Cartridges For This Printer Xerox C235 A4 Colo…" at bounding box center [784, 566] width 1317 height 1030
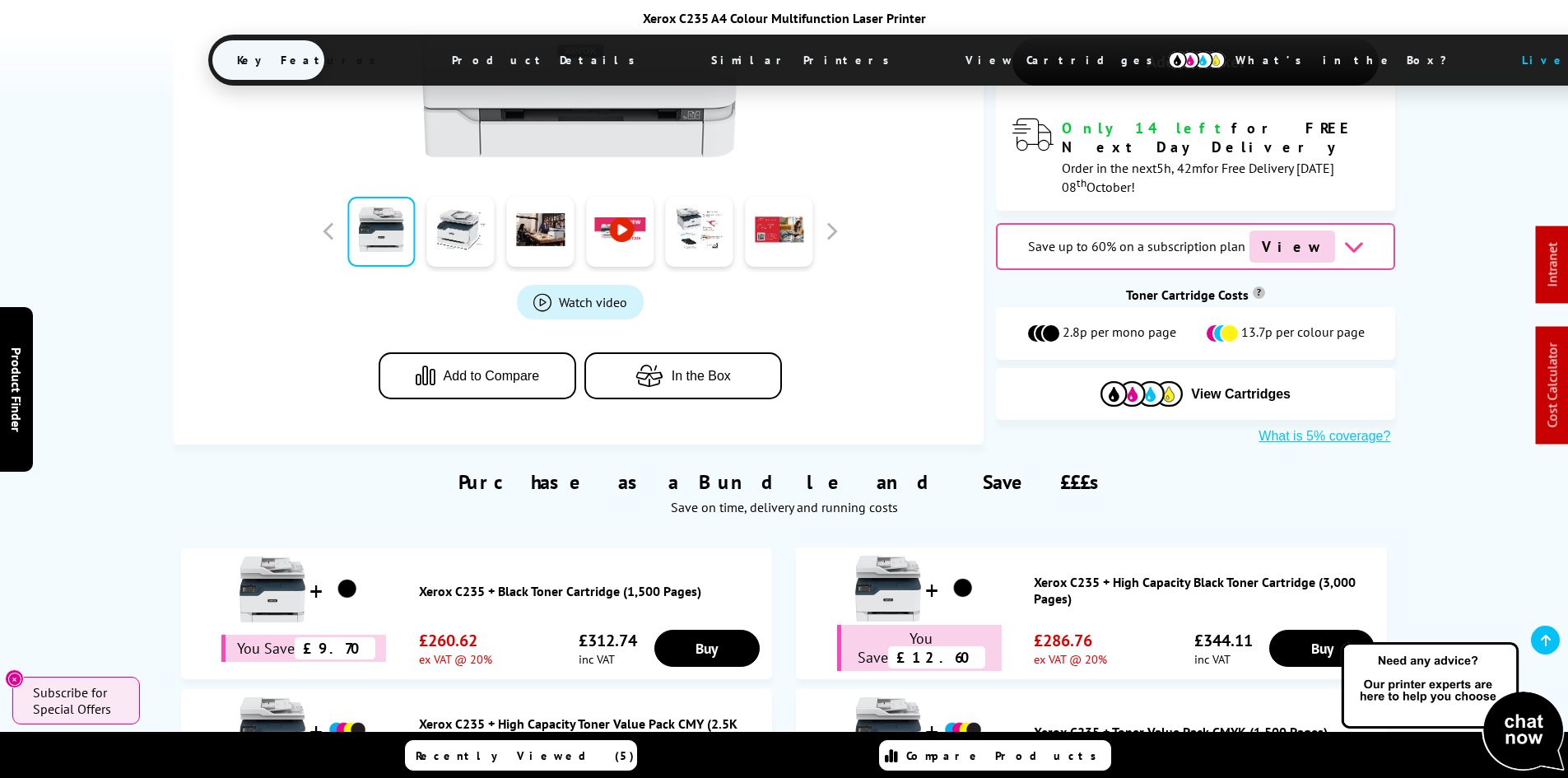
scroll to position [1005, 0]
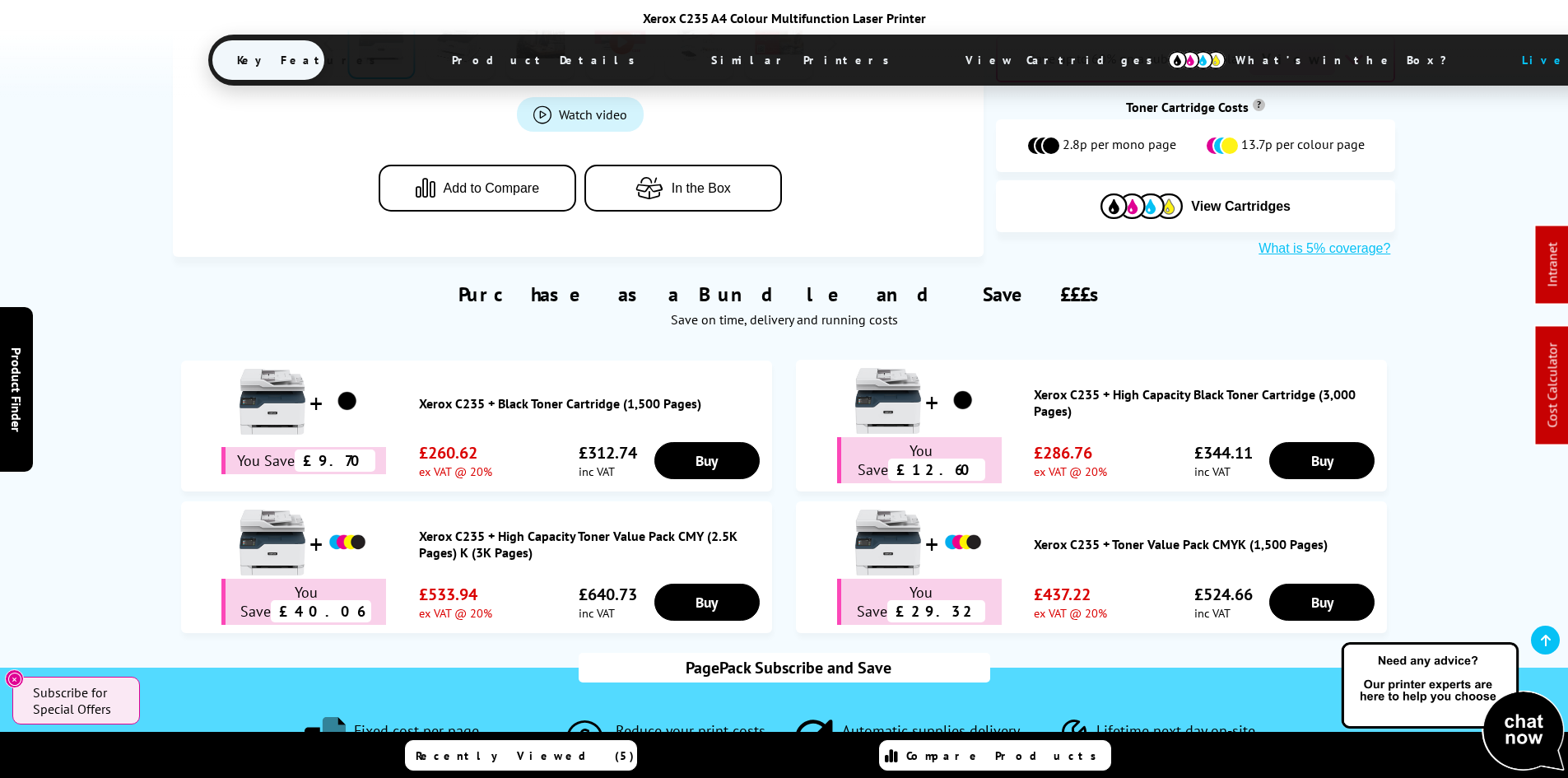
click at [941, 66] on span "View Cartridges" at bounding box center [1067, 60] width 252 height 43
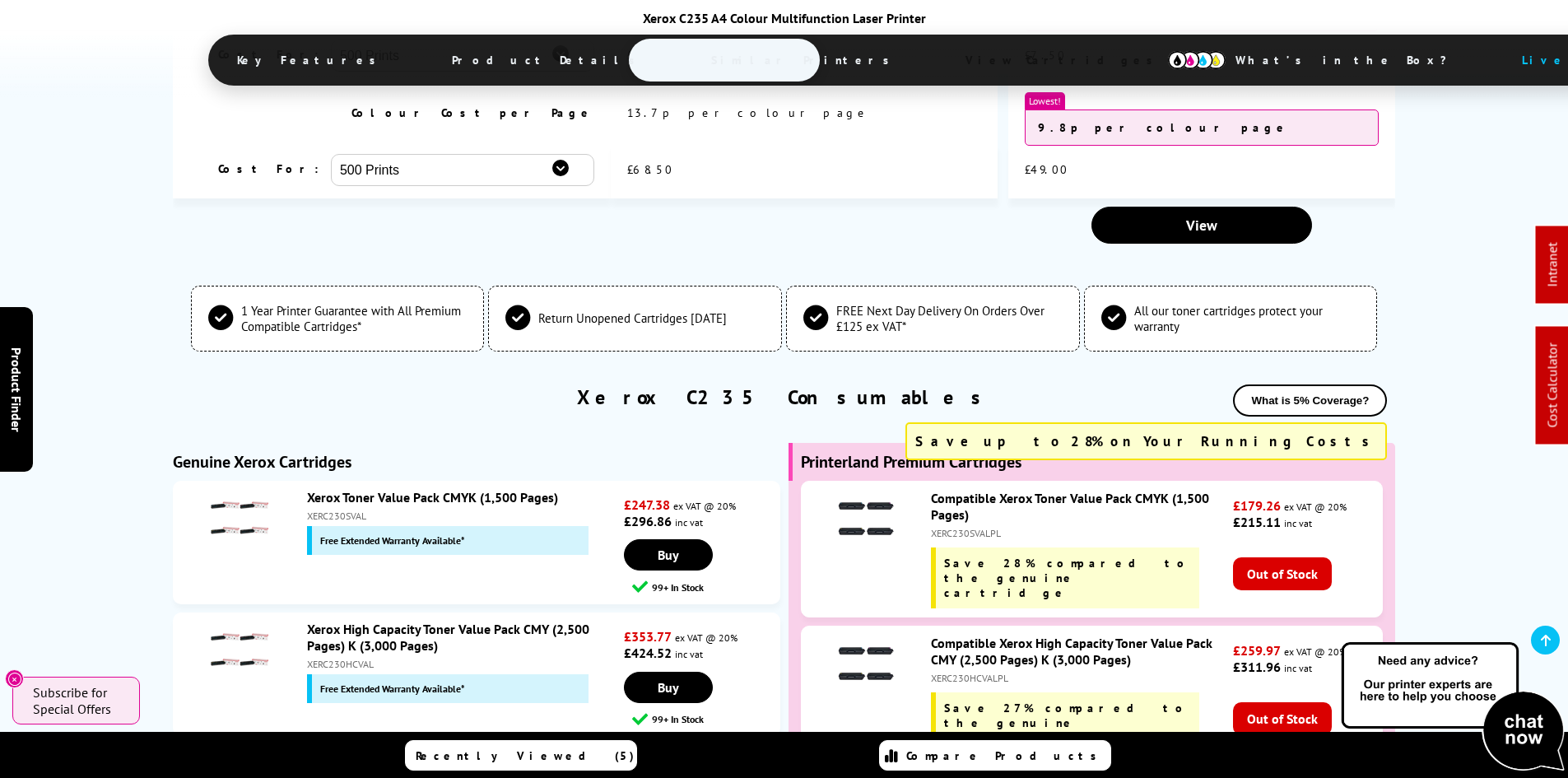
scroll to position [5852, 0]
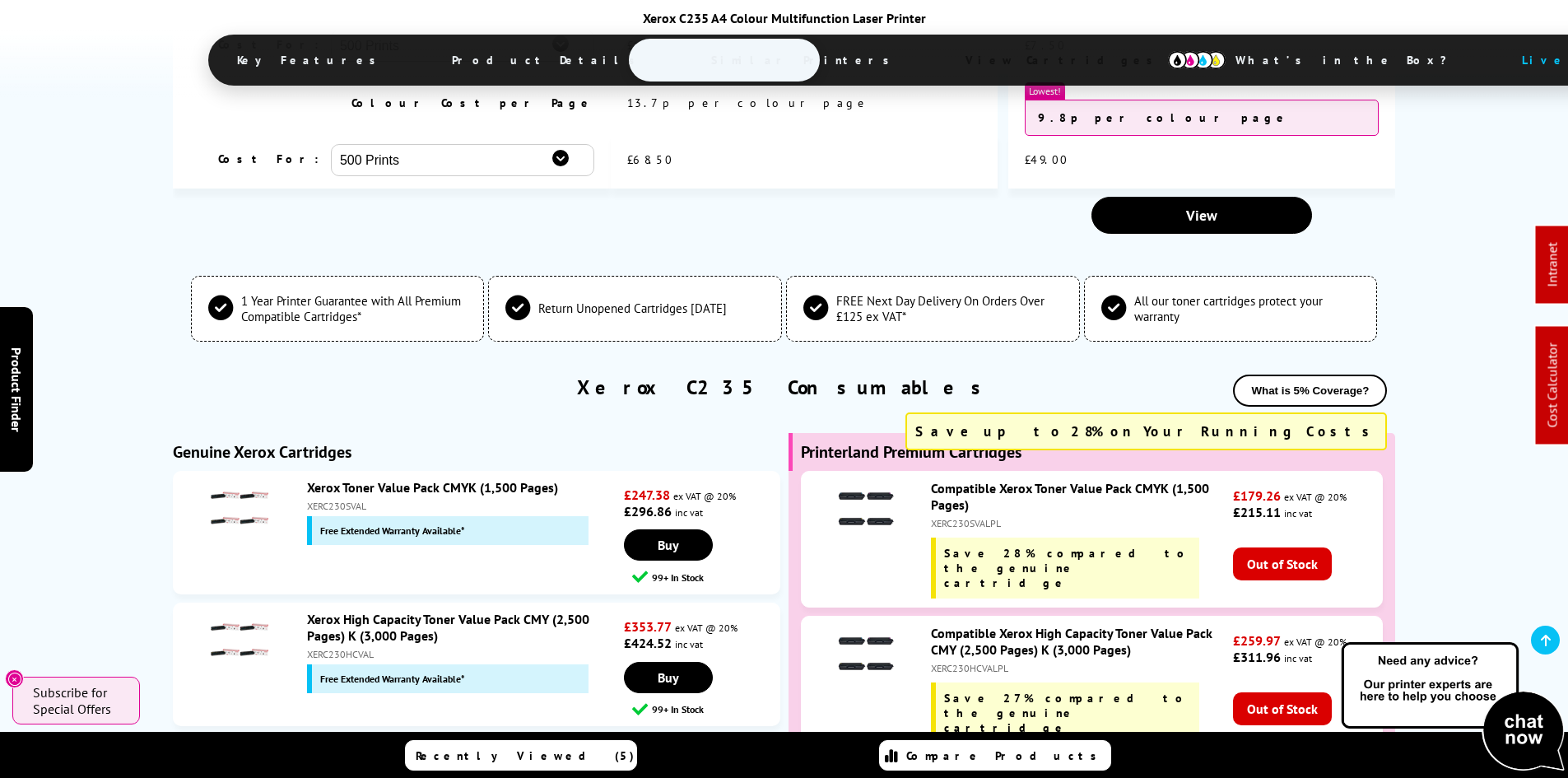
drag, startPoint x: 118, startPoint y: 533, endPoint x: 134, endPoint y: 612, distance: 80.6
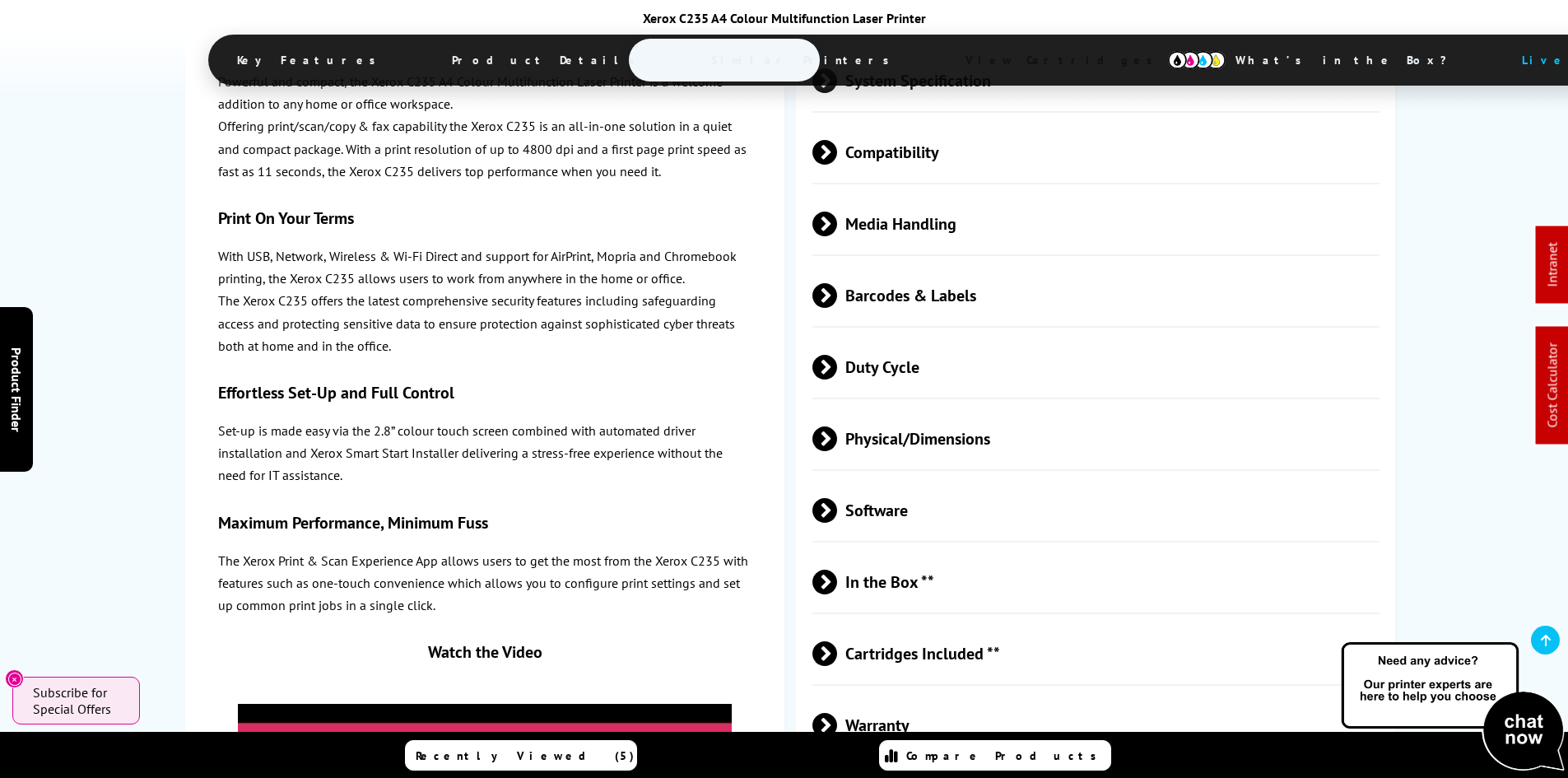
scroll to position [0, 0]
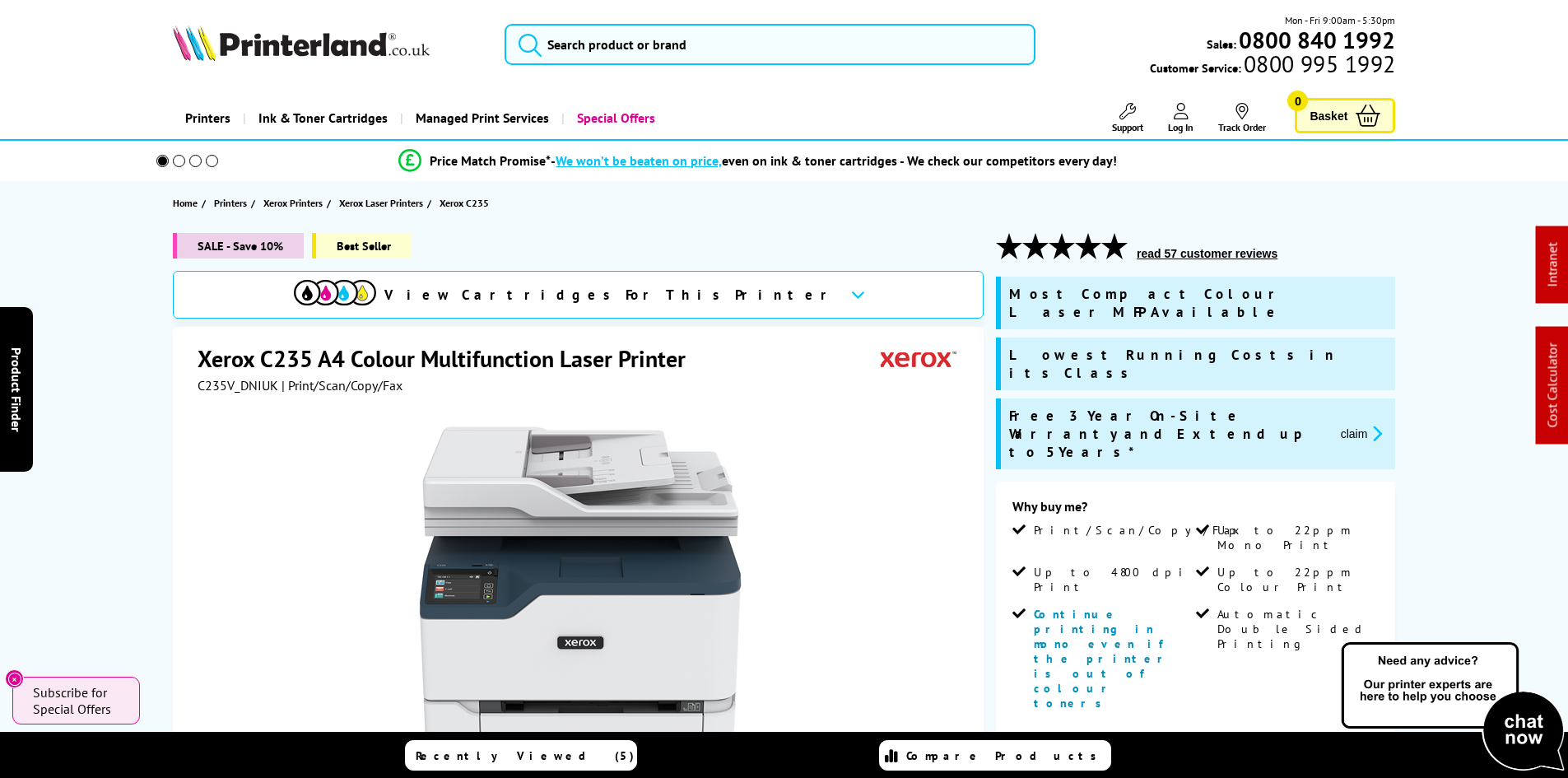
drag, startPoint x: 144, startPoint y: 641, endPoint x: 109, endPoint y: 192, distance: 450.4
drag, startPoint x: 1366, startPoint y: 392, endPoint x: 1307, endPoint y: 435, distance: 73.0
click at [1366, 424] on button "claim" at bounding box center [1361, 433] width 52 height 19
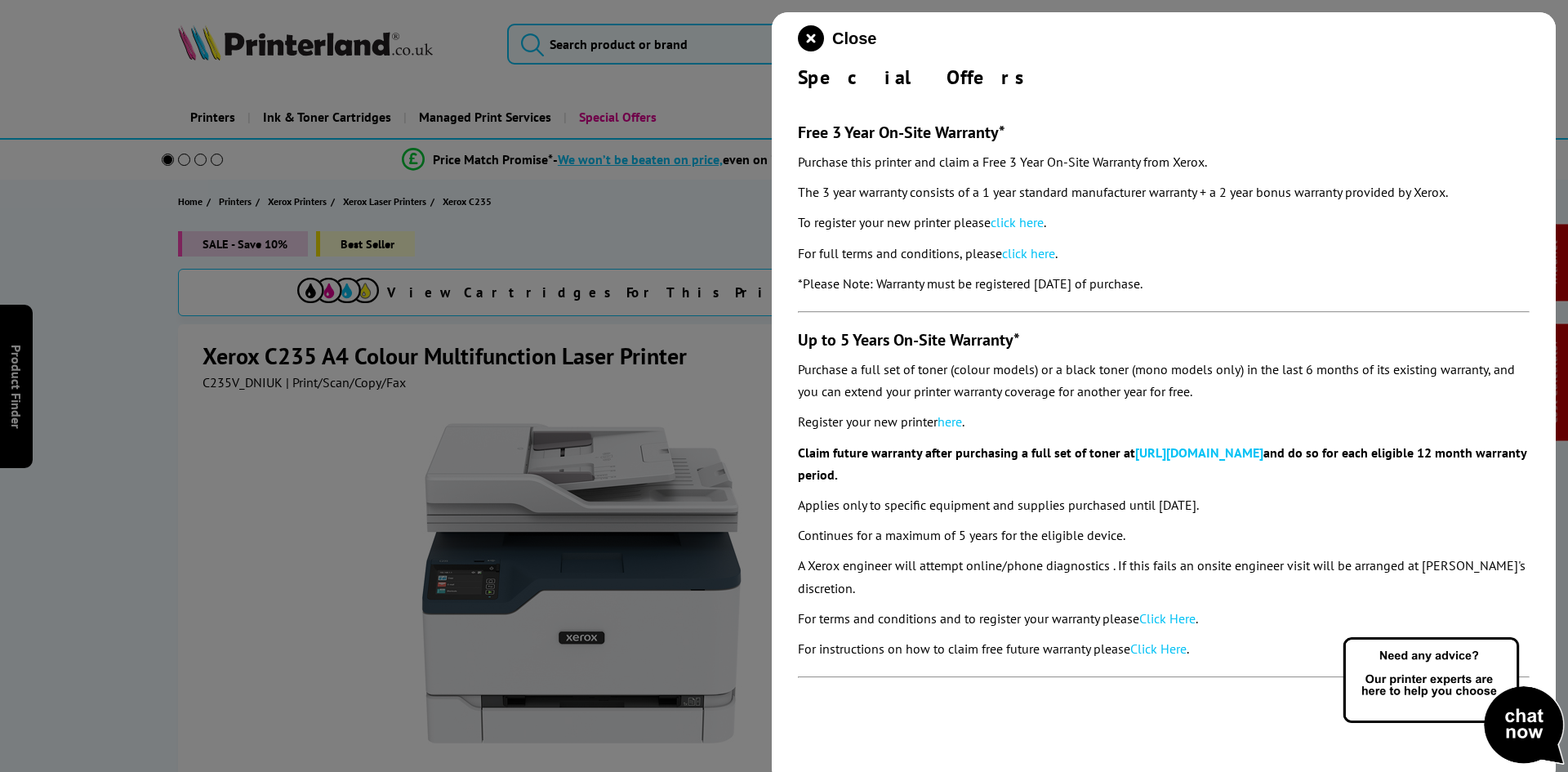
drag, startPoint x: 780, startPoint y: 81, endPoint x: 1236, endPoint y: 290, distance: 501.6
click at [1240, 290] on div "Close Special Offers Free 3 Year On-Site Warranty* Purchase this printer and cl…" at bounding box center [1164, 399] width 784 height 772
copy div "Special Offers Free 3 Year On-Site Warranty* Purchase this printer and claim a …"
drag, startPoint x: 811, startPoint y: 31, endPoint x: 682, endPoint y: 106, distance: 149.2
click at [811, 30] on icon "close modal" at bounding box center [811, 38] width 26 height 26
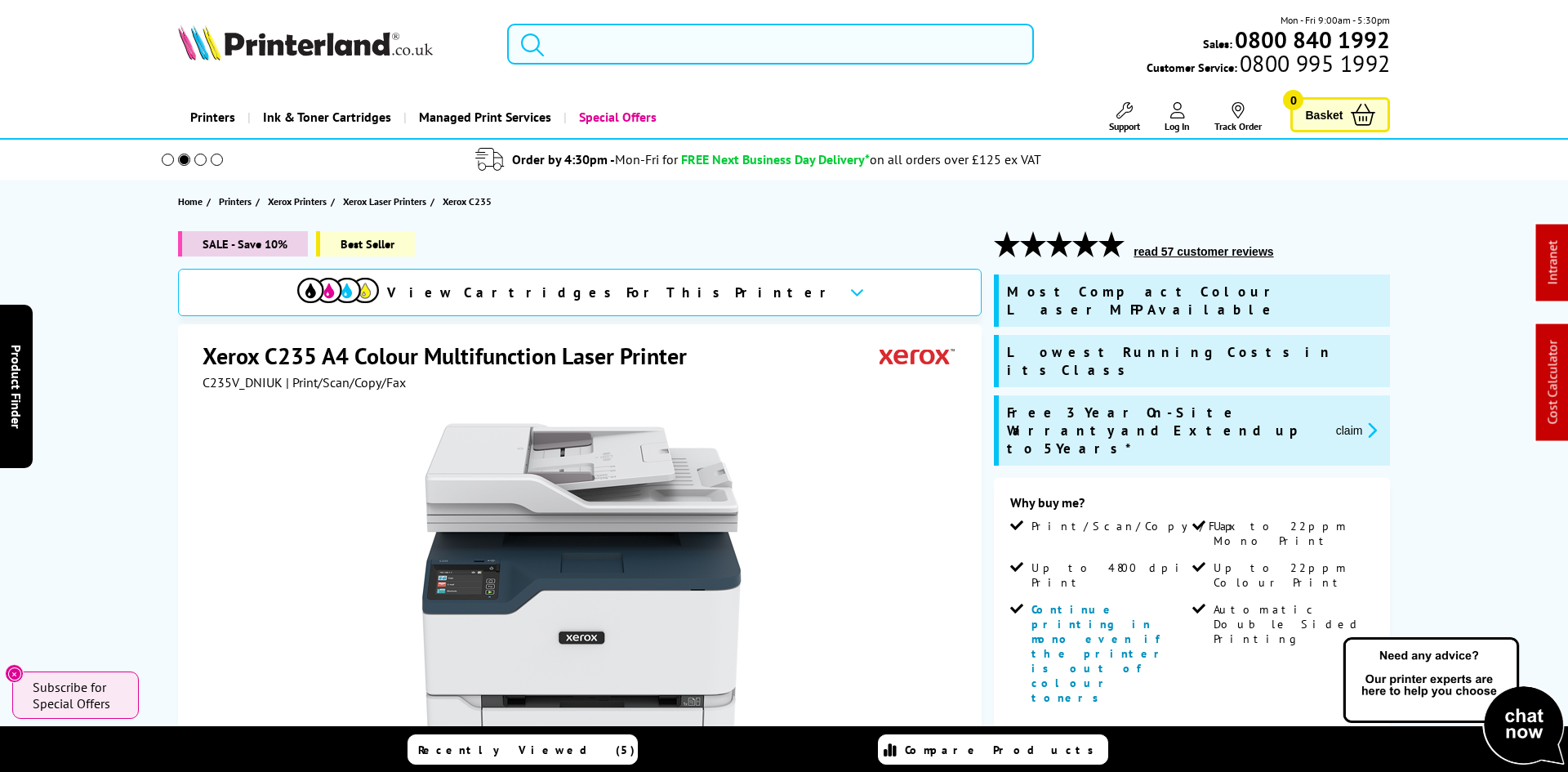
click at [594, 54] on input "search" at bounding box center [771, 44] width 527 height 41
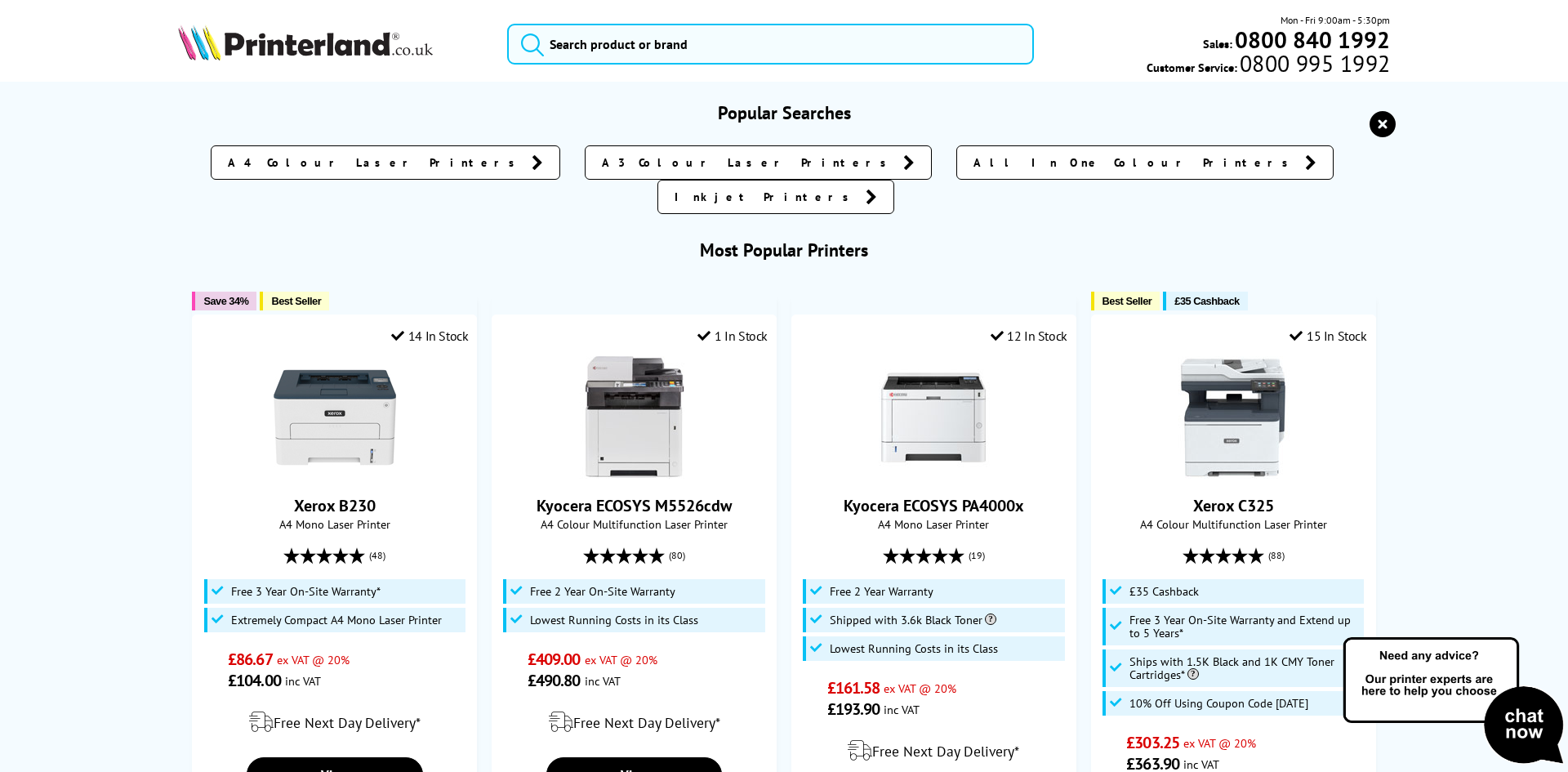
drag, startPoint x: 270, startPoint y: 47, endPoint x: 288, endPoint y: 47, distance: 18.0
click at [270, 47] on img at bounding box center [306, 42] width 255 height 36
